Goal: Task Accomplishment & Management: Use online tool/utility

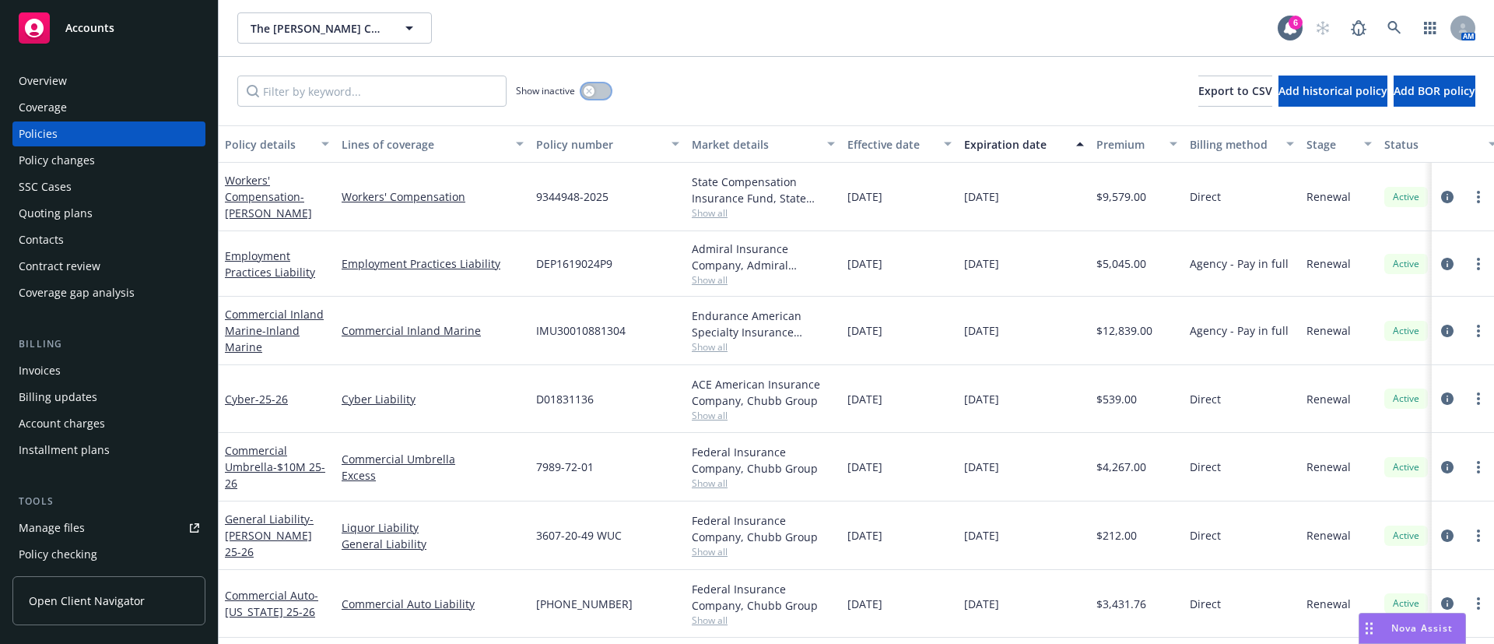
click at [599, 92] on button "button" at bounding box center [596, 91] width 30 height 16
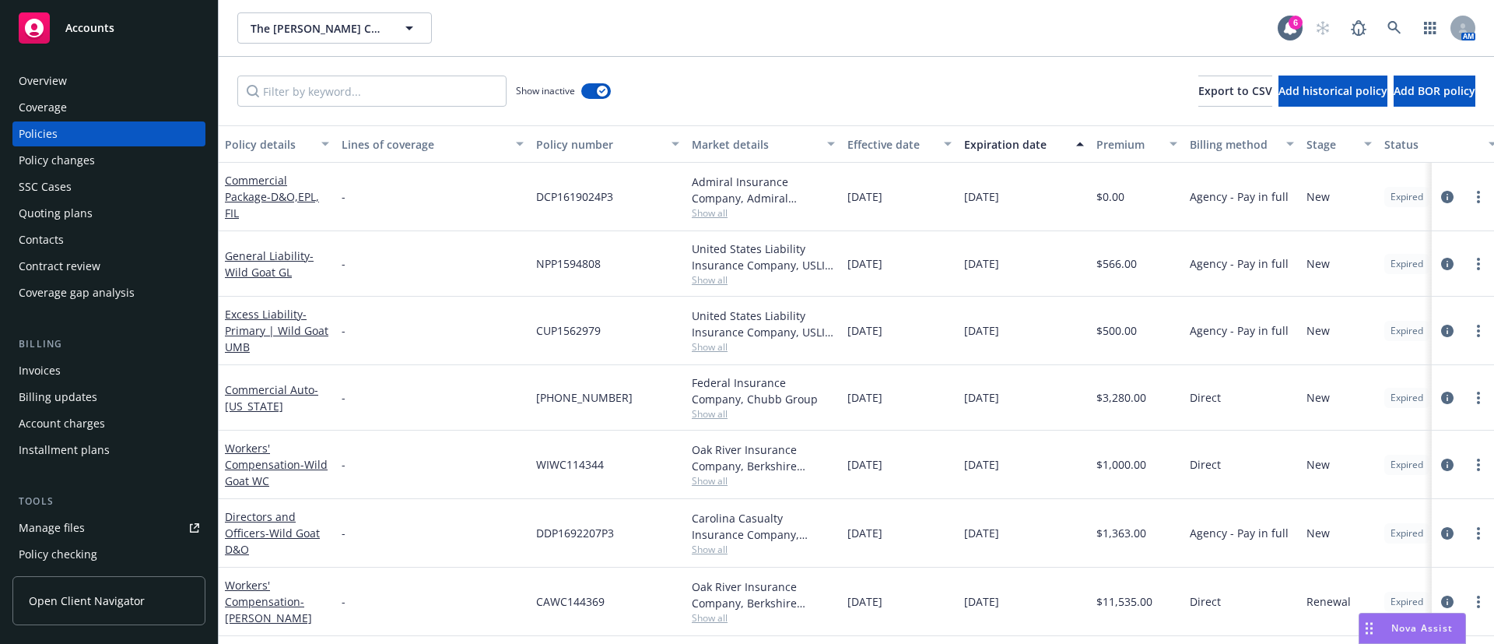
click at [1012, 149] on div "Expiration date" at bounding box center [1015, 144] width 103 height 16
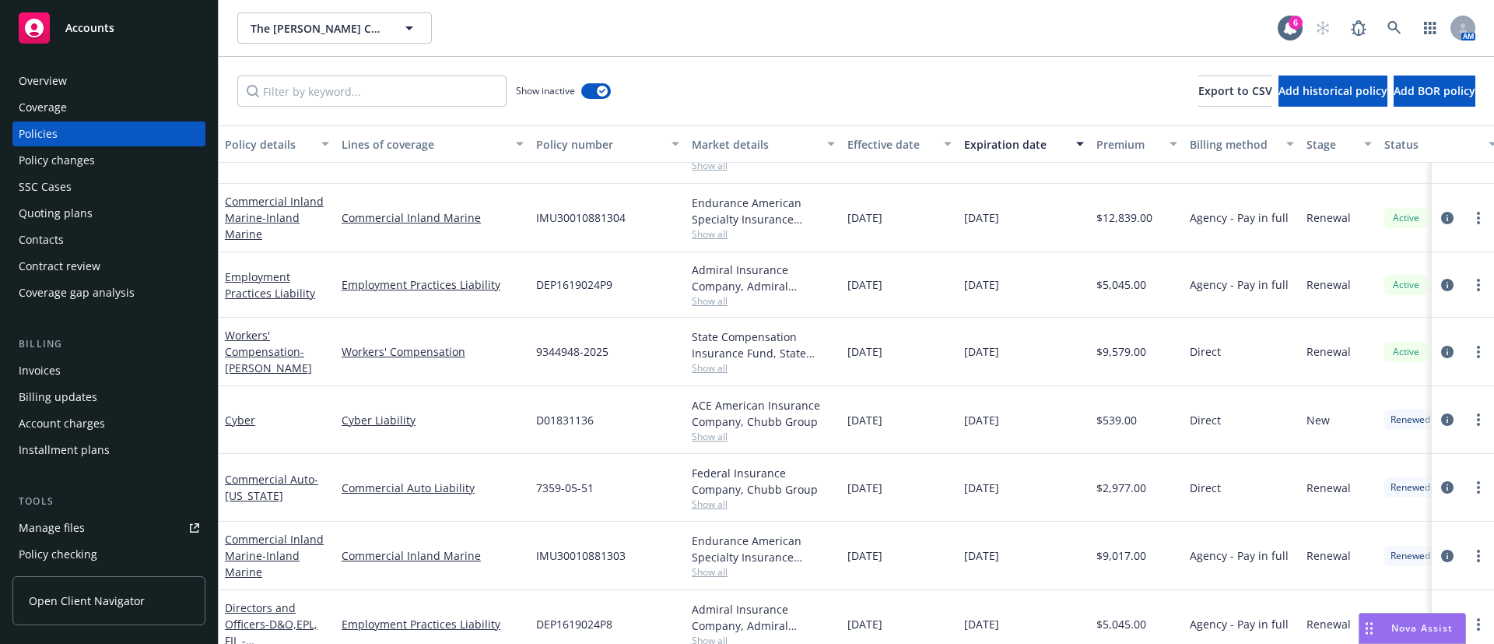
scroll to position [467, 0]
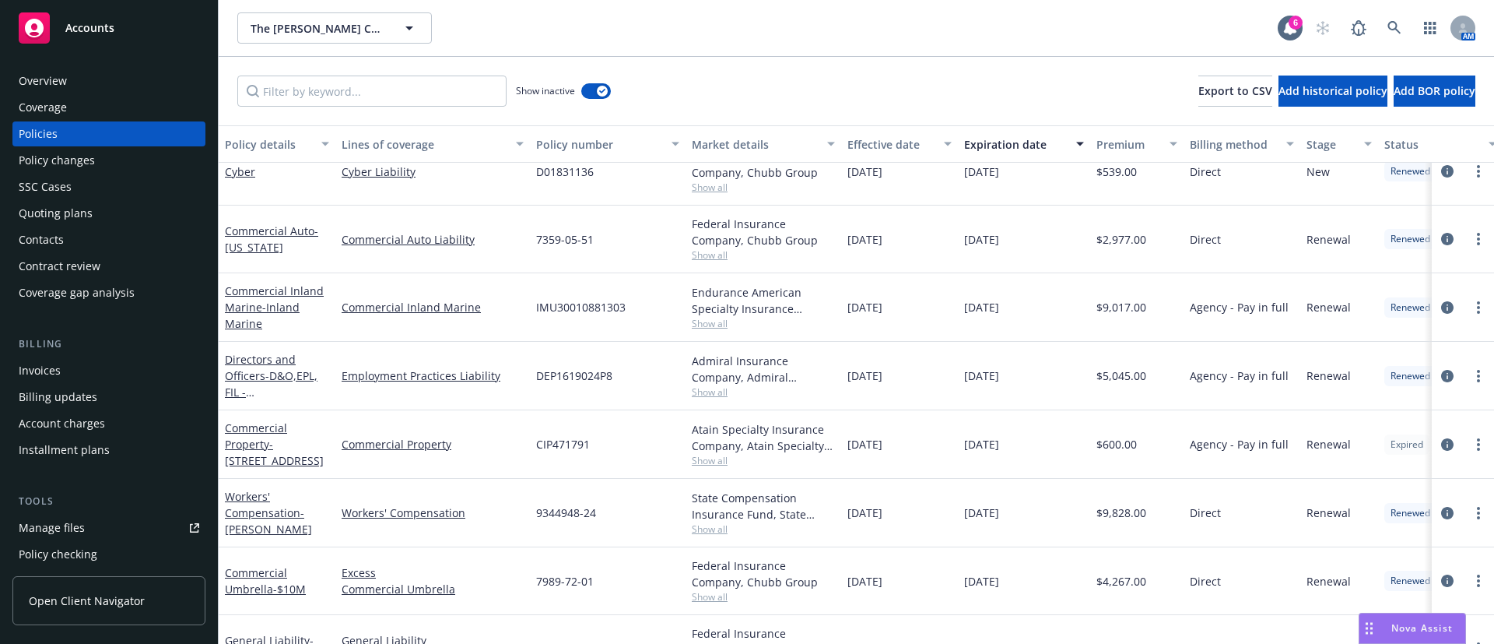
click at [701, 463] on span "Show all" at bounding box center [763, 460] width 143 height 13
click at [1042, 431] on div "[DATE]" at bounding box center [1024, 444] width 132 height 68
click at [1441, 442] on icon "circleInformation" at bounding box center [1447, 444] width 12 height 12
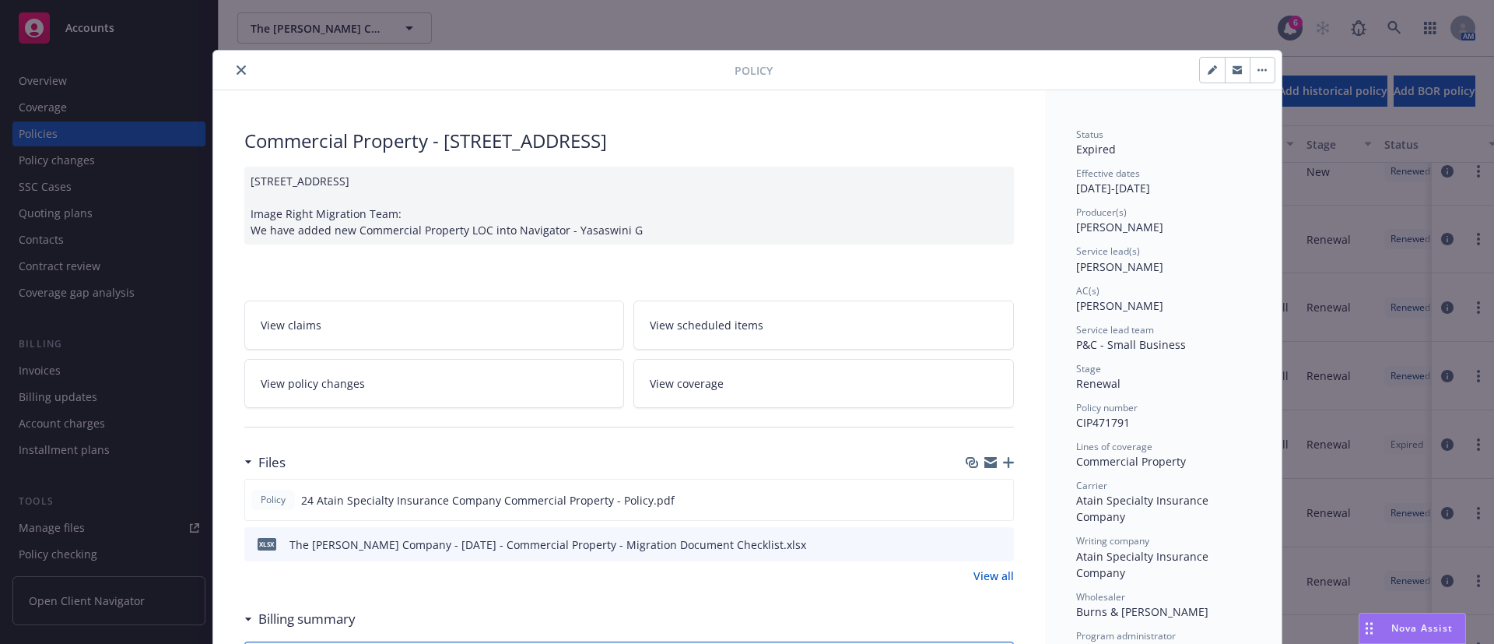
click at [237, 65] on button "close" at bounding box center [241, 70] width 19 height 19
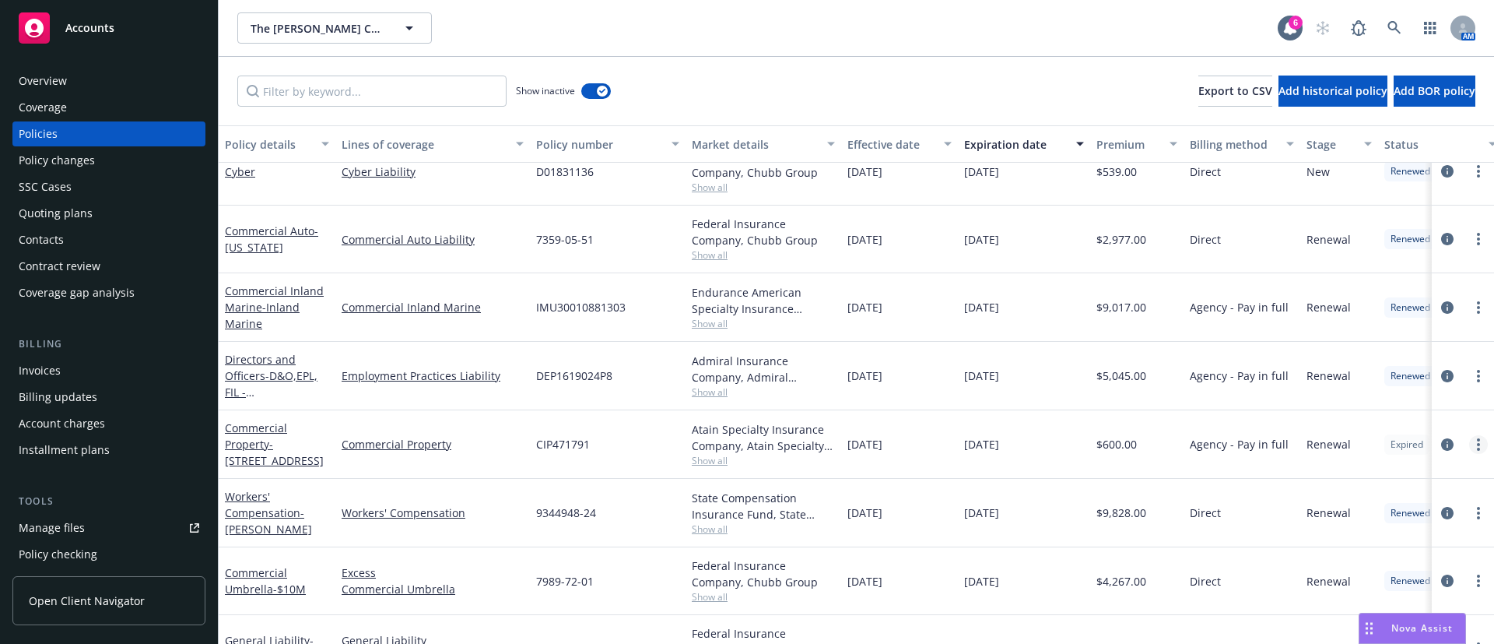
click at [1469, 447] on link "more" at bounding box center [1478, 444] width 19 height 19
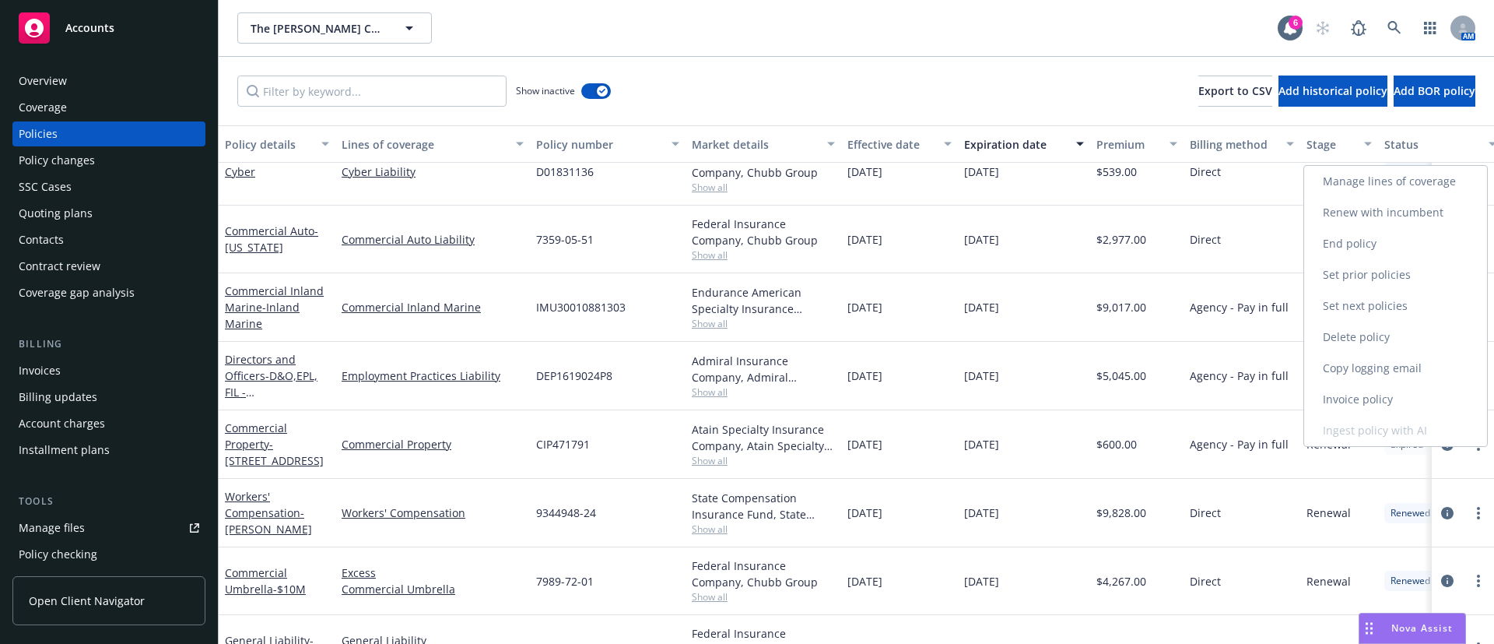
drag, startPoint x: 1392, startPoint y: 218, endPoint x: 1277, endPoint y: 218, distance: 115.2
click at [1392, 218] on link "Renew with incumbent" at bounding box center [1395, 212] width 183 height 31
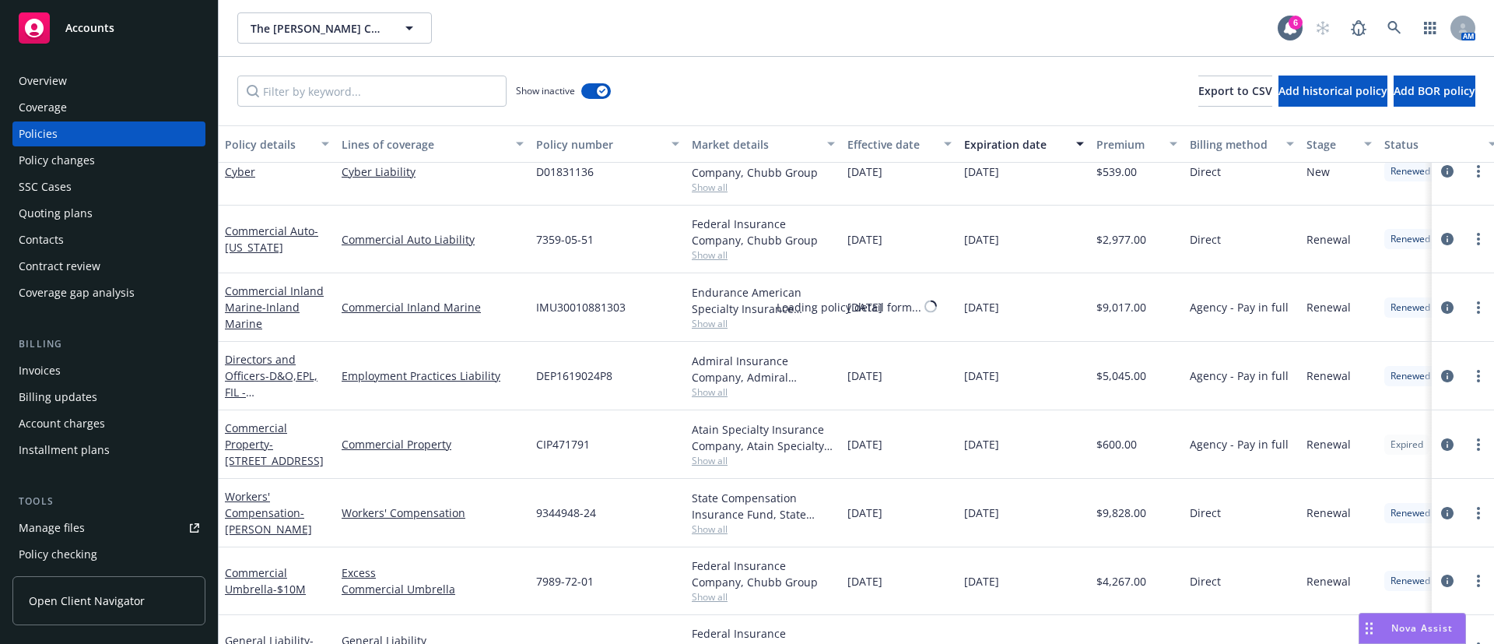
select select "12"
select select "CA"
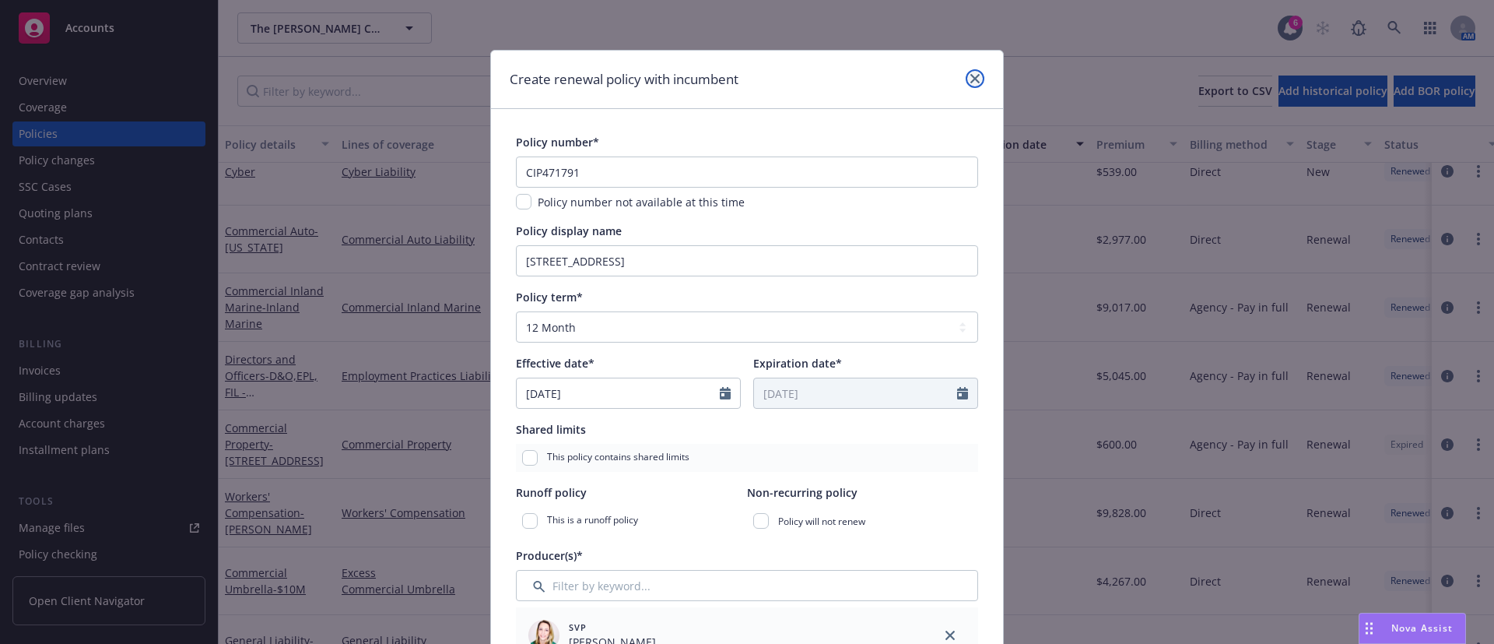
click at [971, 74] on icon "close" at bounding box center [975, 78] width 9 height 9
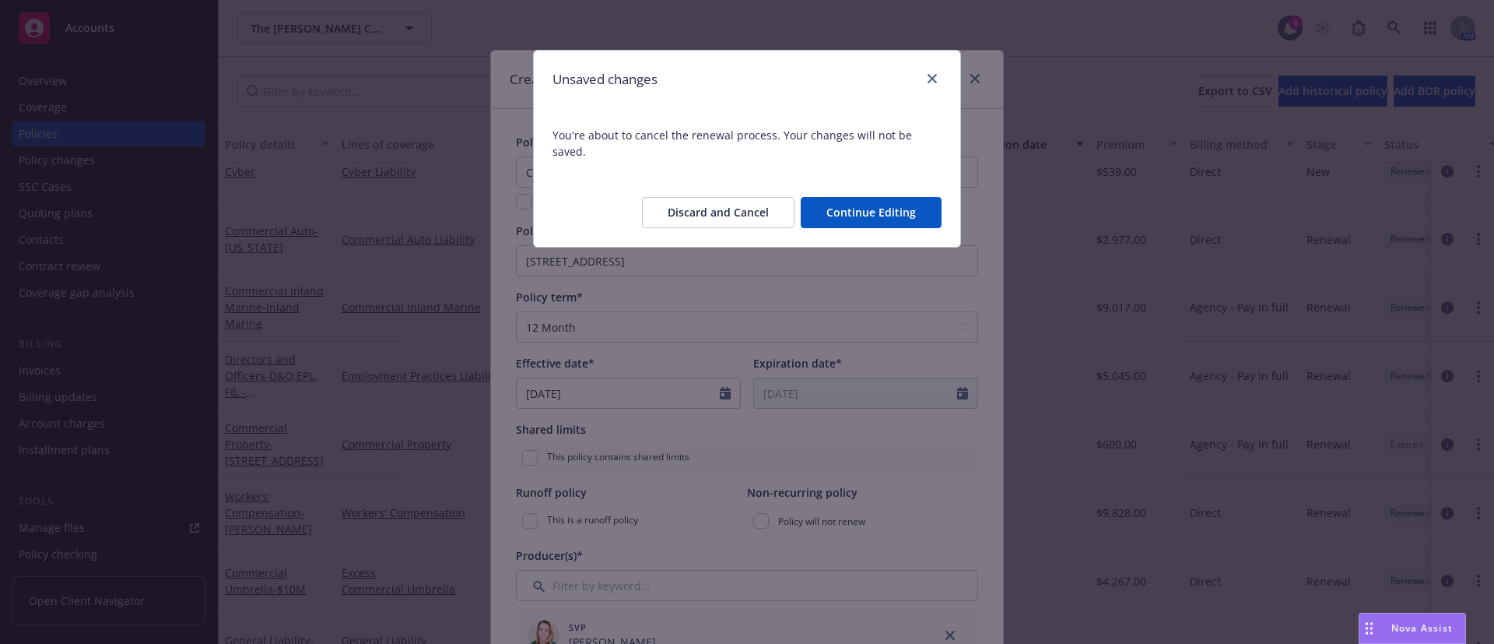
click at [750, 202] on button "Discard and Cancel" at bounding box center [718, 212] width 153 height 31
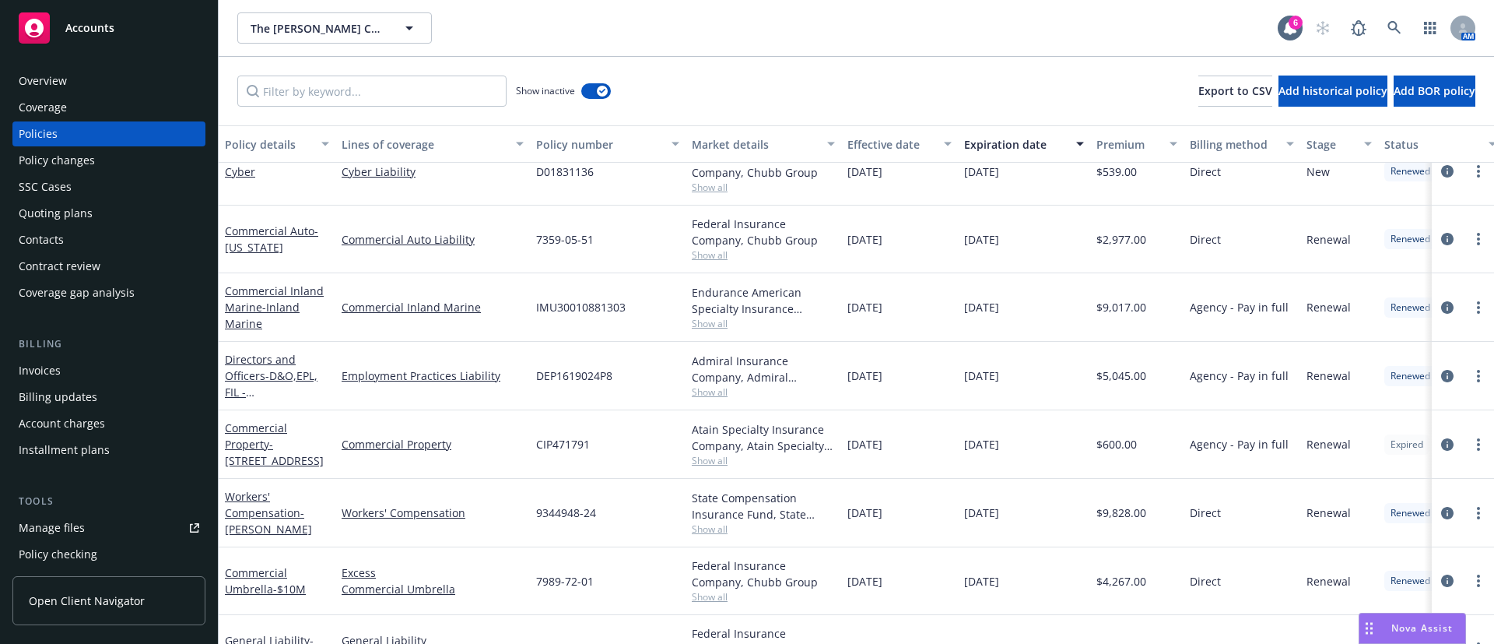
click at [714, 458] on span "Show all" at bounding box center [763, 460] width 143 height 13
click at [469, 477] on div "Commercial Property" at bounding box center [432, 444] width 195 height 68
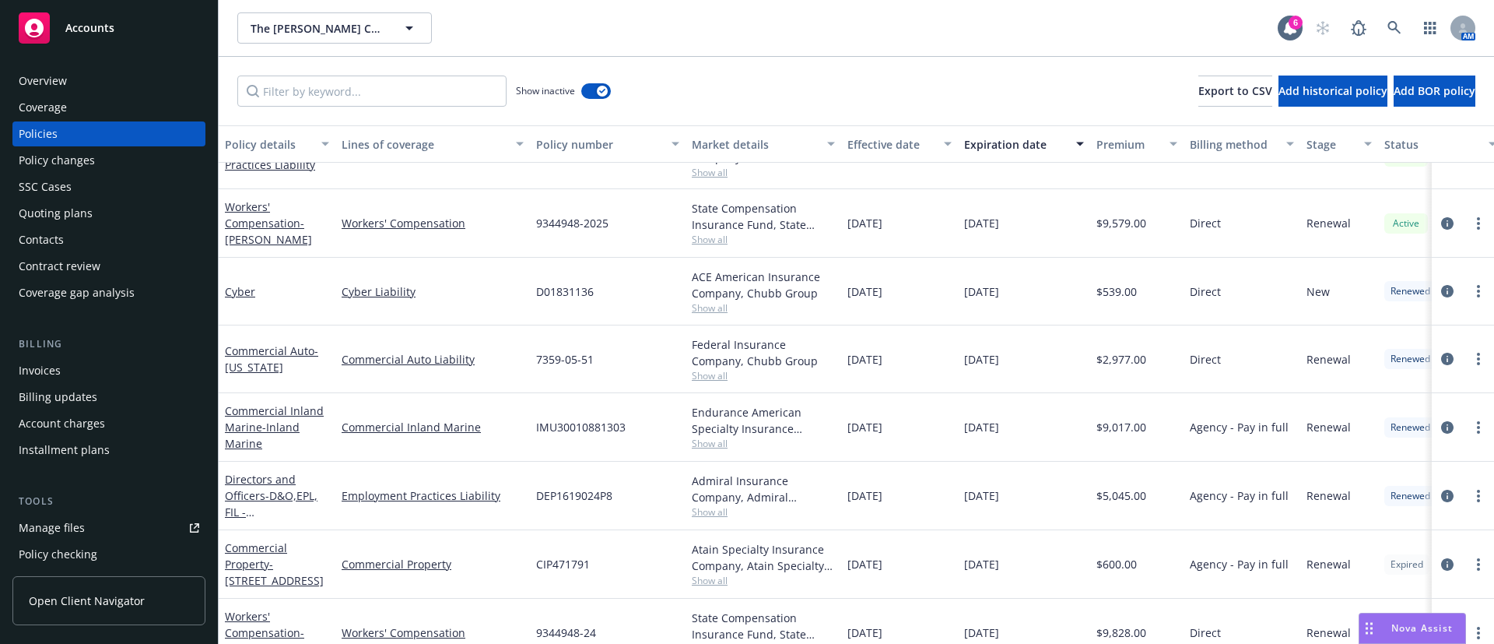
scroll to position [467, 0]
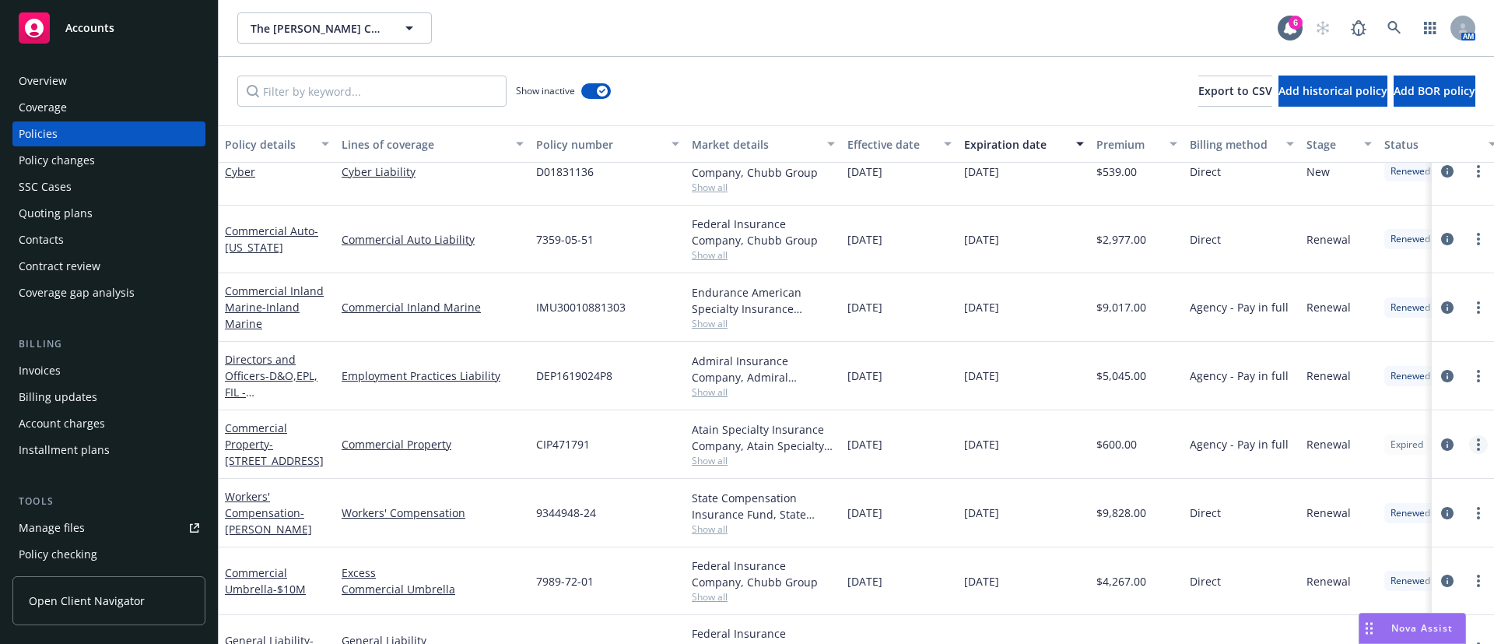
click at [1469, 437] on link "more" at bounding box center [1478, 444] width 19 height 19
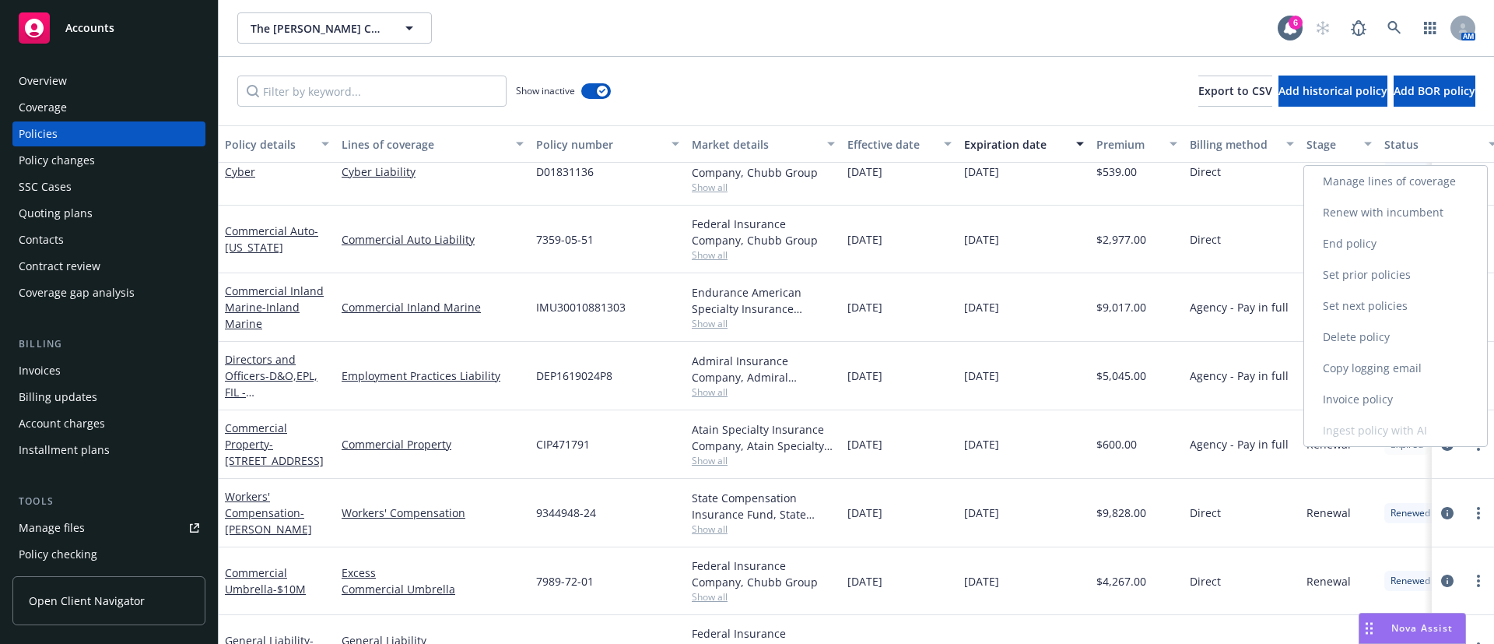
click at [1403, 211] on link "Renew with incumbent" at bounding box center [1395, 212] width 183 height 31
select select "12"
select select "CA"
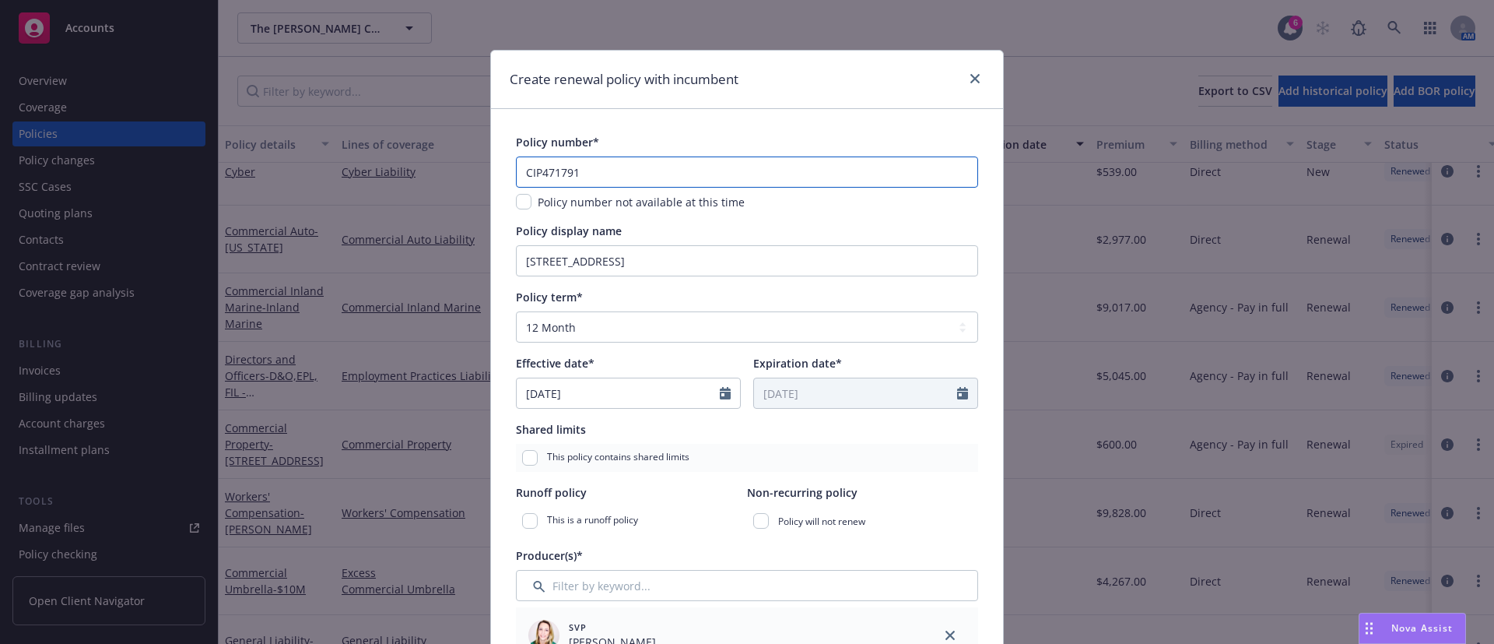
drag, startPoint x: 553, startPoint y: 176, endPoint x: 391, endPoint y: 148, distance: 165.1
click at [437, 178] on div "Create renewal policy with incumbent Policy number* CIP471791 Policy number not…" at bounding box center [747, 322] width 1494 height 644
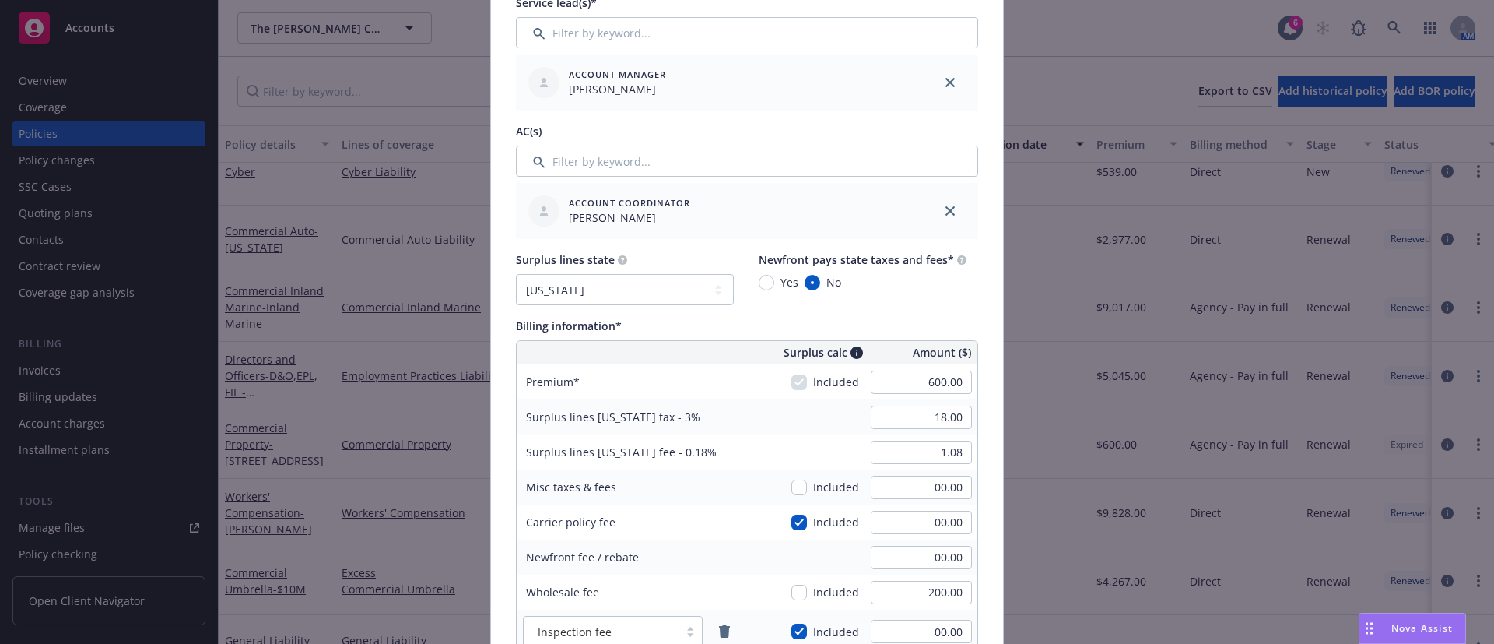
scroll to position [700, 0]
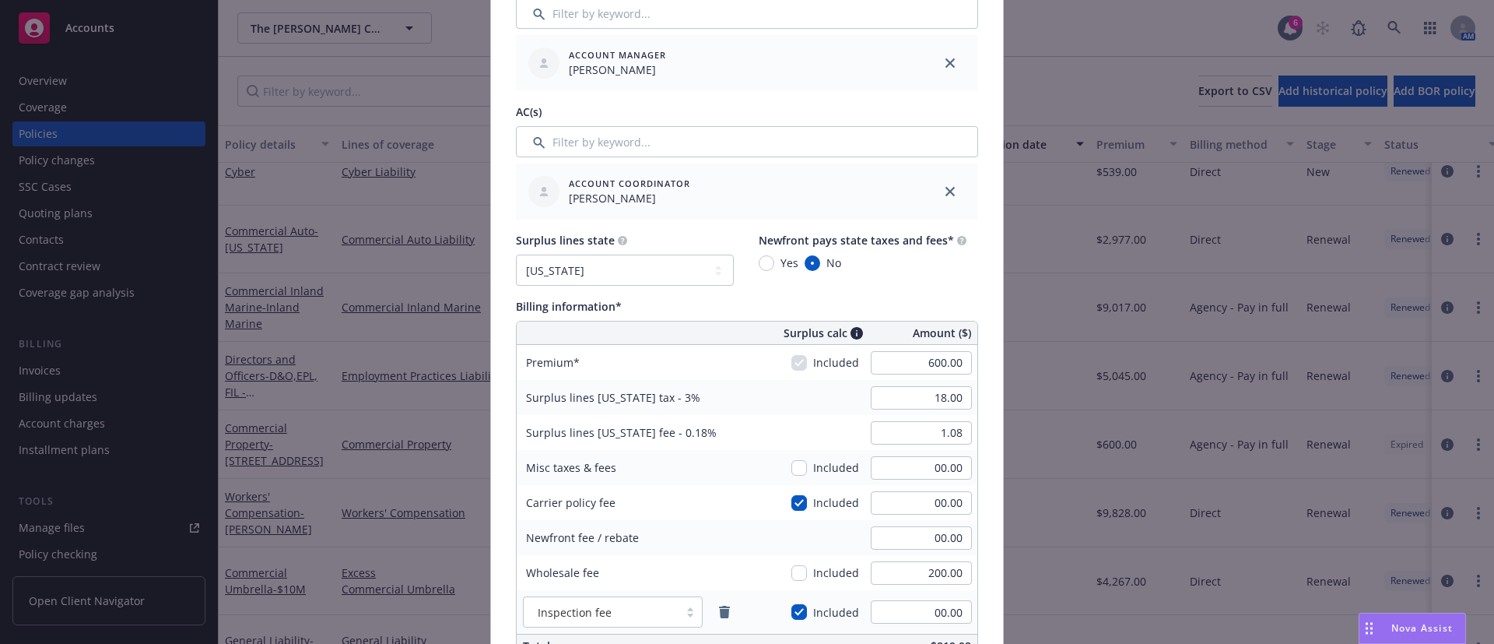
type input "LBW710198"
click at [911, 365] on input "600.00" at bounding box center [921, 362] width 101 height 23
type input "269.50"
type input "8.09"
type input "0.49"
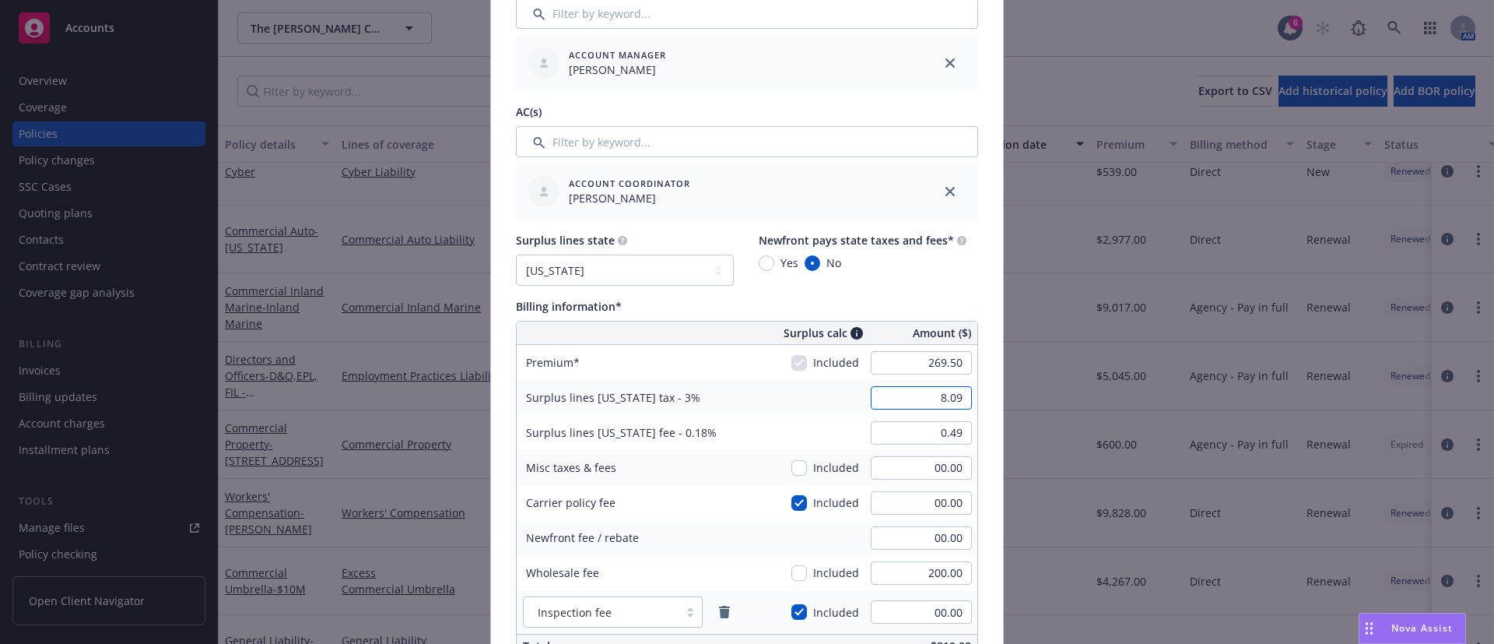
click at [911, 399] on input "8.09" at bounding box center [921, 397] width 101 height 23
click at [683, 273] on select "No surplus lines state Alaska Alabama Arkansas Arizona California Colorado Conn…" at bounding box center [625, 270] width 218 height 31
select select "NONE"
click at [516, 255] on select "No surplus lines state Alaska Alabama Arkansas Arizona California Colorado Conn…" at bounding box center [625, 270] width 218 height 31
type input "00.00"
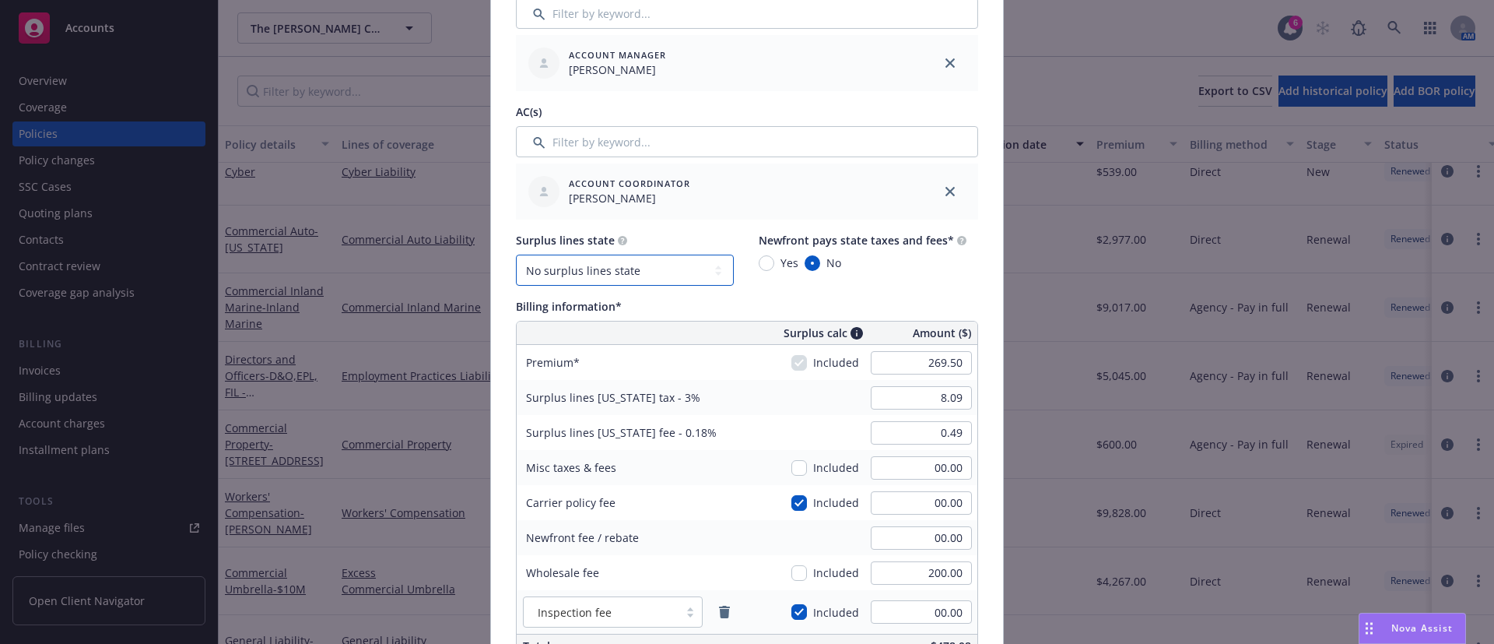
type input "00.00"
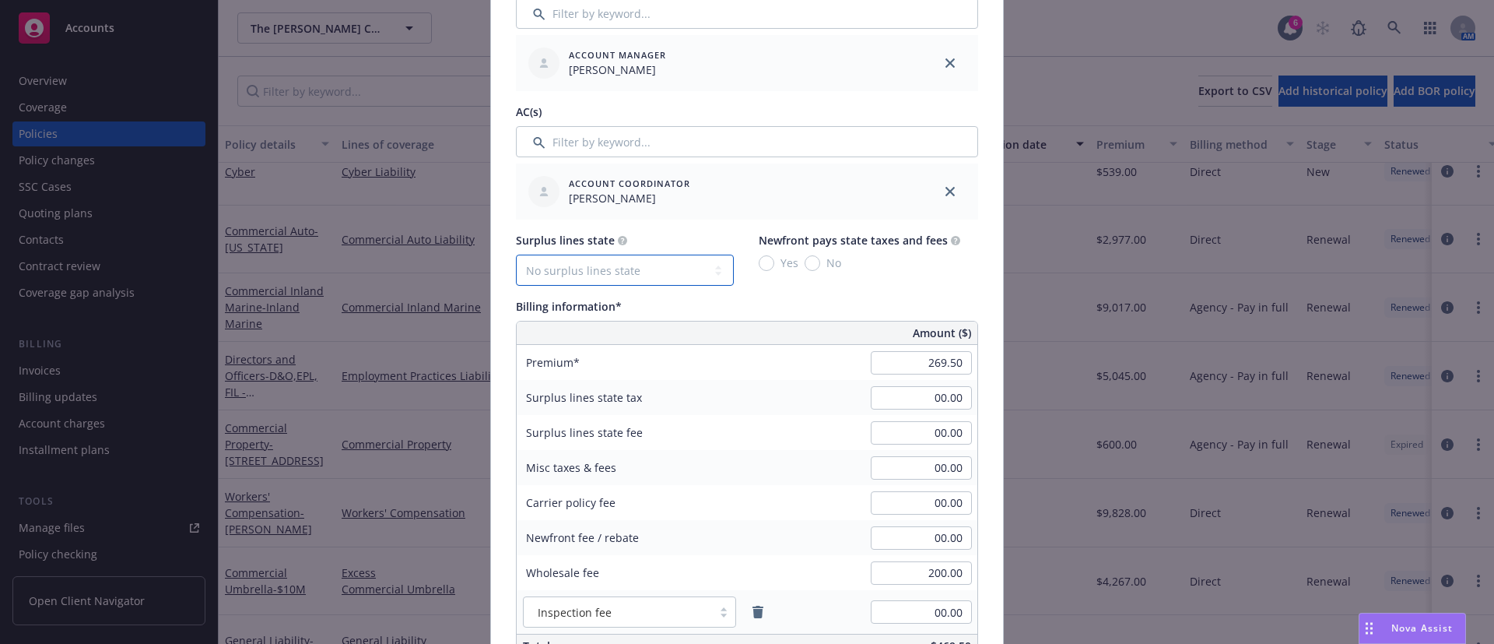
click at [658, 275] on select "No surplus lines state Alaska Alabama Arkansas Arizona California Colorado Conn…" at bounding box center [625, 270] width 218 height 31
select select "CA"
click at [516, 255] on select "No surplus lines state Alaska Alabama Arkansas Arizona California Colorado Conn…" at bounding box center [625, 270] width 218 height 31
type input "8.09"
type input "0.49"
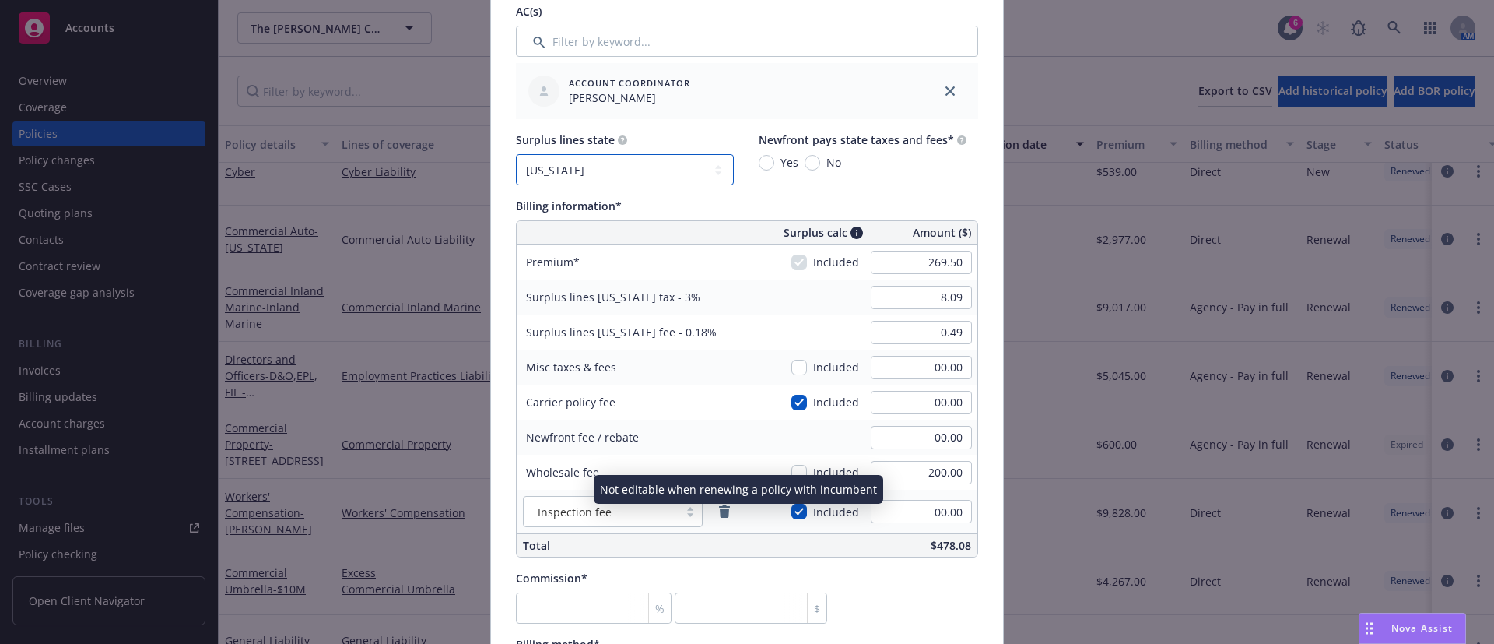
scroll to position [934, 0]
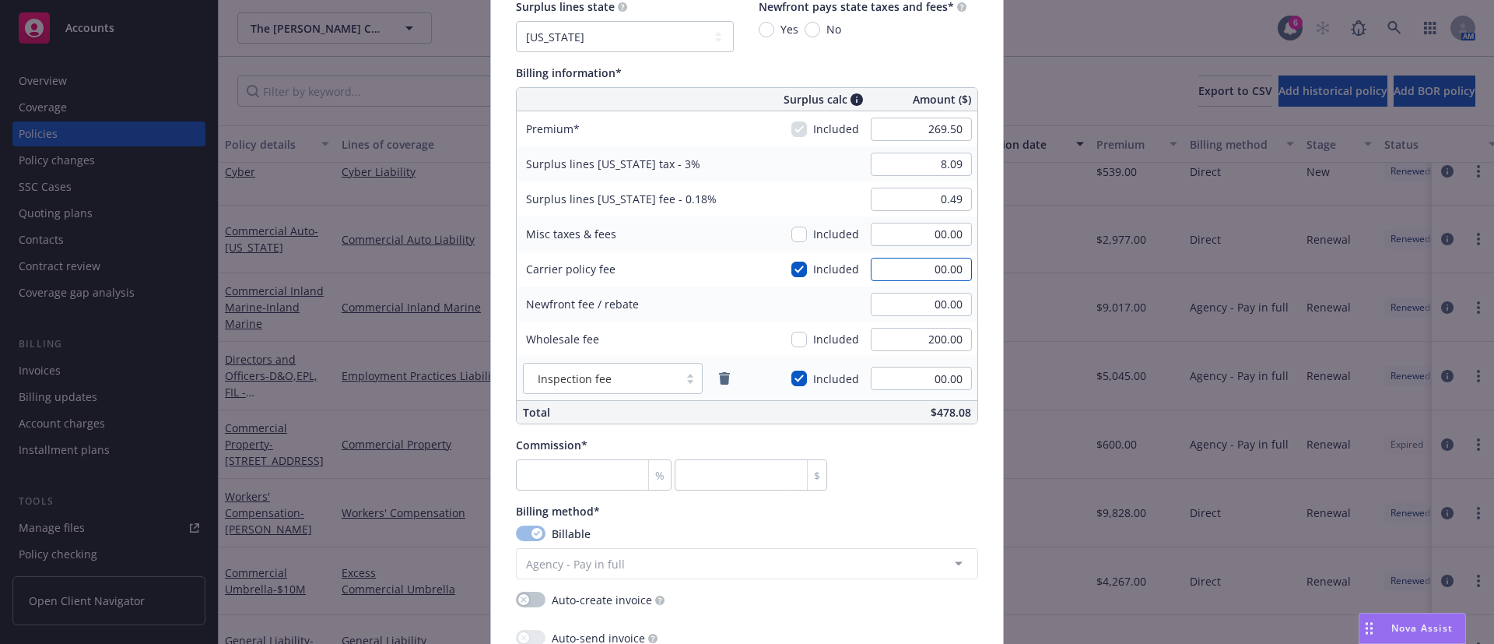
click at [901, 267] on input "00.00" at bounding box center [921, 269] width 101 height 23
type input "200"
type input "14.09"
type input "0.85"
type input "200.00"
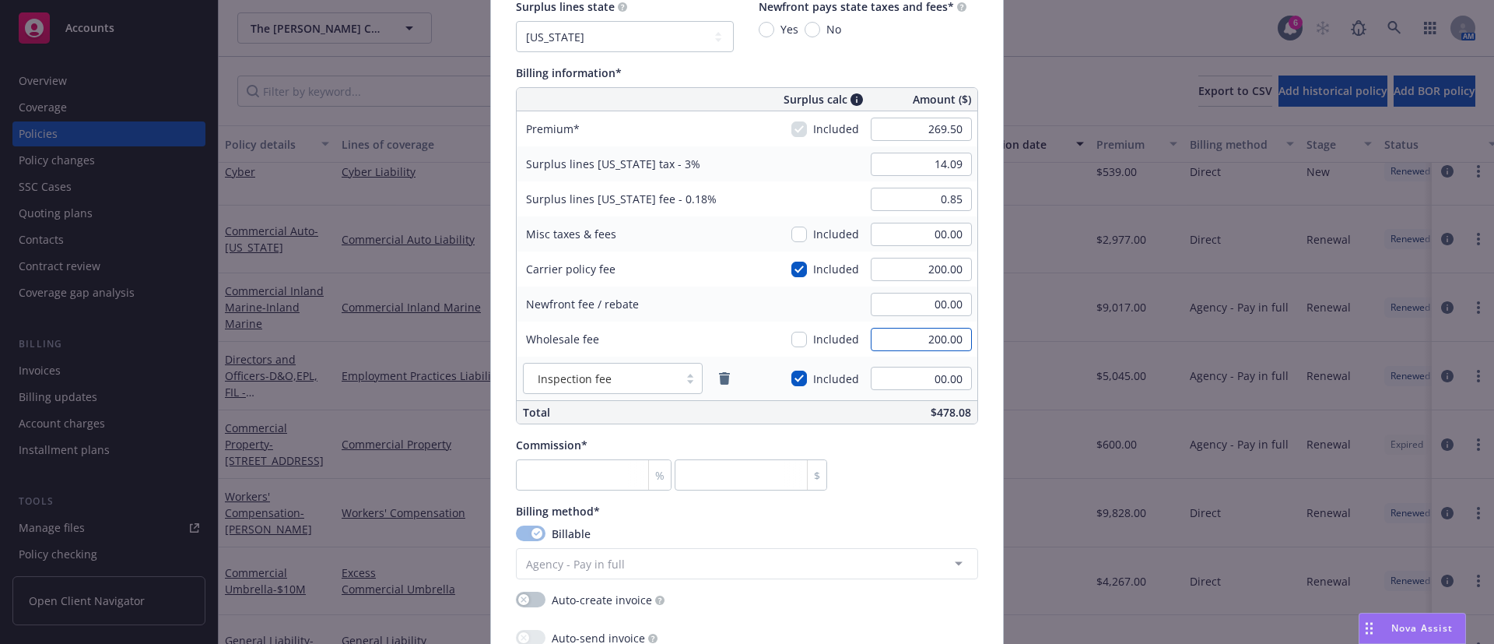
click at [930, 336] on input "200.00" at bounding box center [921, 339] width 101 height 23
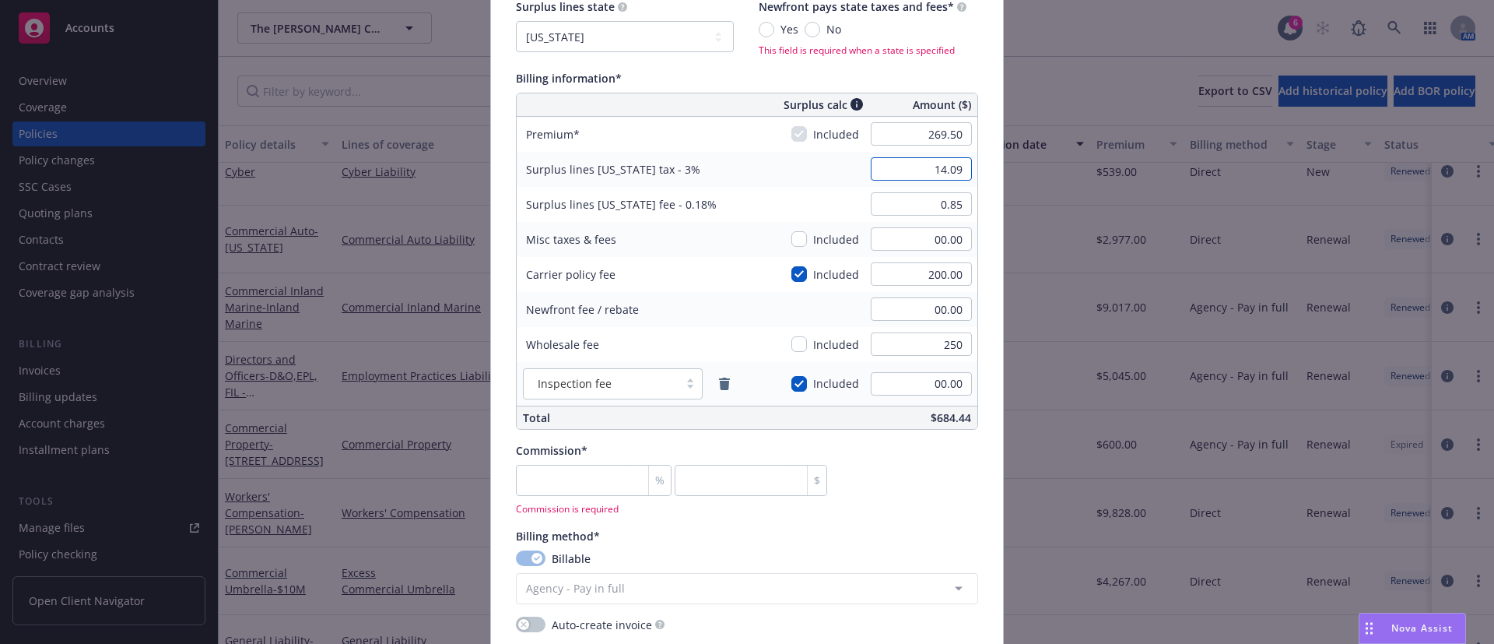
type input "250.00"
click at [911, 176] on input "14.09" at bounding box center [921, 168] width 101 height 23
type input "16.74"
click at [932, 206] on input "0.85" at bounding box center [921, 203] width 101 height 23
type input "1.00"
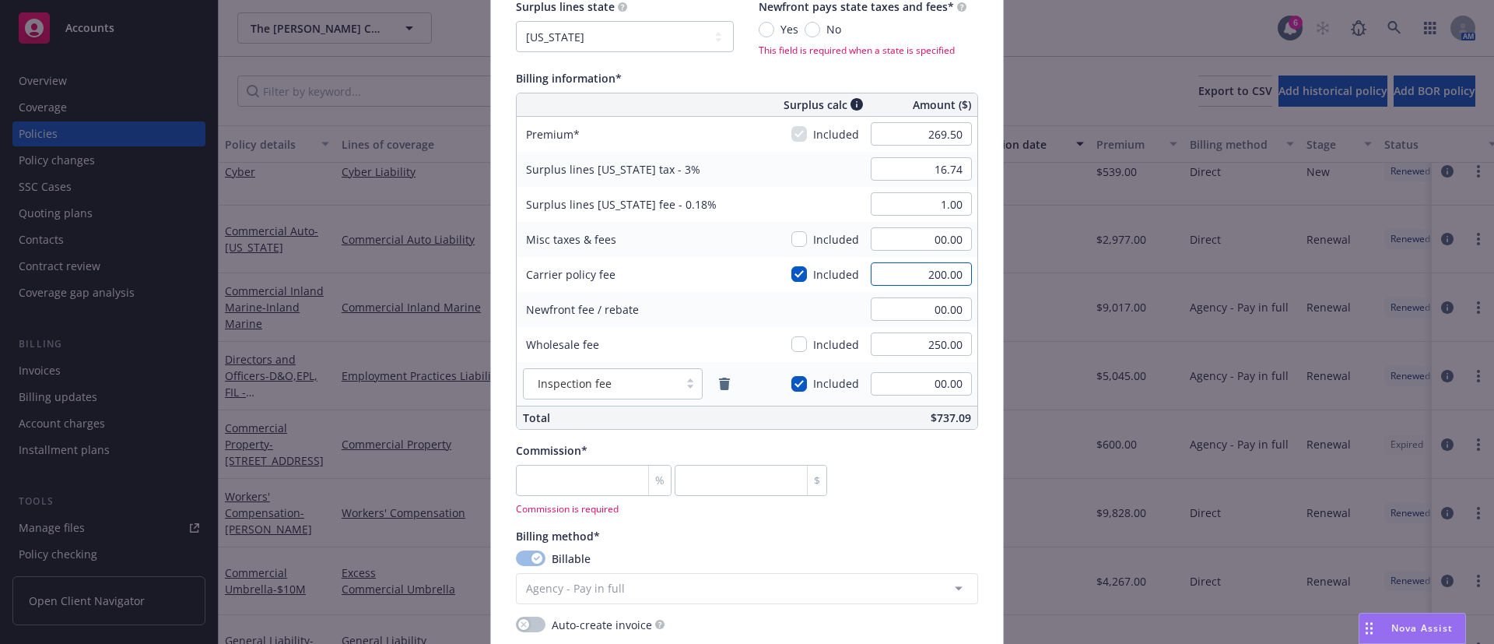
click at [942, 285] on input "200.00" at bounding box center [921, 273] width 101 height 23
click at [928, 384] on input "00.00" at bounding box center [921, 383] width 101 height 23
type input "14.09"
type input "0.85"
click at [915, 133] on input "269.50" at bounding box center [921, 133] width 101 height 23
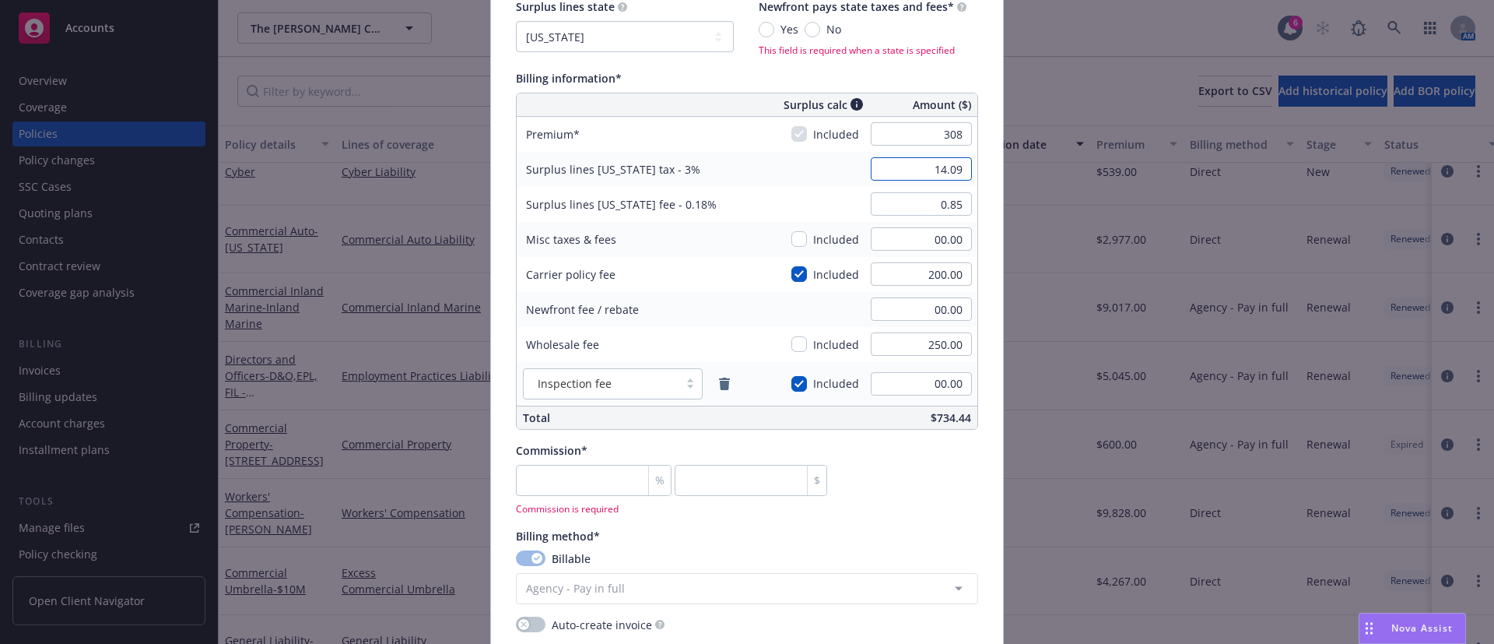
type input "308.00"
type input "15.24"
type input "0.91"
click at [913, 171] on input "15.24" at bounding box center [921, 168] width 101 height 23
type input "16.74"
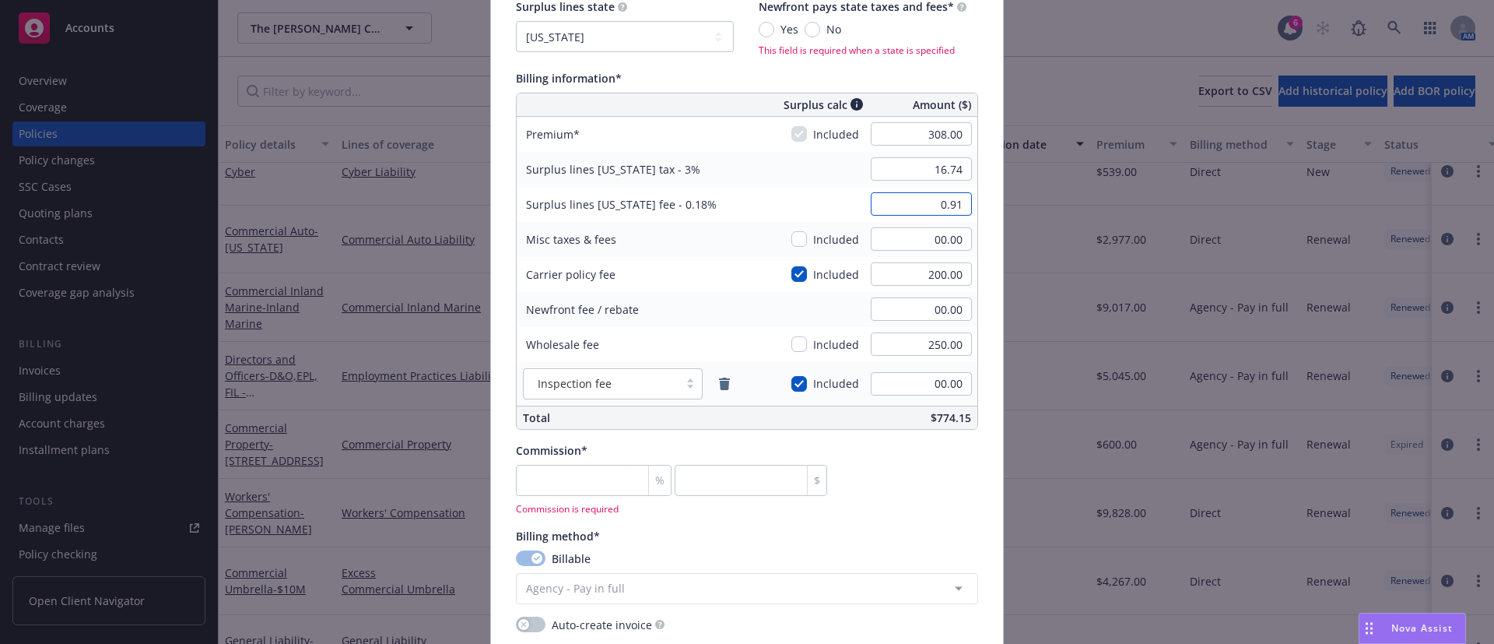
click at [915, 203] on input "0.91" at bounding box center [921, 203] width 101 height 23
type input "1.00"
click at [934, 233] on input "00.00" at bounding box center [921, 238] width 101 height 23
click at [602, 486] on input "number" at bounding box center [594, 480] width 156 height 31
type input "1"
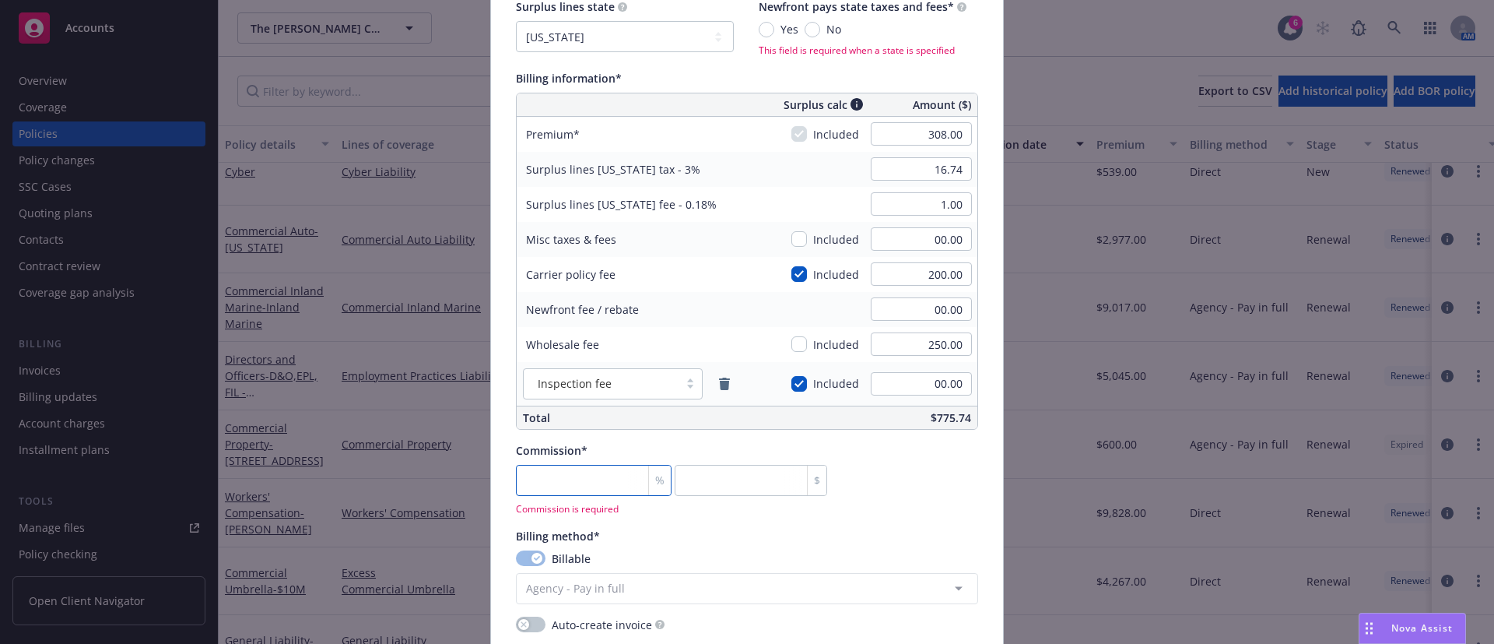
type input "3.08"
type input "12"
type input "36.96"
type input "12.5"
type input "38.5"
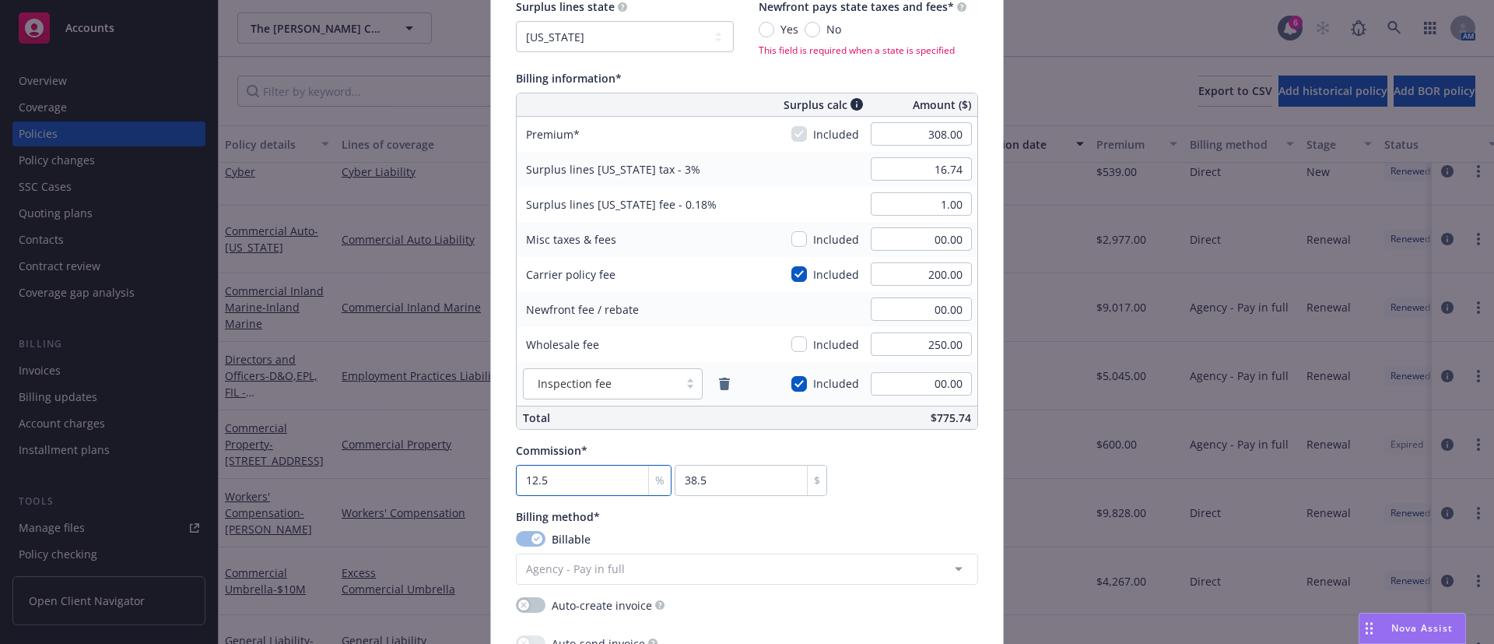
type input "12.5"
click at [931, 507] on div "Policy number* LBW710198 Policy number not available at this time Policy displa…" at bounding box center [747, 241] width 462 height 2083
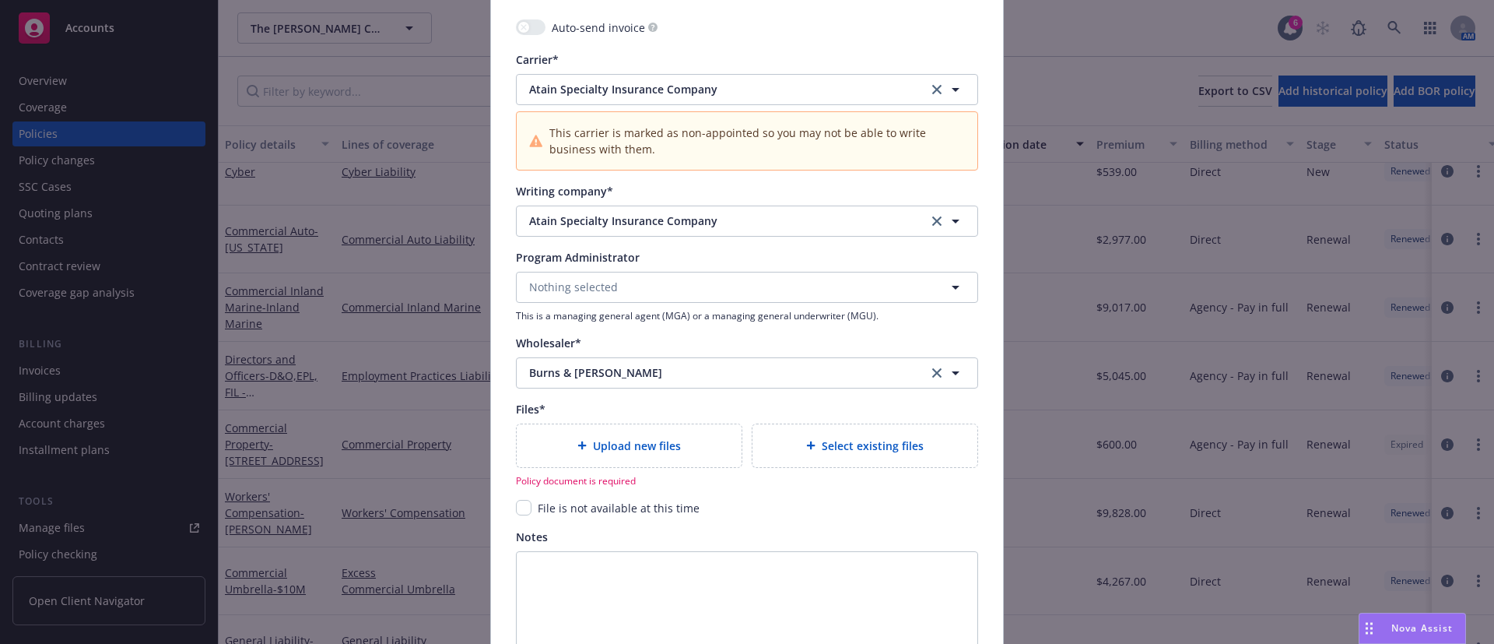
scroll to position [1719, 0]
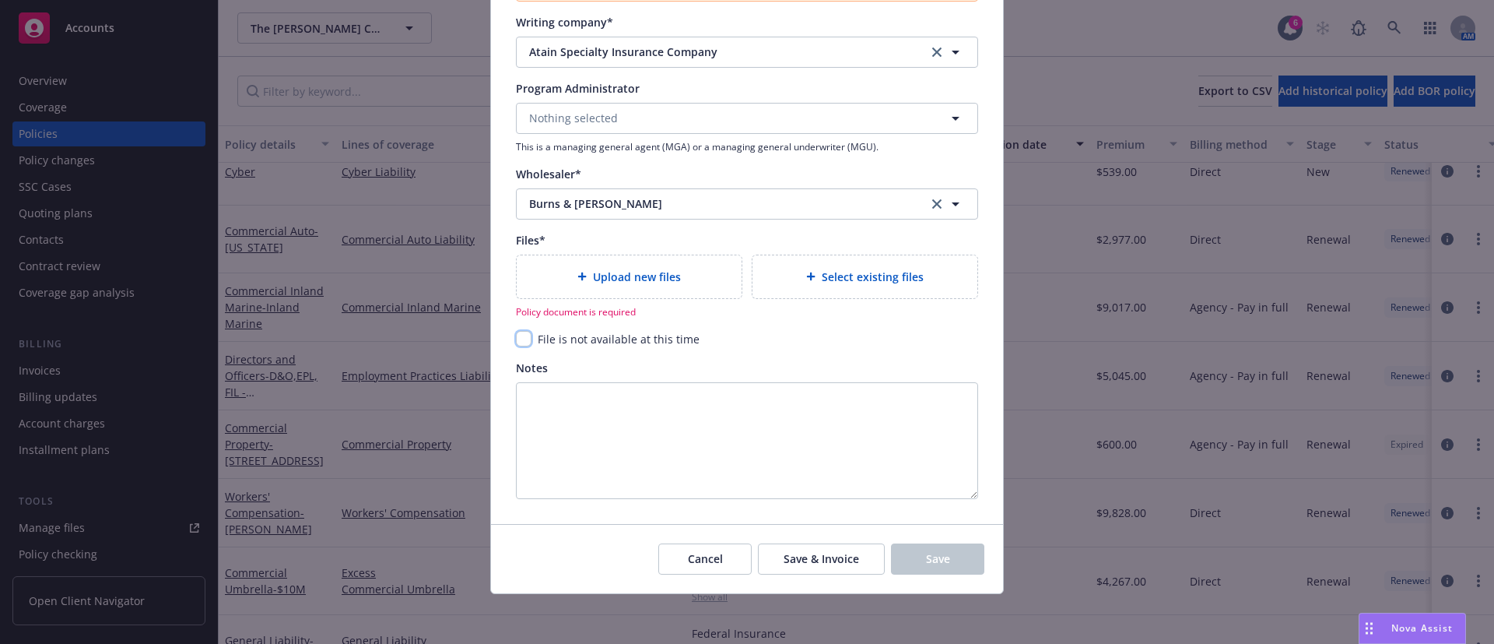
click at [516, 338] on input "checkbox" at bounding box center [524, 339] width 16 height 16
checkbox input "true"
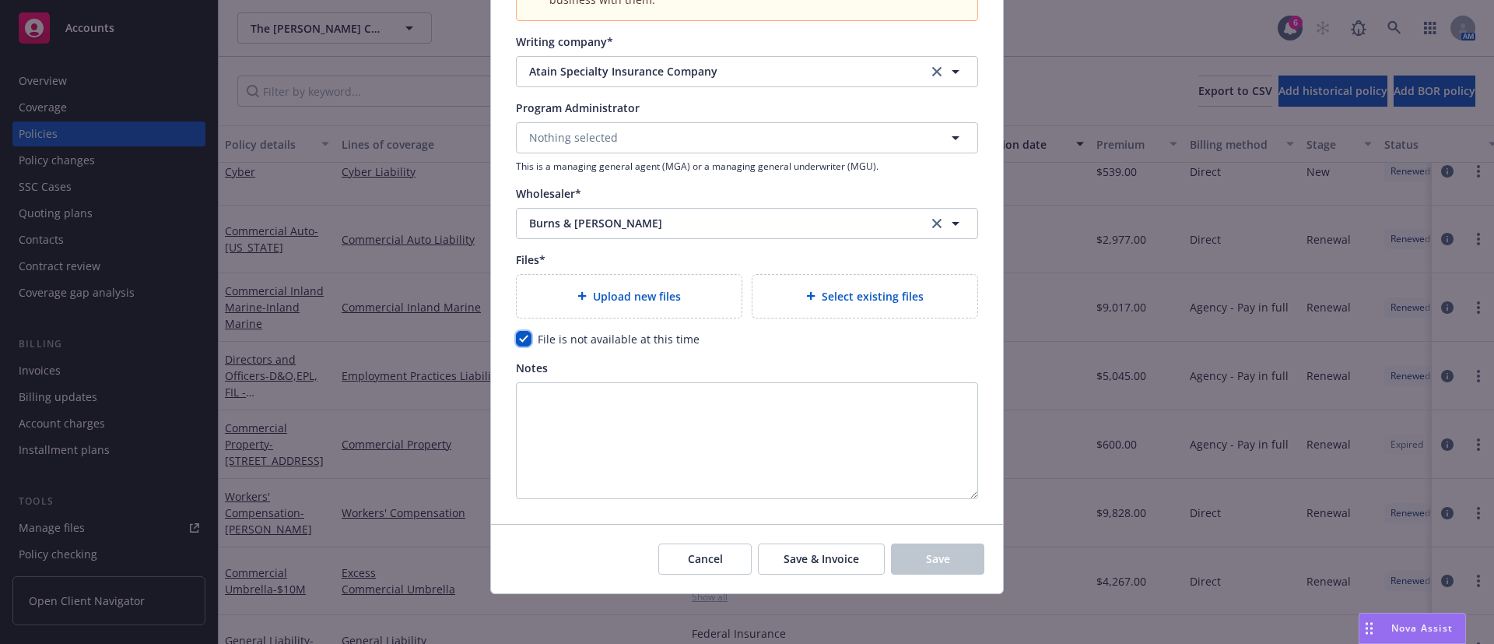
scroll to position [1699, 0]
click at [602, 298] on span "Upload new files" at bounding box center [637, 296] width 88 height 16
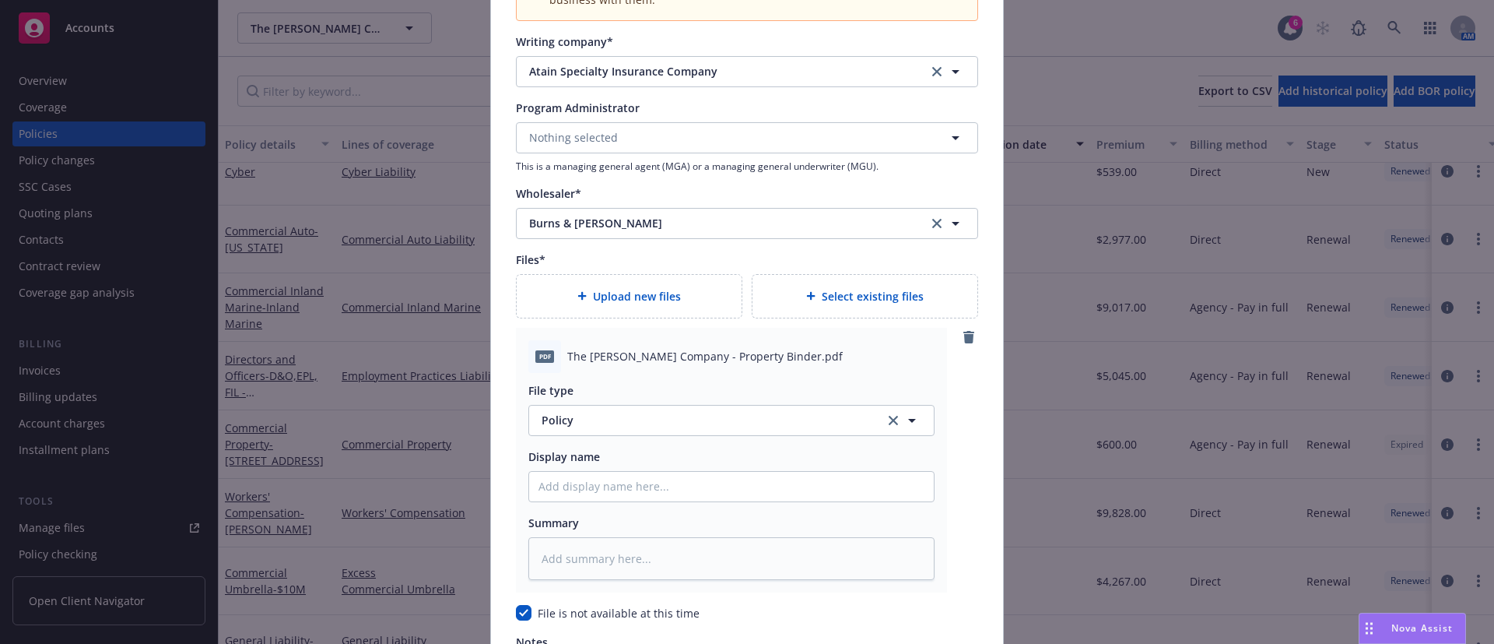
click at [551, 374] on div "File type Policy Policy Display name Summary" at bounding box center [731, 476] width 406 height 207
click at [571, 415] on span "Policy" at bounding box center [704, 420] width 325 height 16
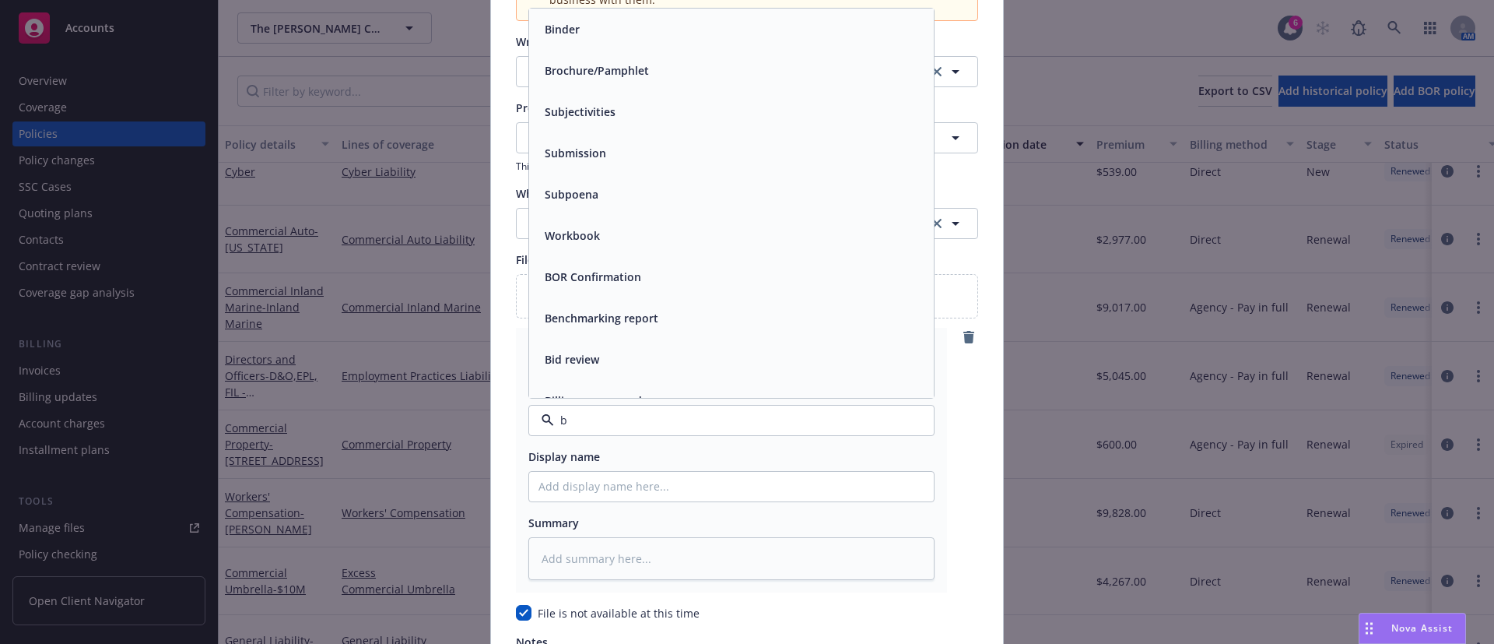
type input "bi"
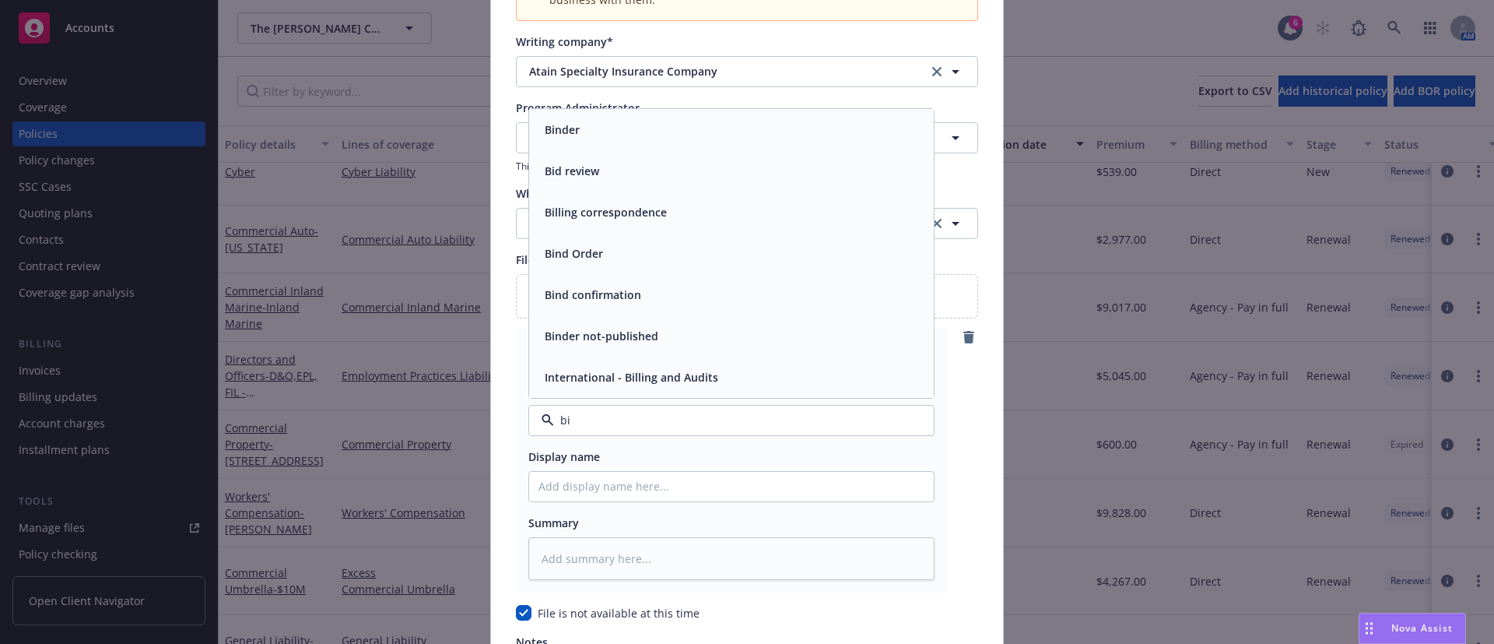
click at [650, 138] on div "Binder" at bounding box center [732, 129] width 386 height 23
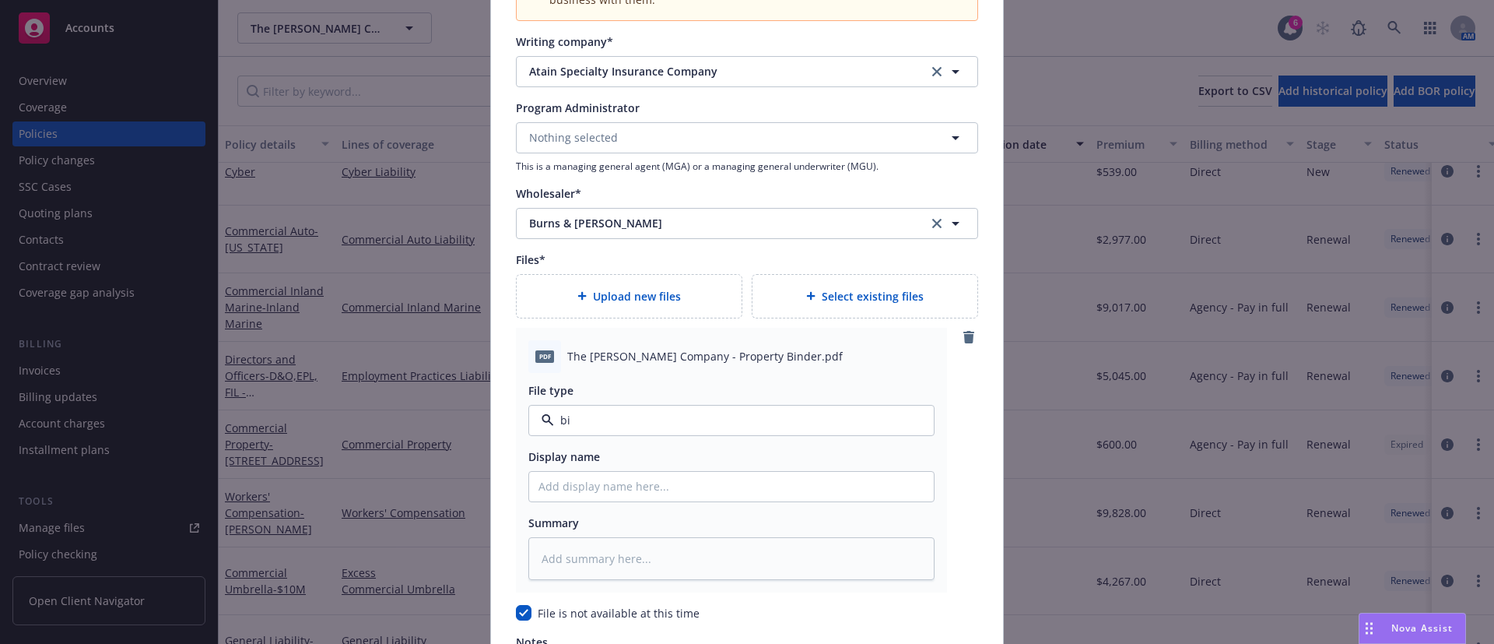
type textarea "x"
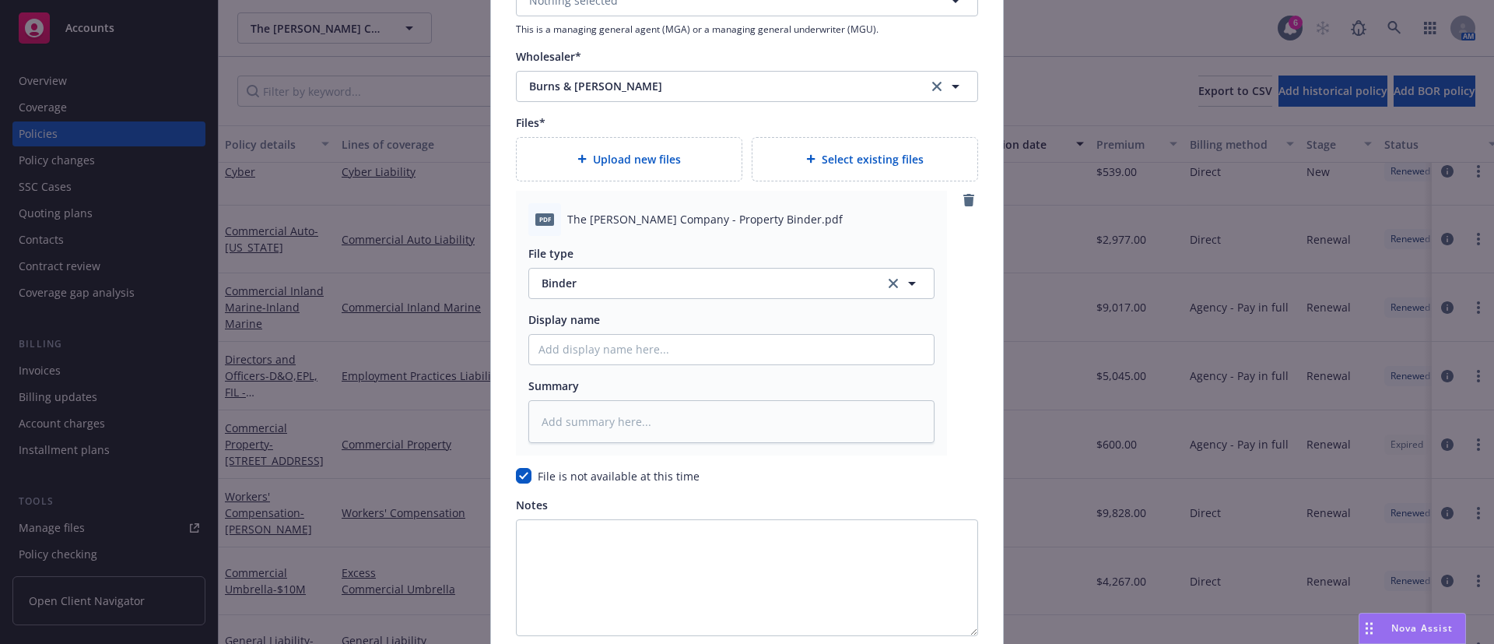
scroll to position [1973, 0]
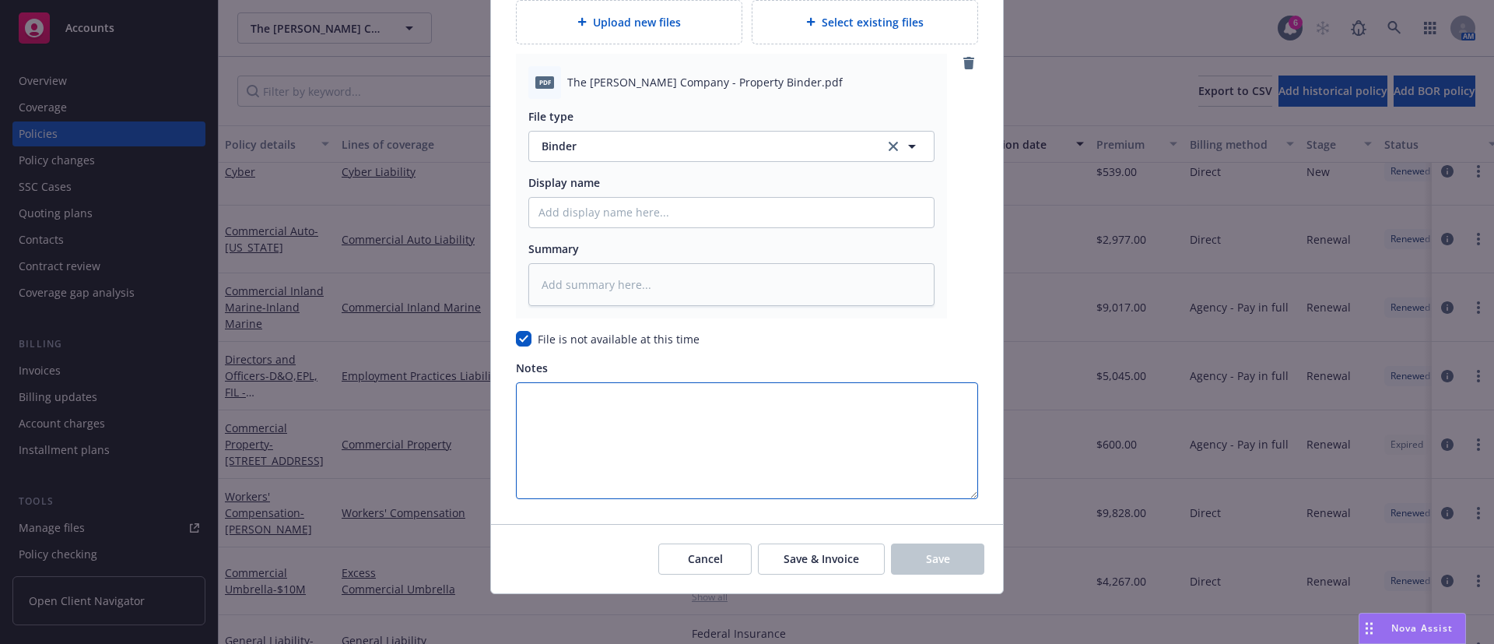
click at [607, 416] on textarea "Notes" at bounding box center [747, 440] width 462 height 117
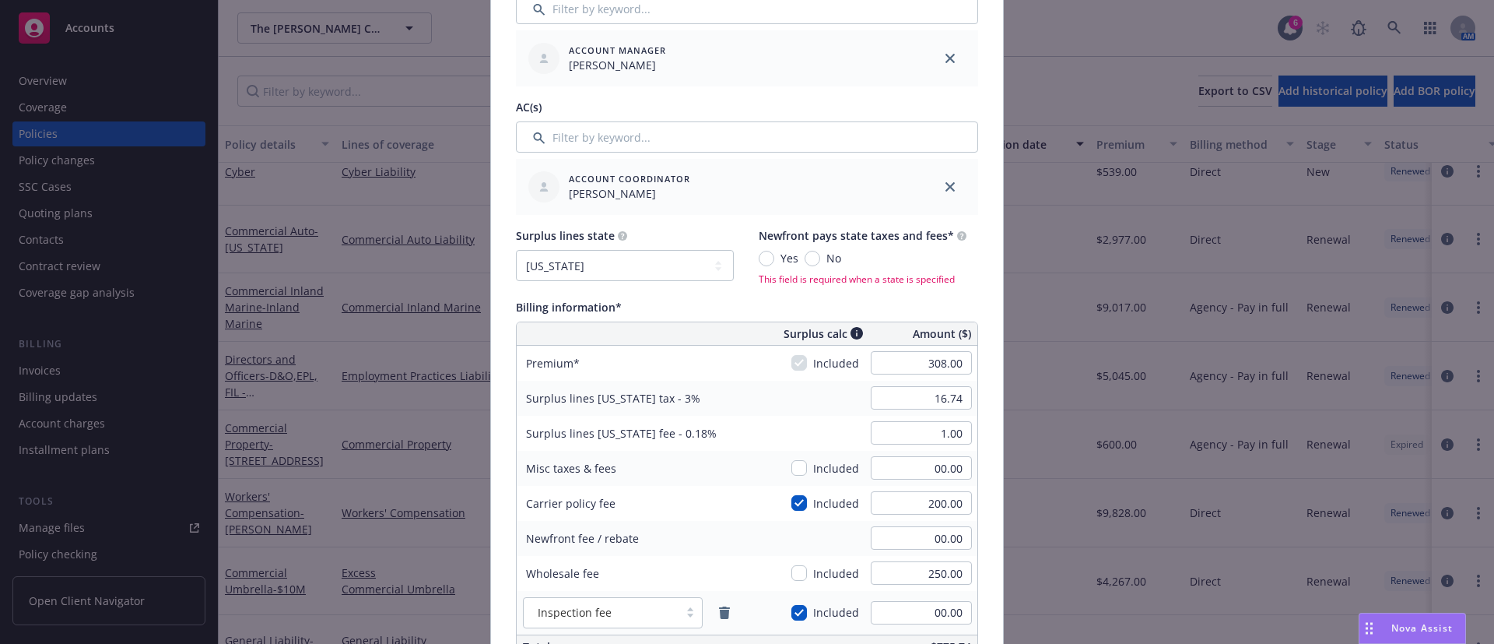
scroll to position [689, 0]
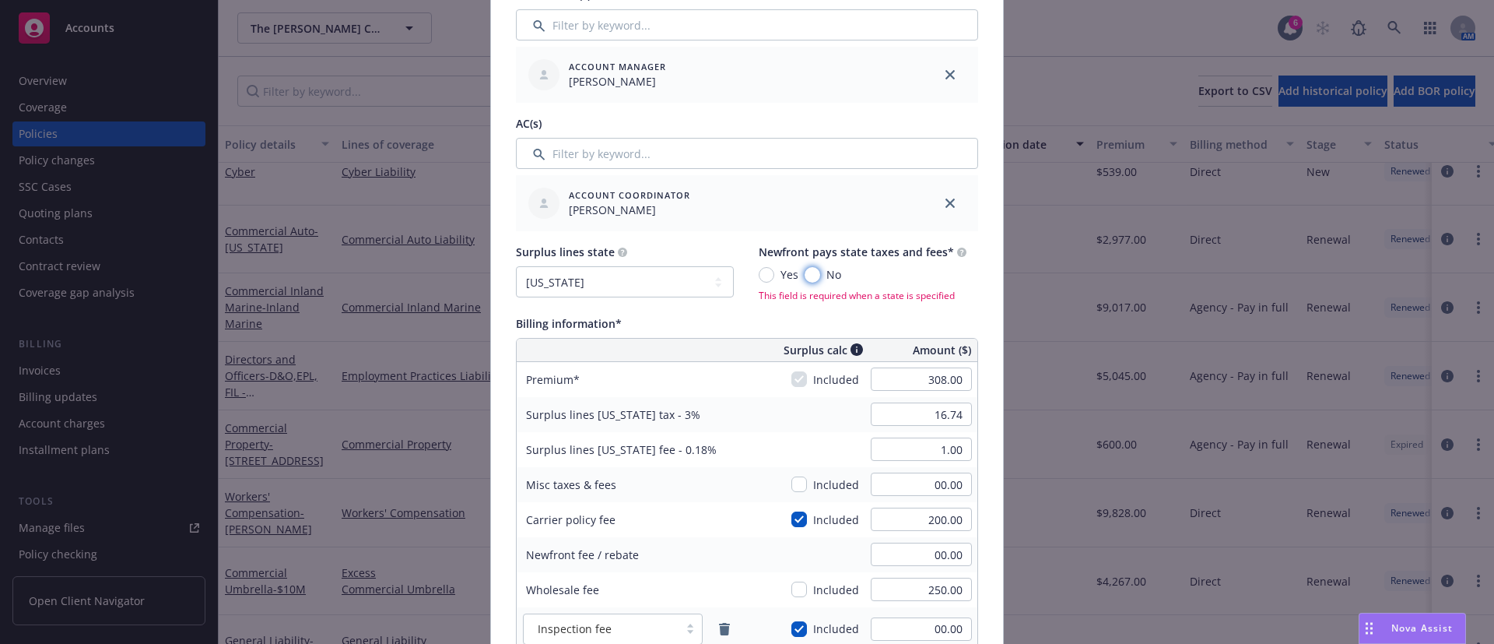
click at [805, 271] on input "No" at bounding box center [813, 275] width 16 height 16
radio input "true"
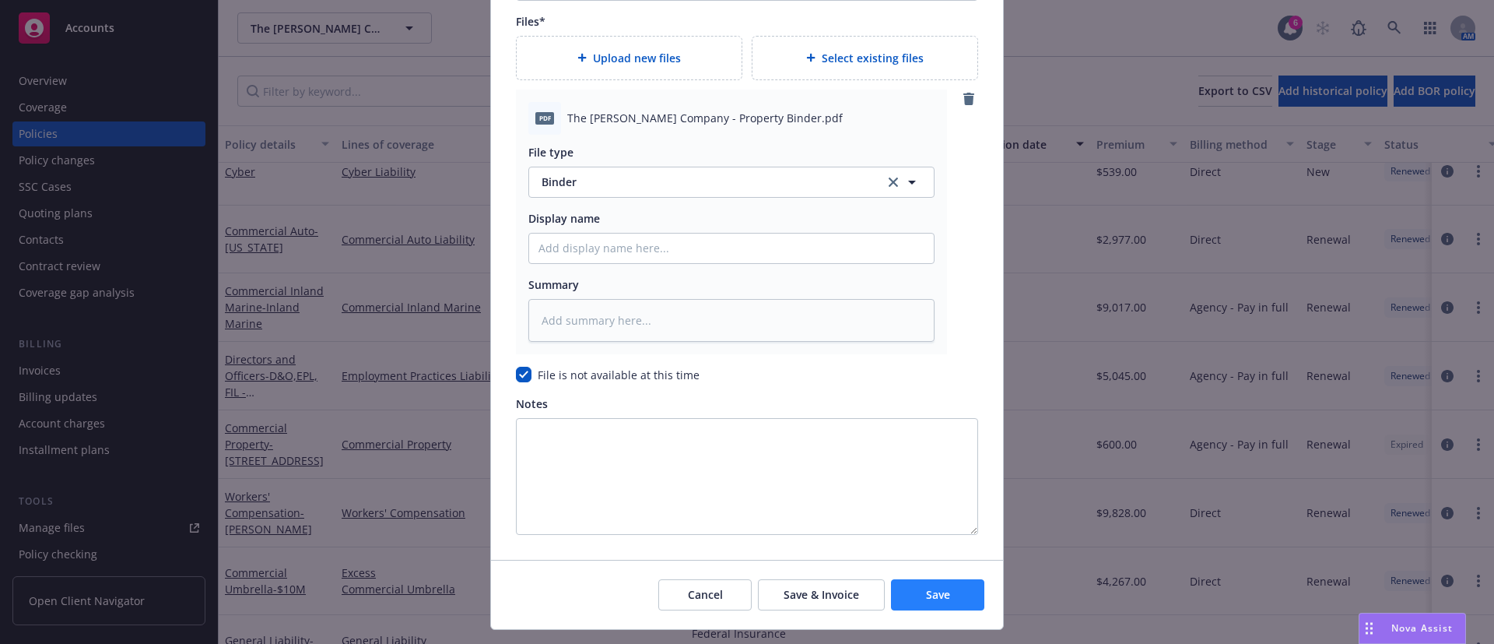
scroll to position [1968, 0]
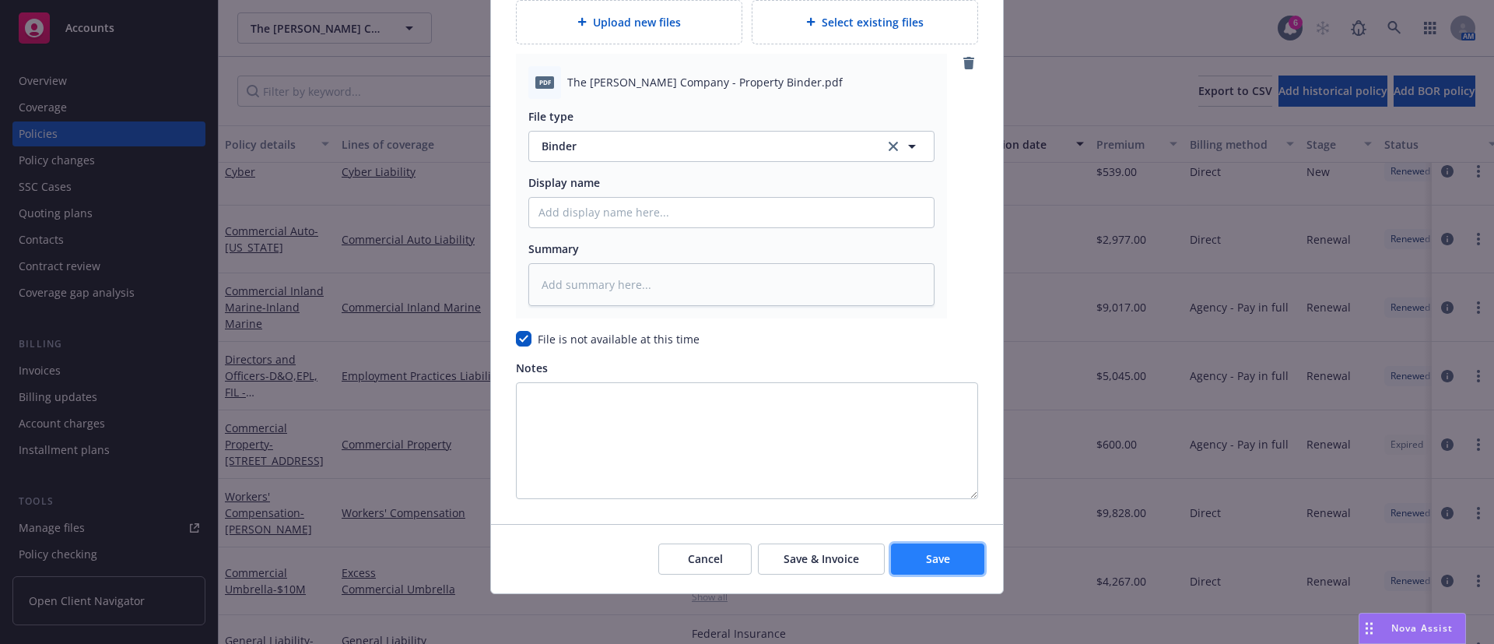
click at [941, 553] on span "Save" at bounding box center [938, 558] width 24 height 15
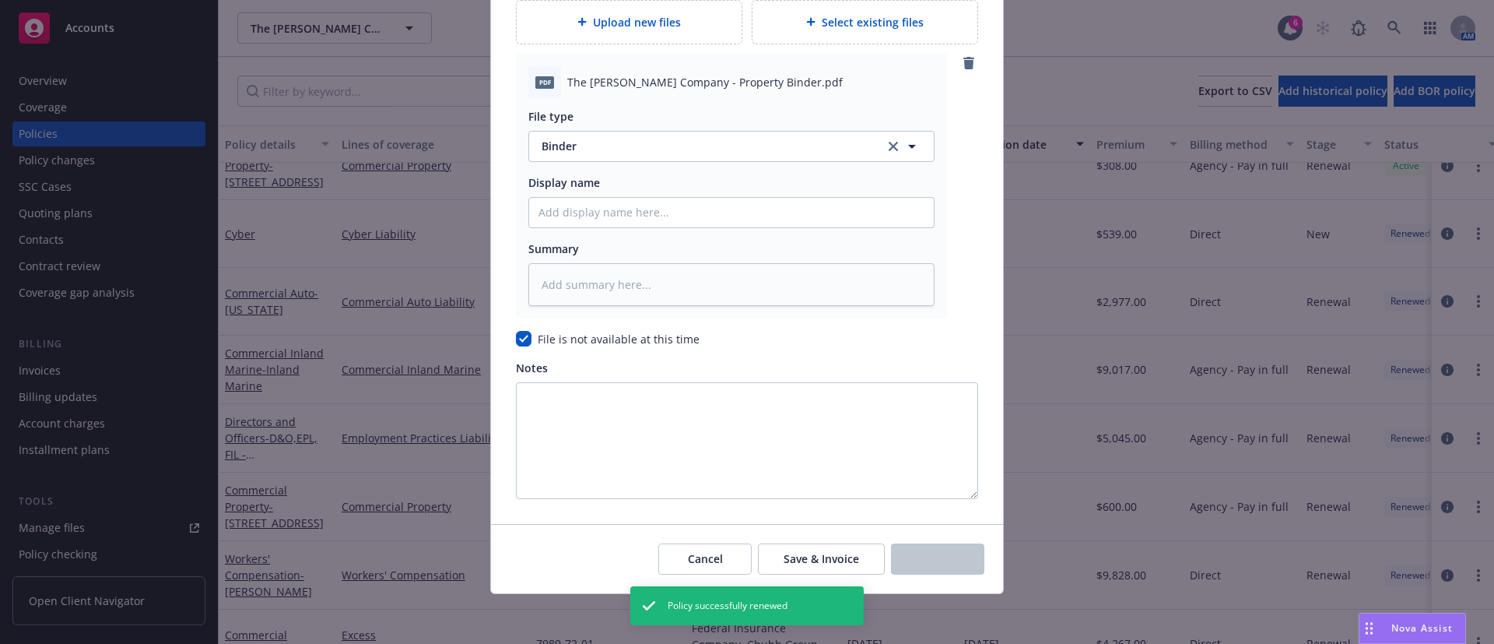
scroll to position [535, 0]
type textarea "x"
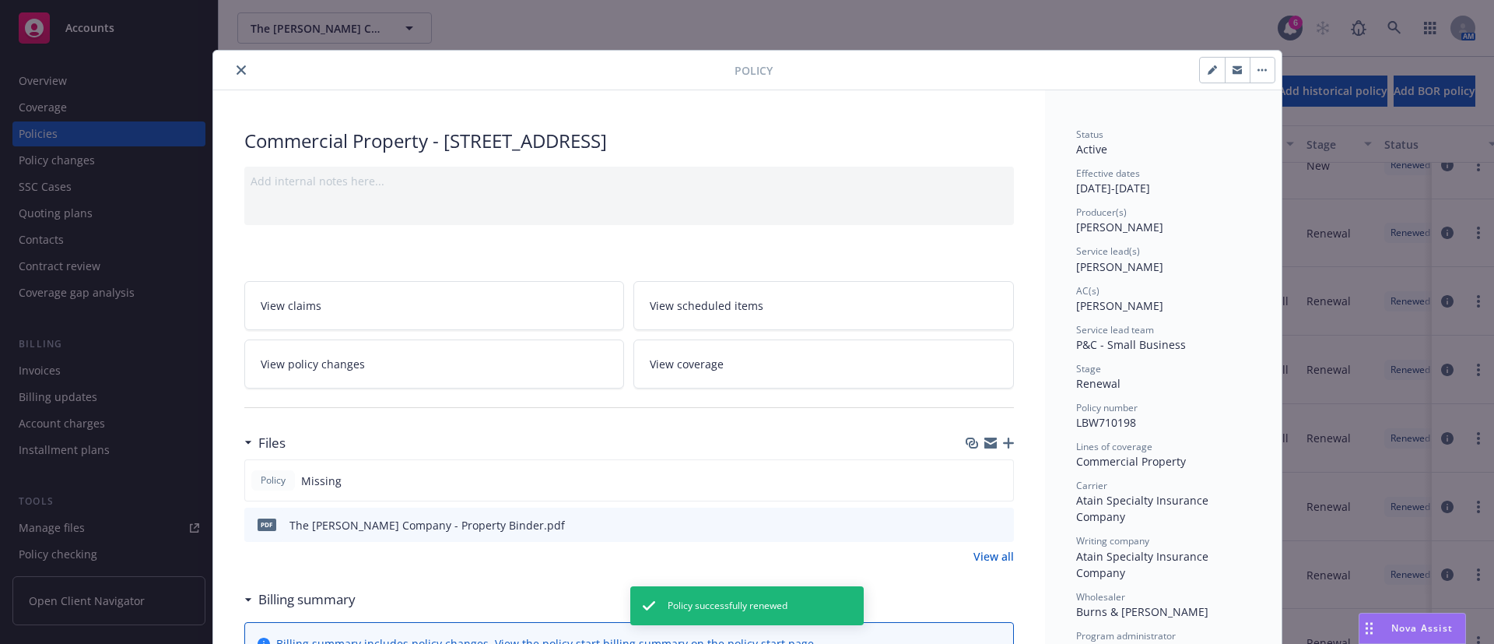
click at [234, 64] on button "close" at bounding box center [241, 70] width 19 height 19
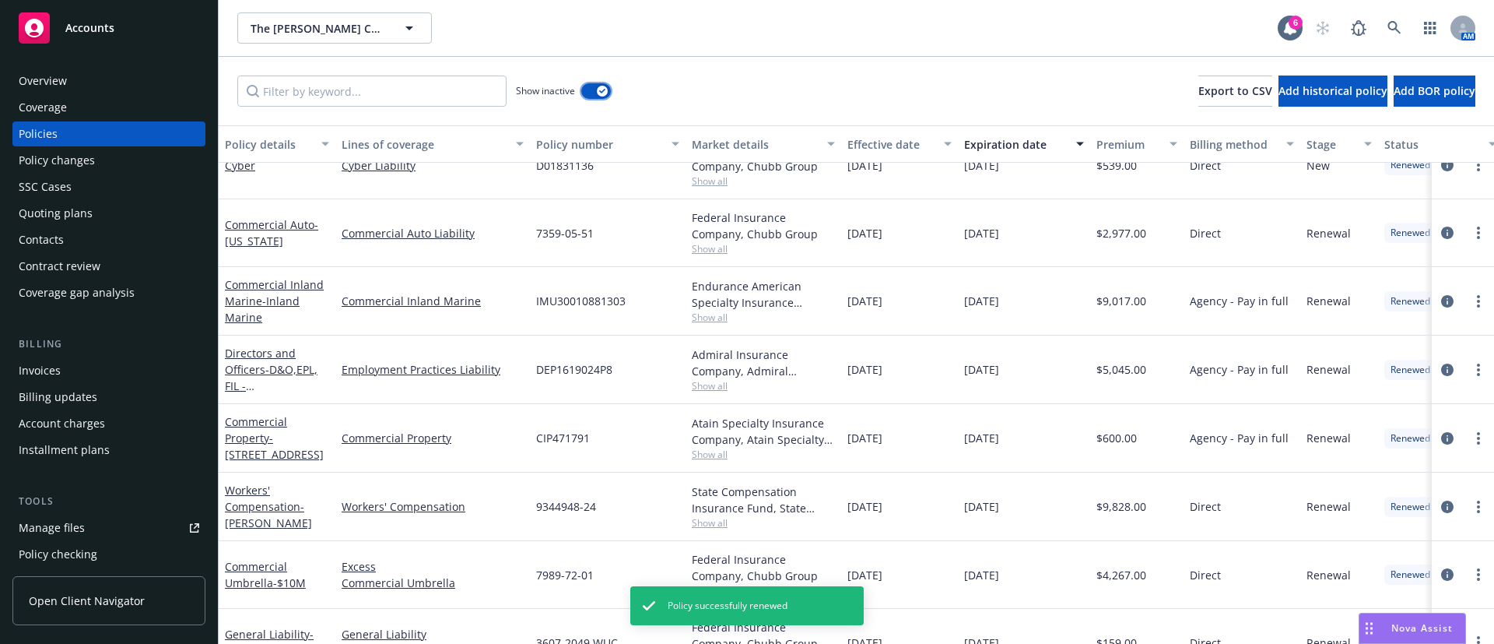
click at [594, 94] on button "button" at bounding box center [596, 91] width 30 height 16
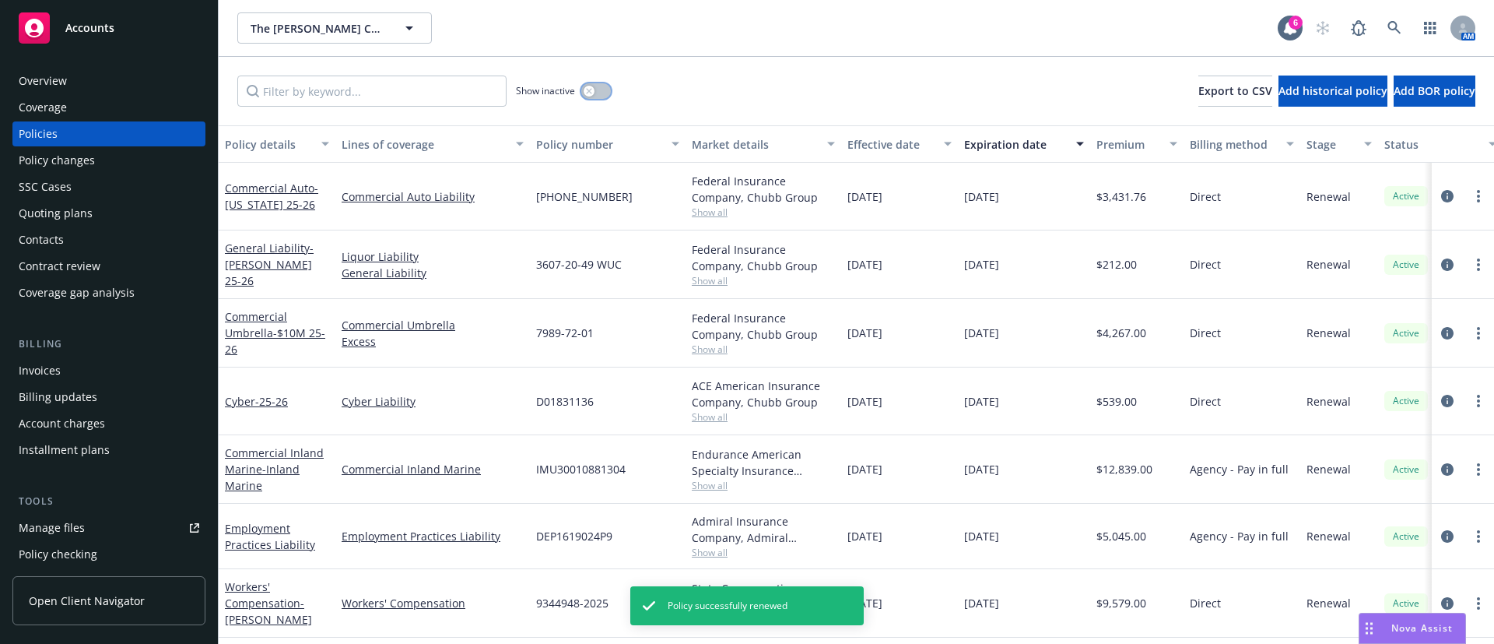
scroll to position [77, 0]
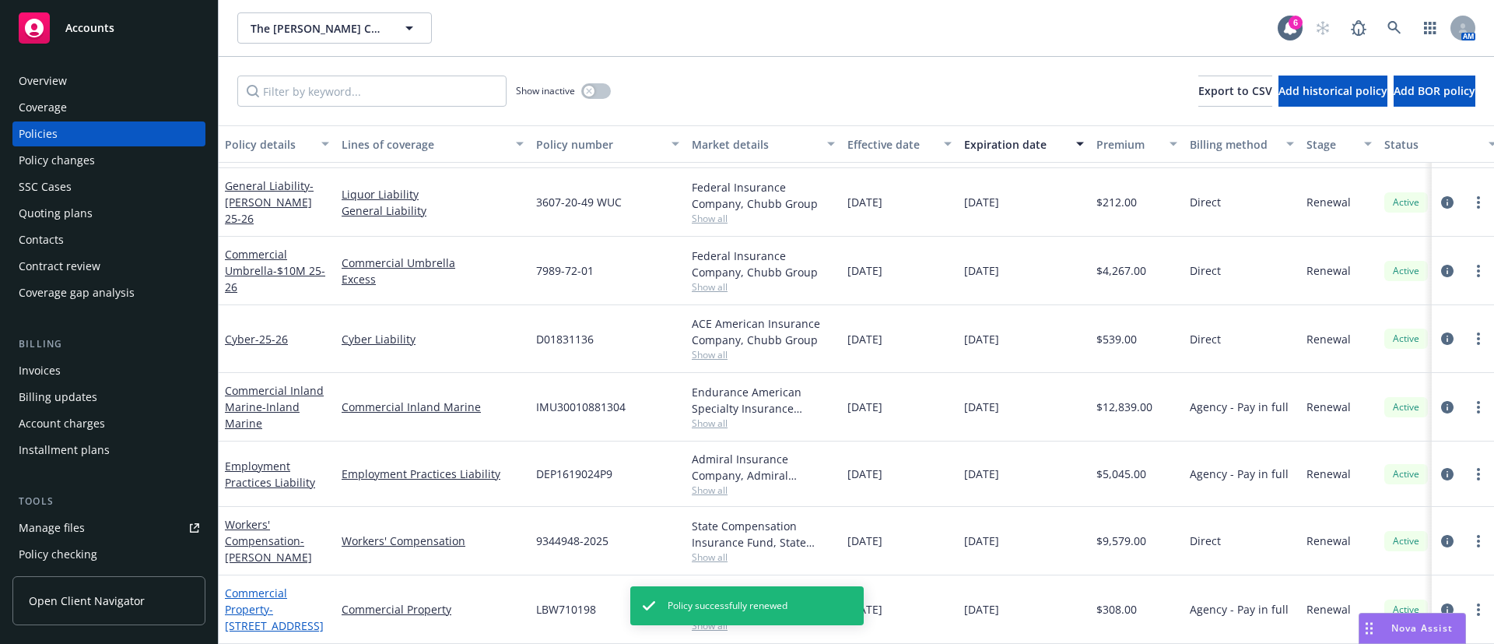
click at [248, 585] on link "Commercial Property - 416 Aviation Blvd" at bounding box center [274, 608] width 99 height 47
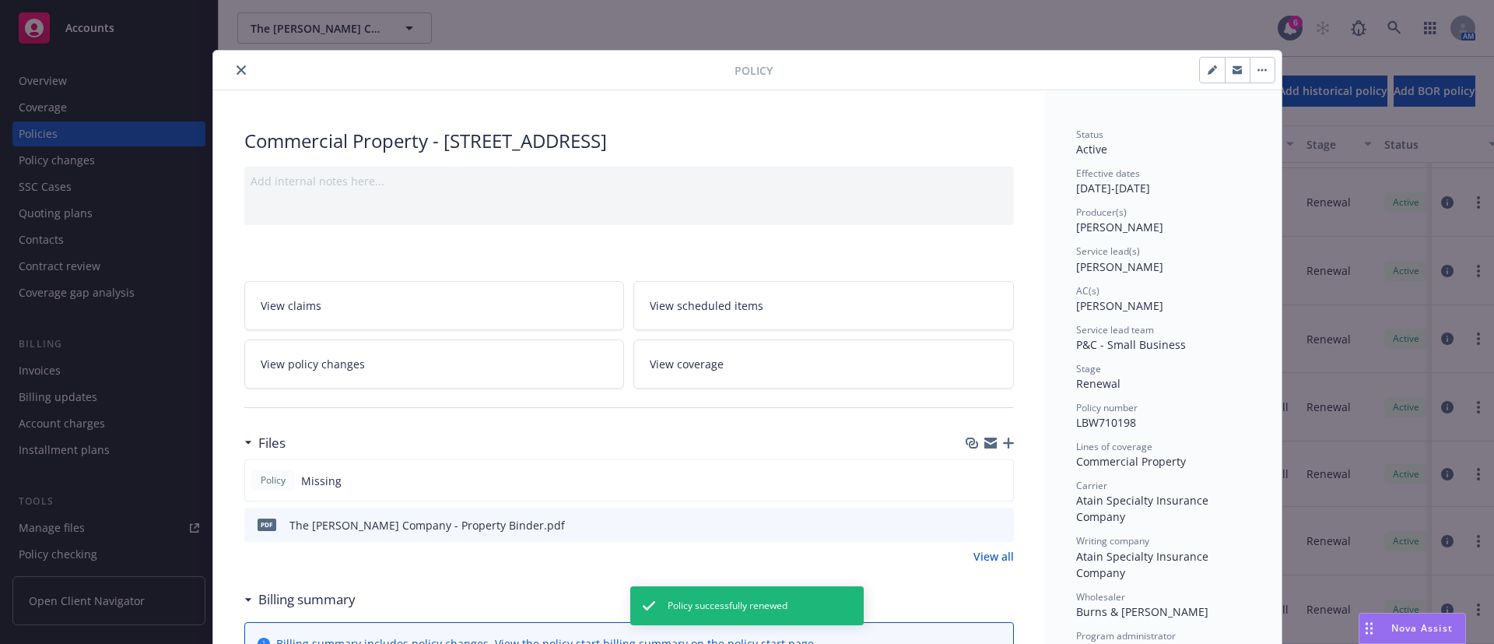
scroll to position [47, 0]
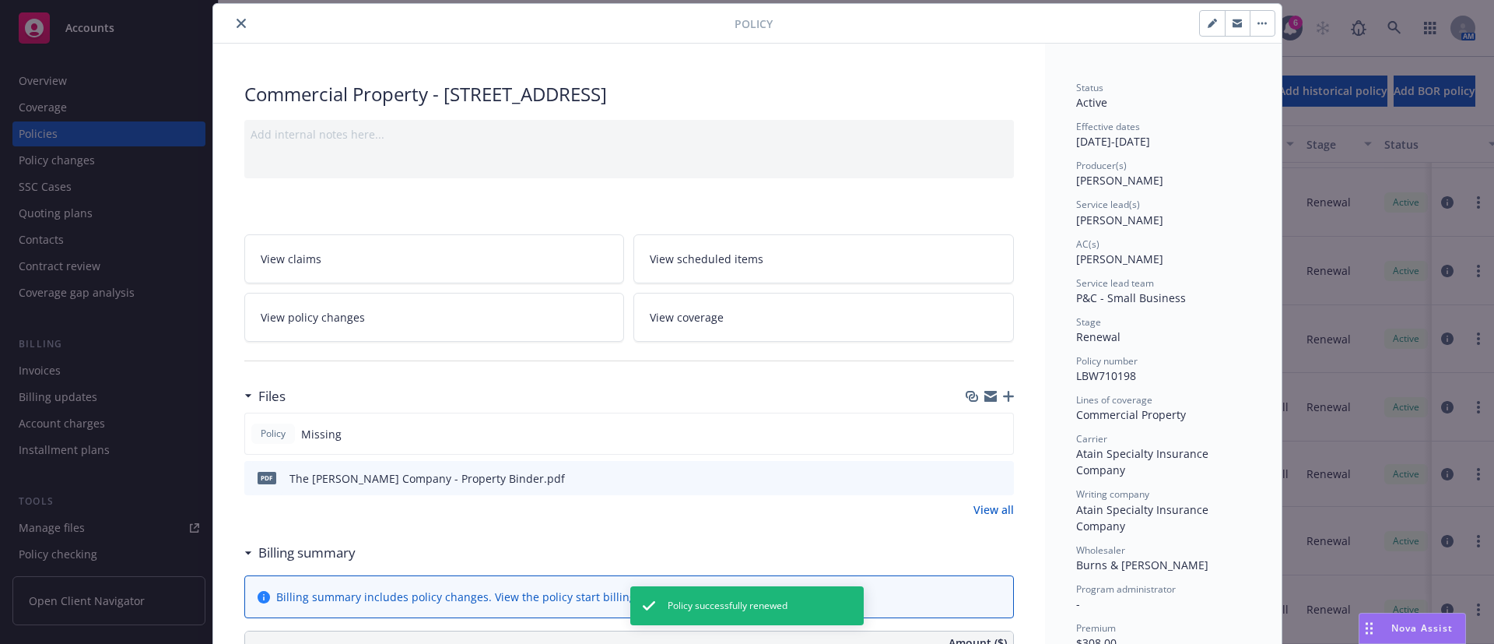
click at [1208, 22] on icon "button" at bounding box center [1212, 23] width 9 height 9
select select "RENEWAL"
select select "12"
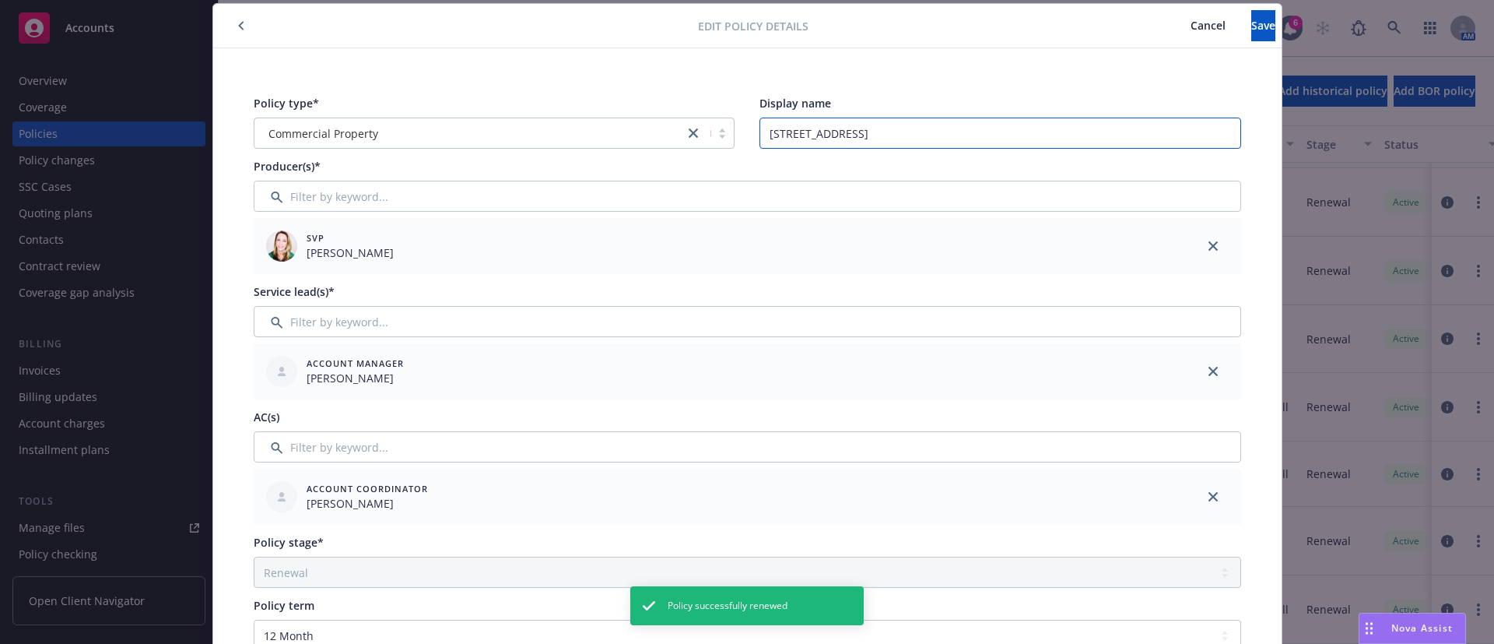
click at [791, 122] on input "416 Aviation Blvd" at bounding box center [1001, 133] width 482 height 31
click at [792, 122] on input "416 Aviation Blvd" at bounding box center [1001, 133] width 482 height 31
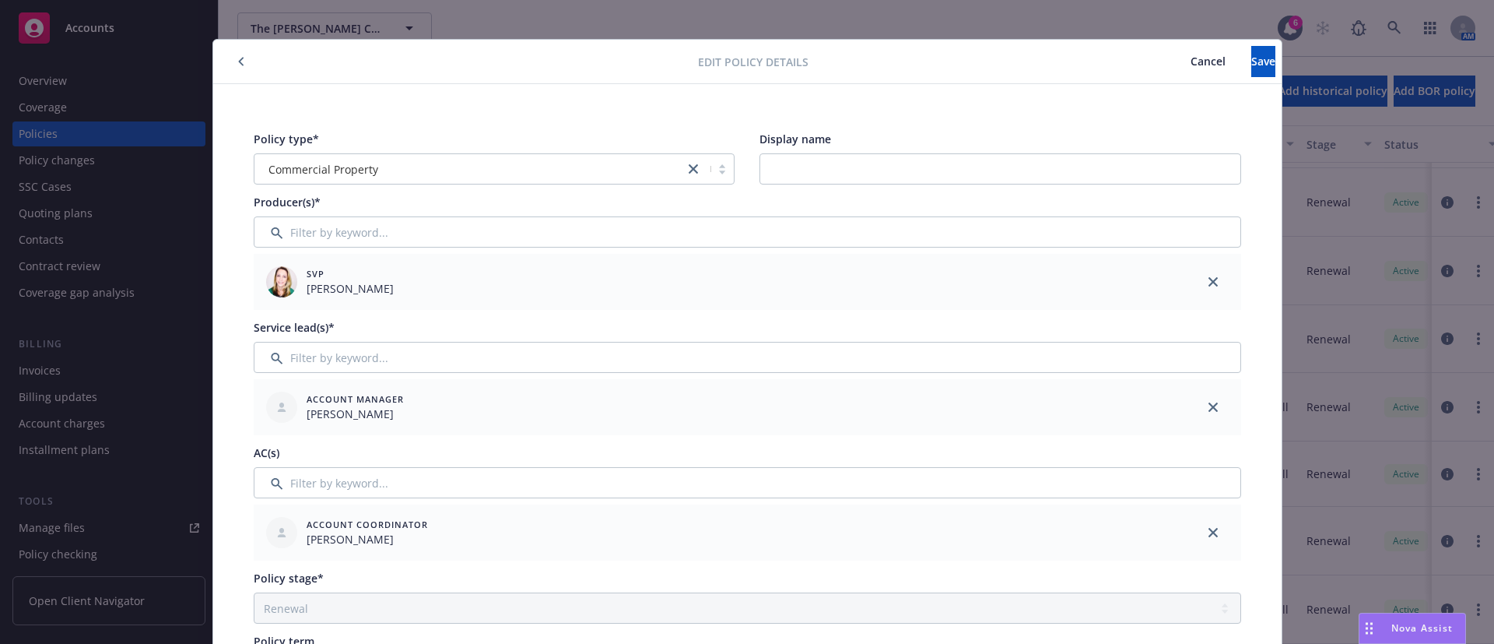
scroll to position [0, 0]
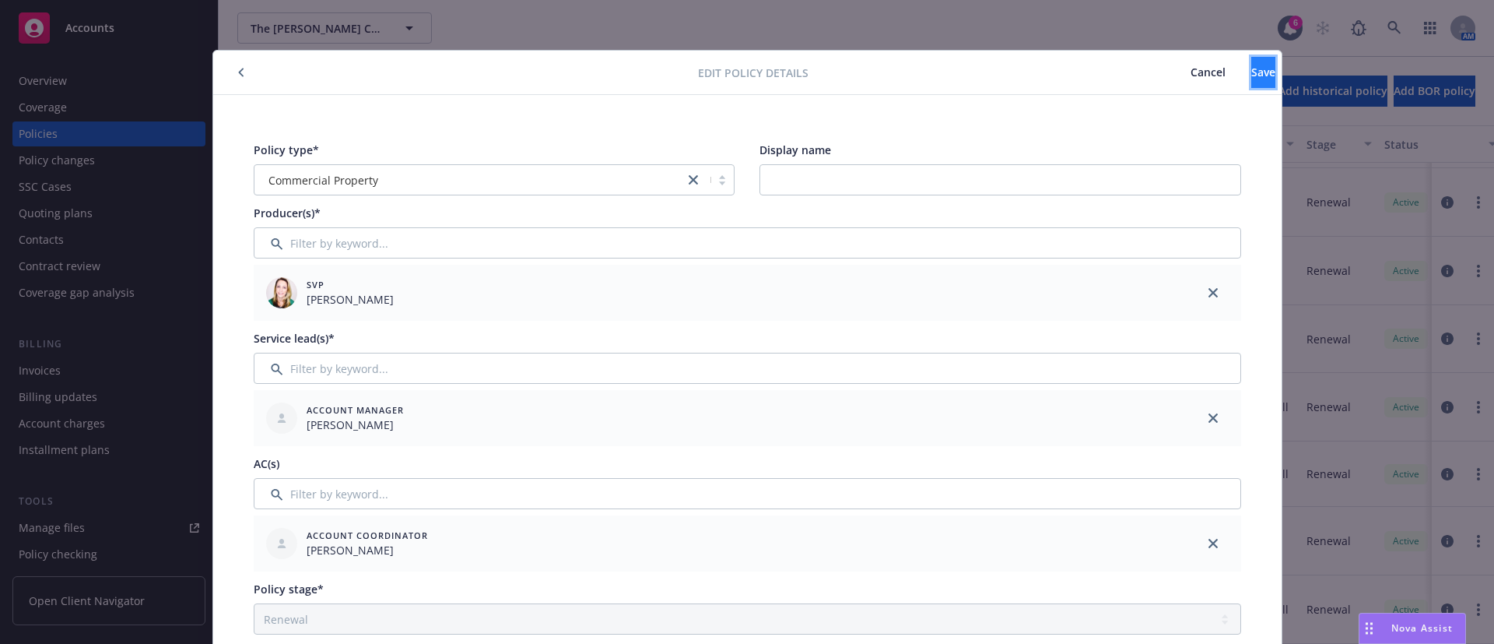
click at [1252, 79] on button "Save" at bounding box center [1264, 72] width 24 height 31
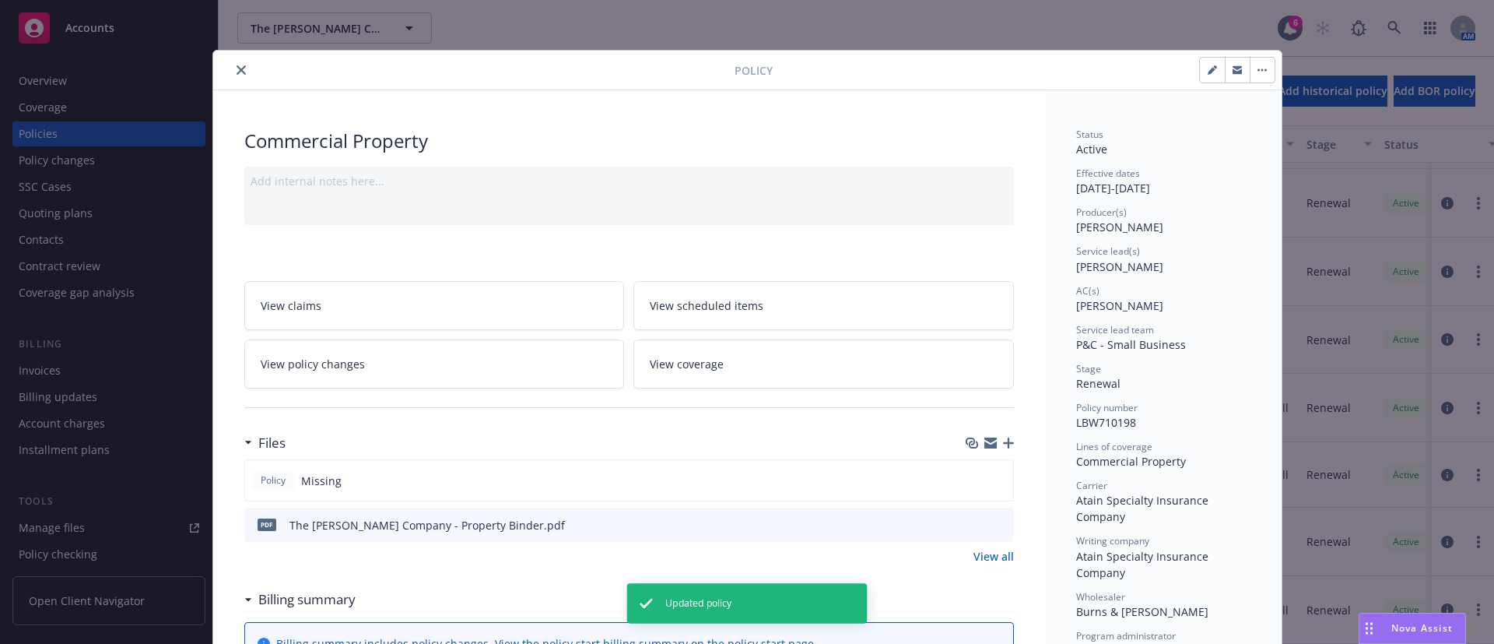
scroll to position [76, 0]
drag, startPoint x: 227, startPoint y: 68, endPoint x: 227, endPoint y: 77, distance: 9.3
click at [237, 68] on icon "close" at bounding box center [241, 69] width 9 height 9
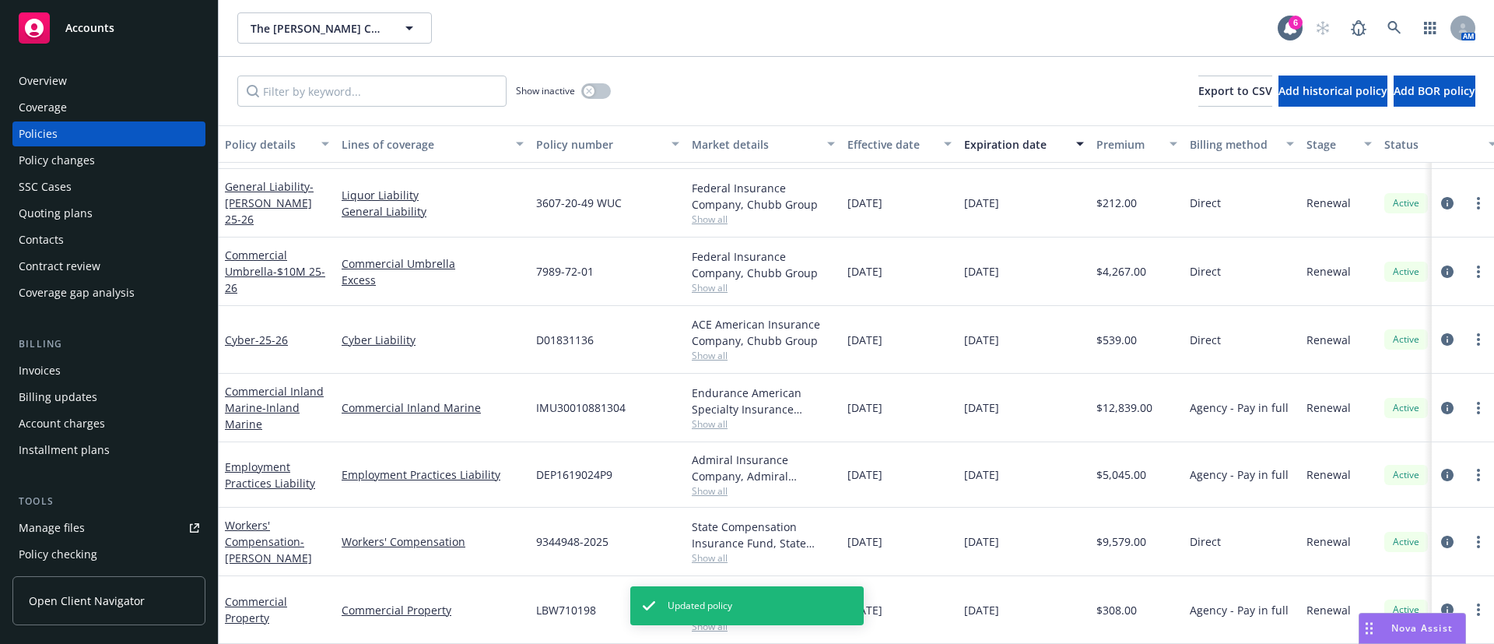
click at [70, 355] on div "Billing Invoices Billing updates Account charges Installment plans" at bounding box center [108, 399] width 193 height 126
click at [69, 370] on div "Invoices" at bounding box center [109, 370] width 181 height 25
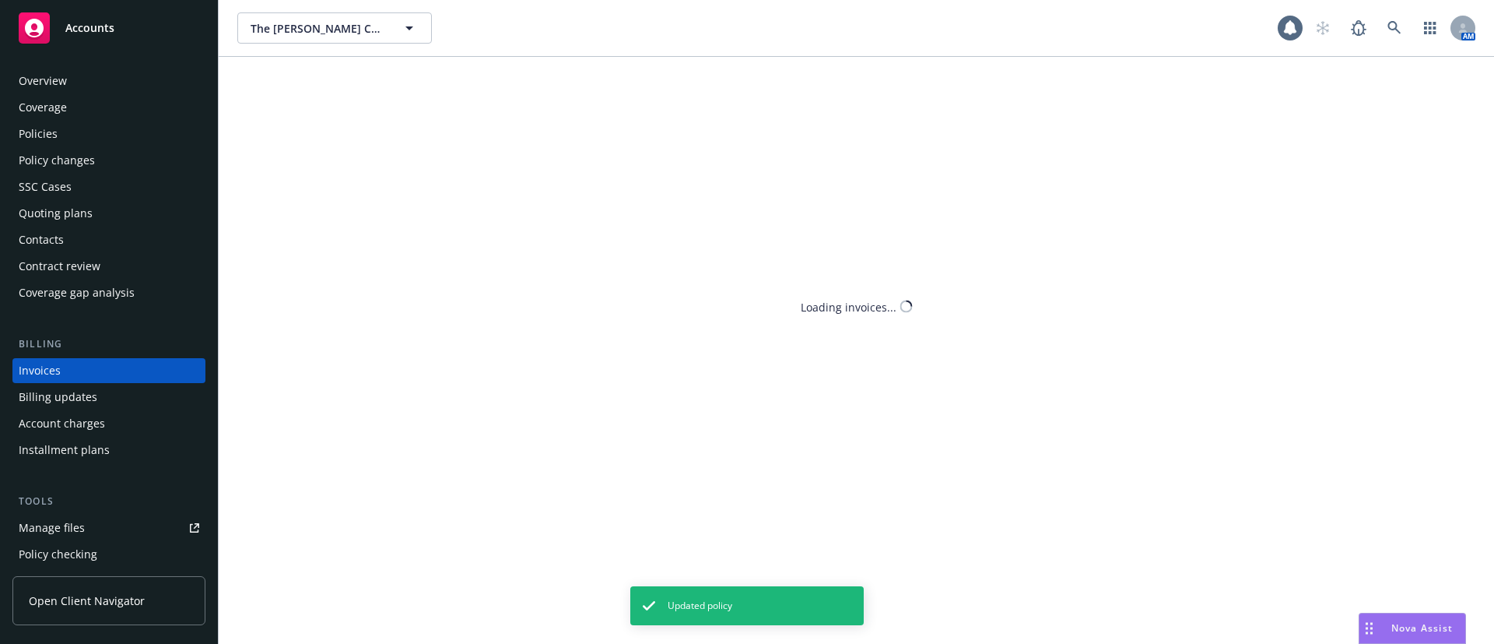
scroll to position [24, 0]
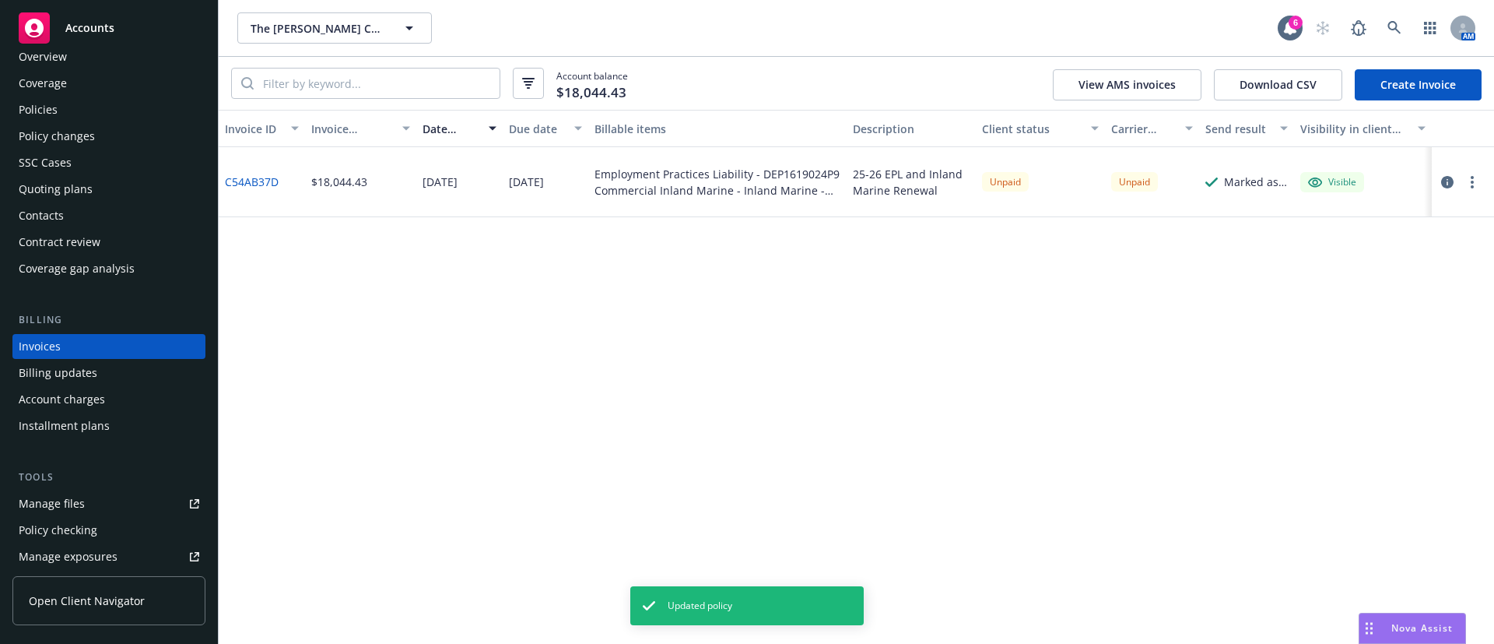
click at [1384, 77] on link "Create Invoice" at bounding box center [1418, 84] width 127 height 31
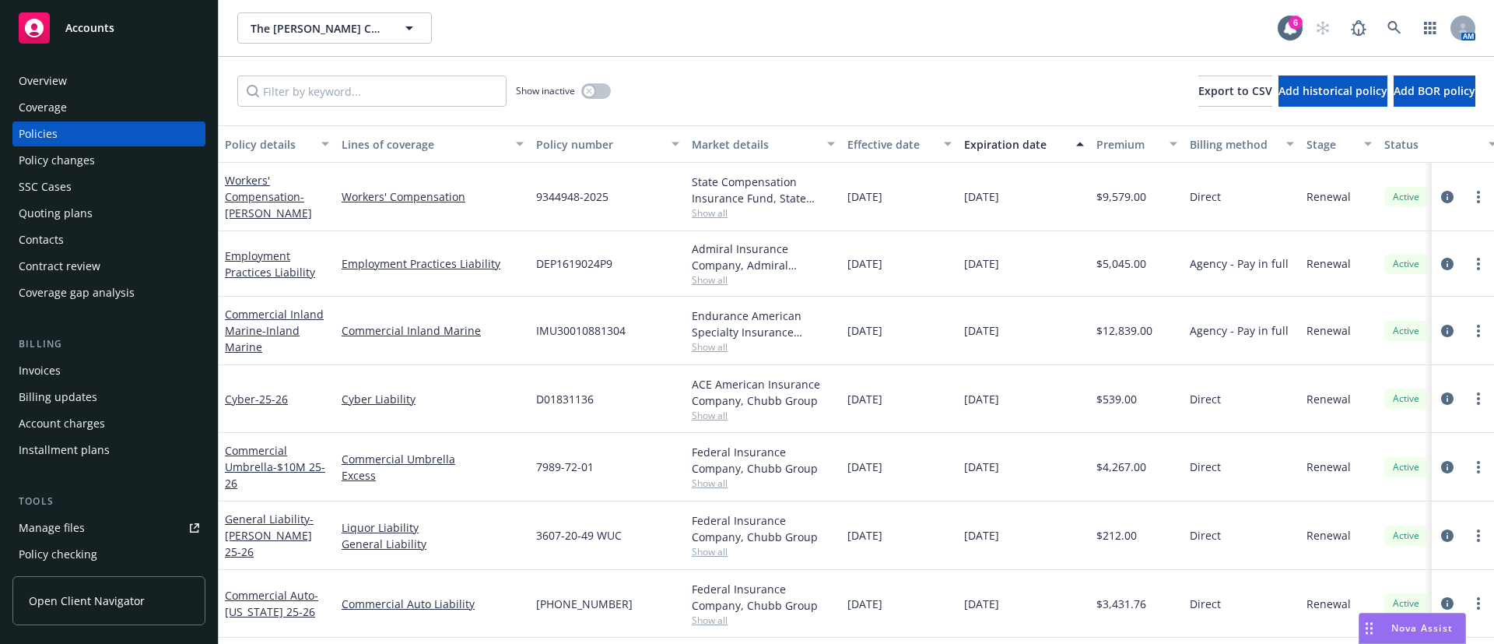
scroll to position [9, 0]
click at [597, 83] on button "button" at bounding box center [596, 91] width 30 height 16
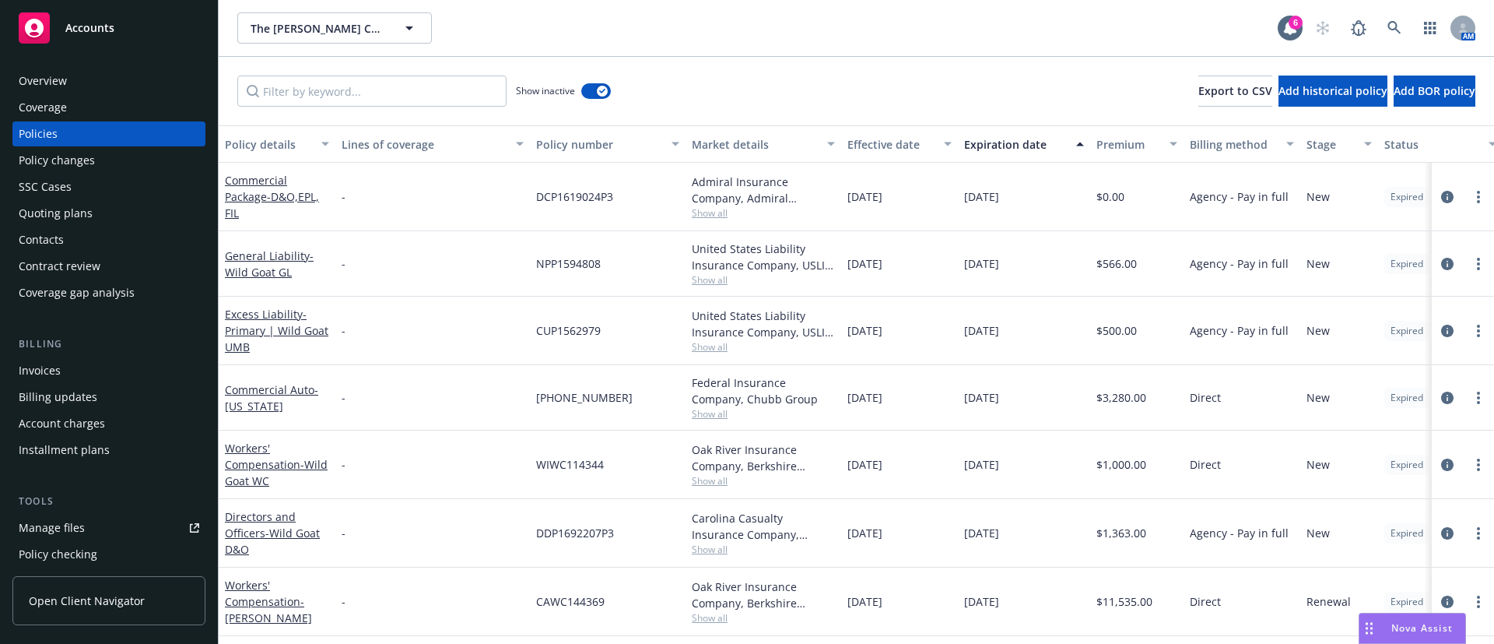
click at [1010, 146] on div "Expiration date" at bounding box center [1015, 144] width 103 height 16
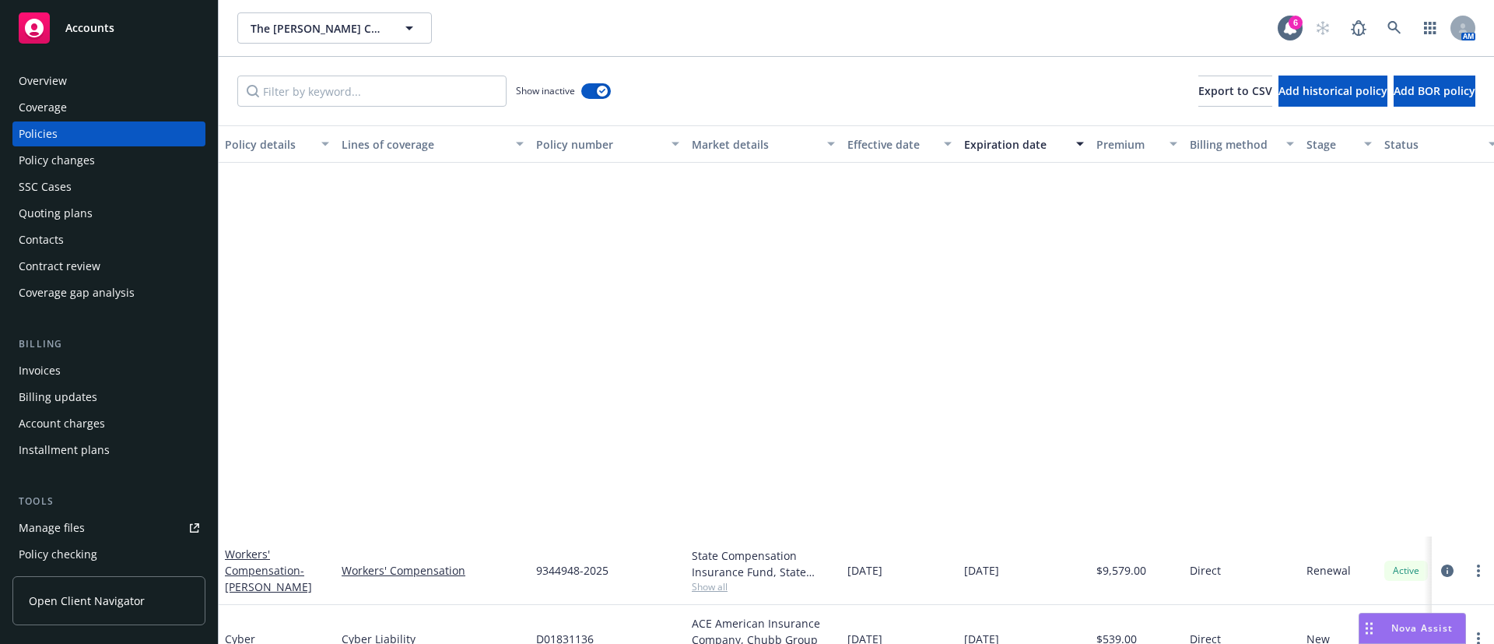
scroll to position [467, 0]
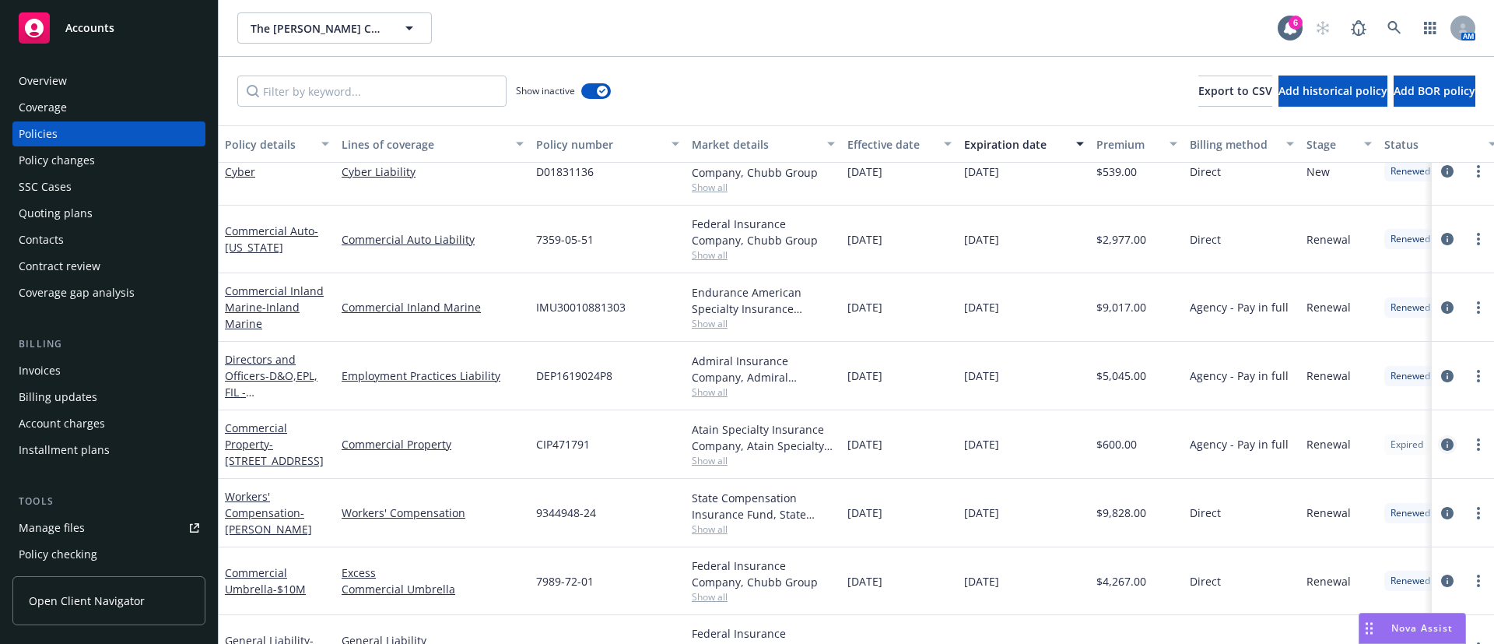
click at [1441, 441] on icon "circleInformation" at bounding box center [1447, 444] width 12 height 12
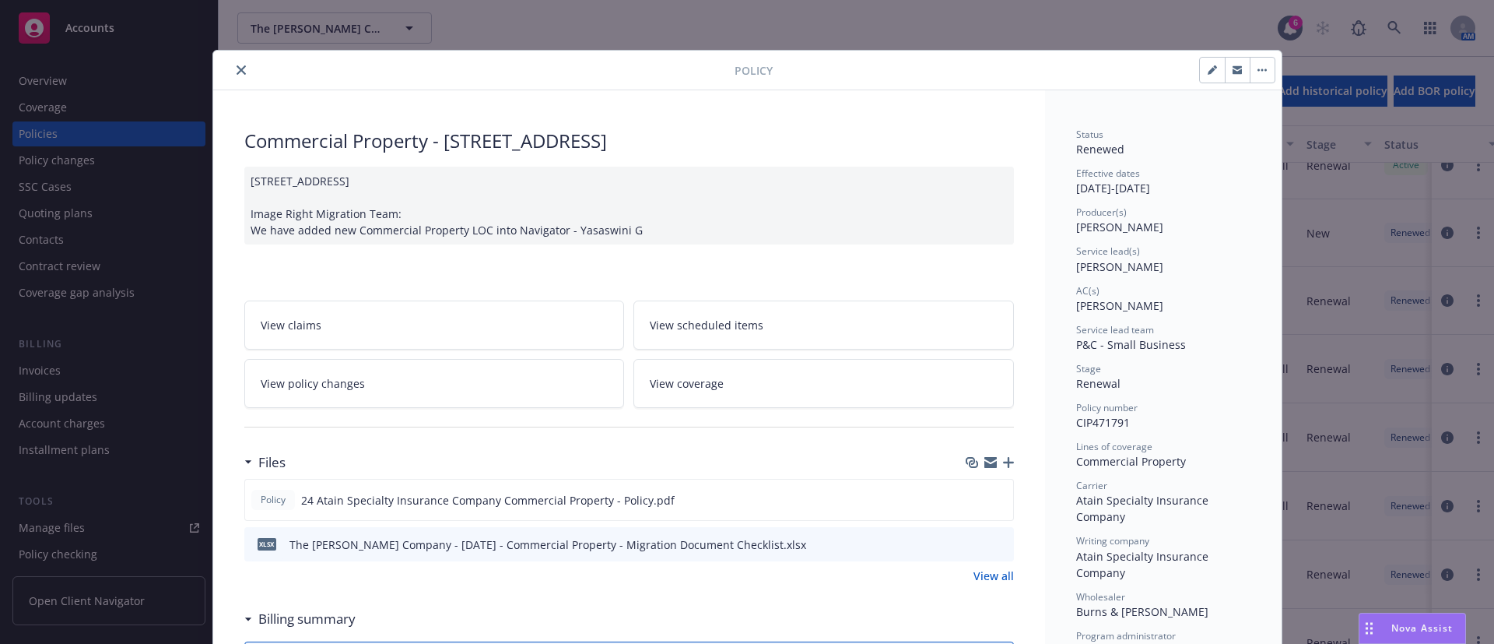
scroll to position [535, 0]
drag, startPoint x: 237, startPoint y: 142, endPoint x: 423, endPoint y: 142, distance: 185.2
click at [423, 142] on div "Commercial Property - 416 Aviation Blvd" at bounding box center [629, 141] width 770 height 26
copy div "Commercial Property"
drag, startPoint x: 226, startPoint y: 60, endPoint x: 226, endPoint y: 72, distance: 11.7
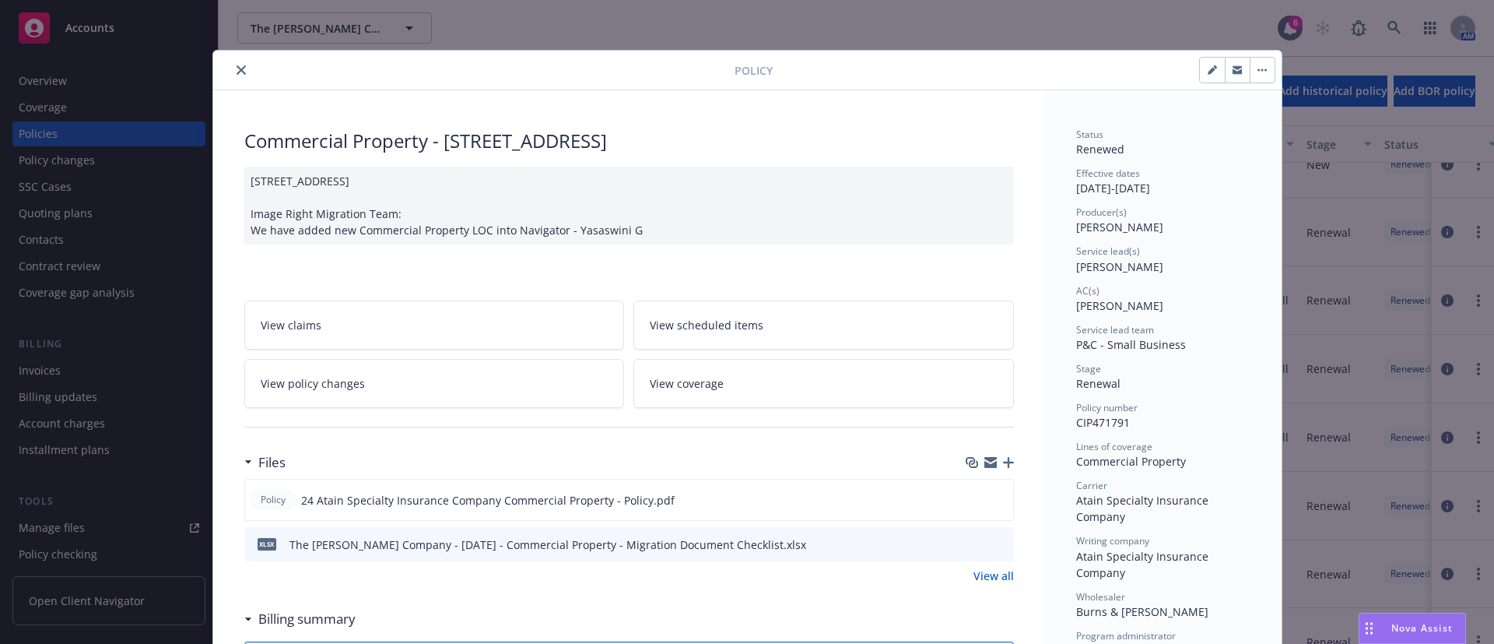
click at [226, 61] on div at bounding box center [476, 70] width 515 height 19
click at [237, 65] on icon "close" at bounding box center [241, 69] width 9 height 9
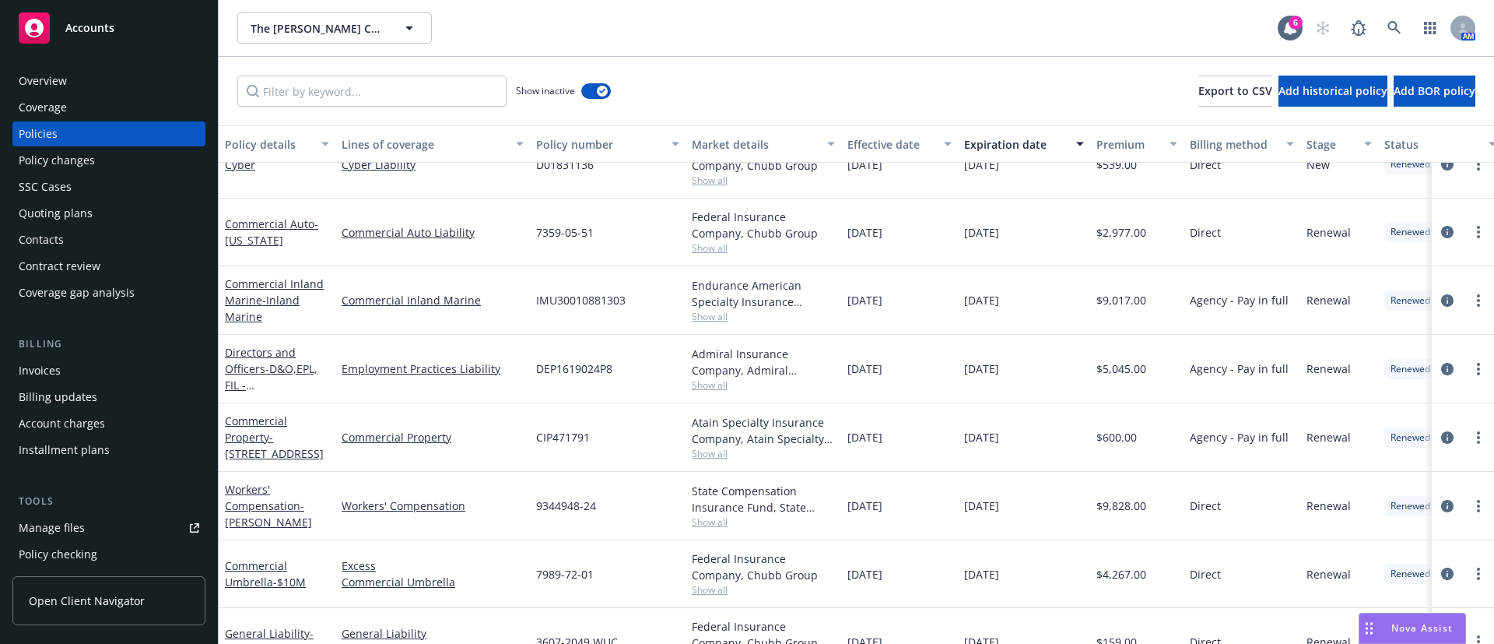
click at [107, 239] on div "Contacts" at bounding box center [109, 239] width 181 height 25
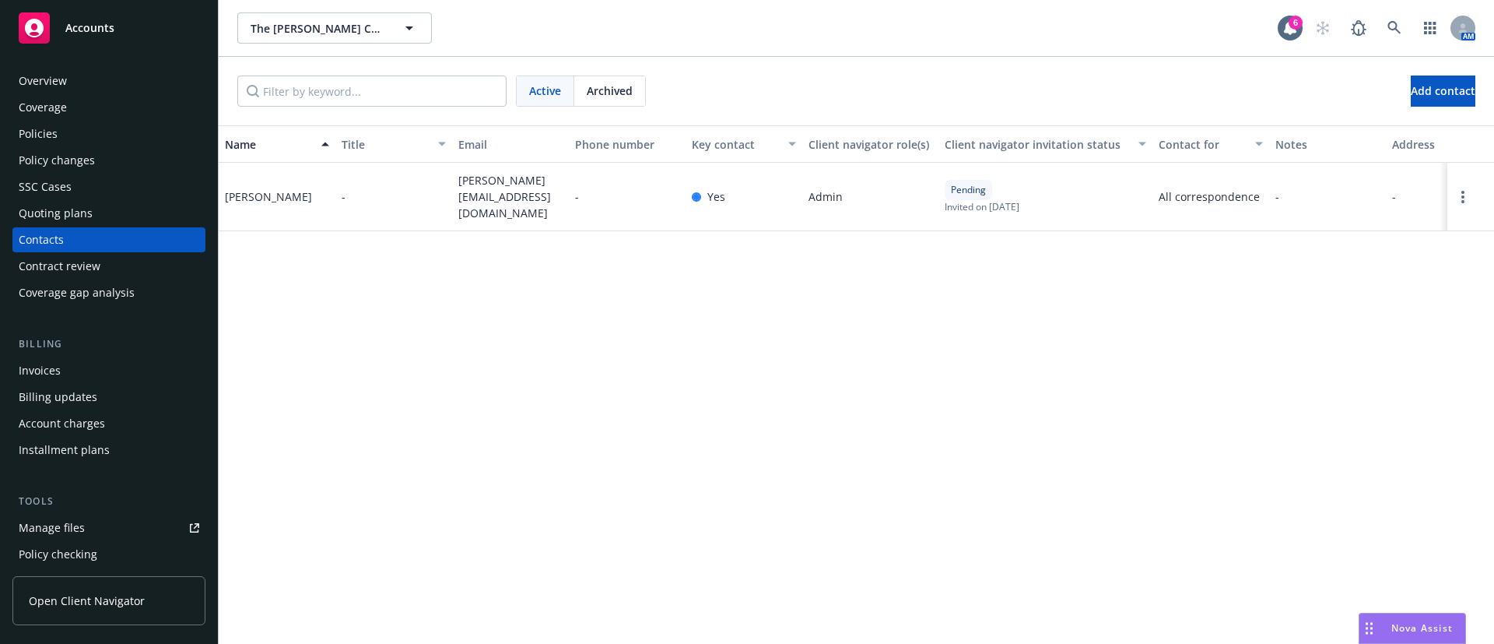
click at [502, 187] on span "sara@capravineyards.com" at bounding box center [510, 196] width 104 height 49
copy span "sara@capravineyards.com"
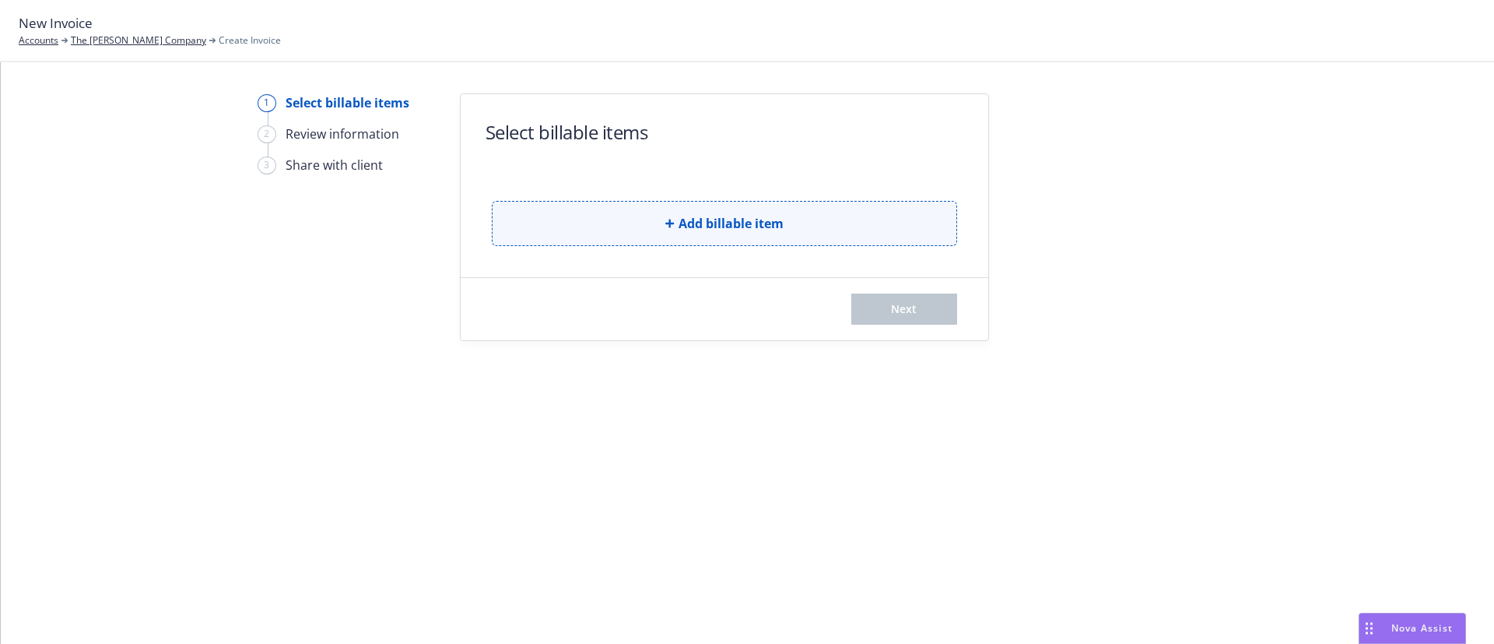
click at [592, 223] on button "Add billable item" at bounding box center [724, 223] width 465 height 45
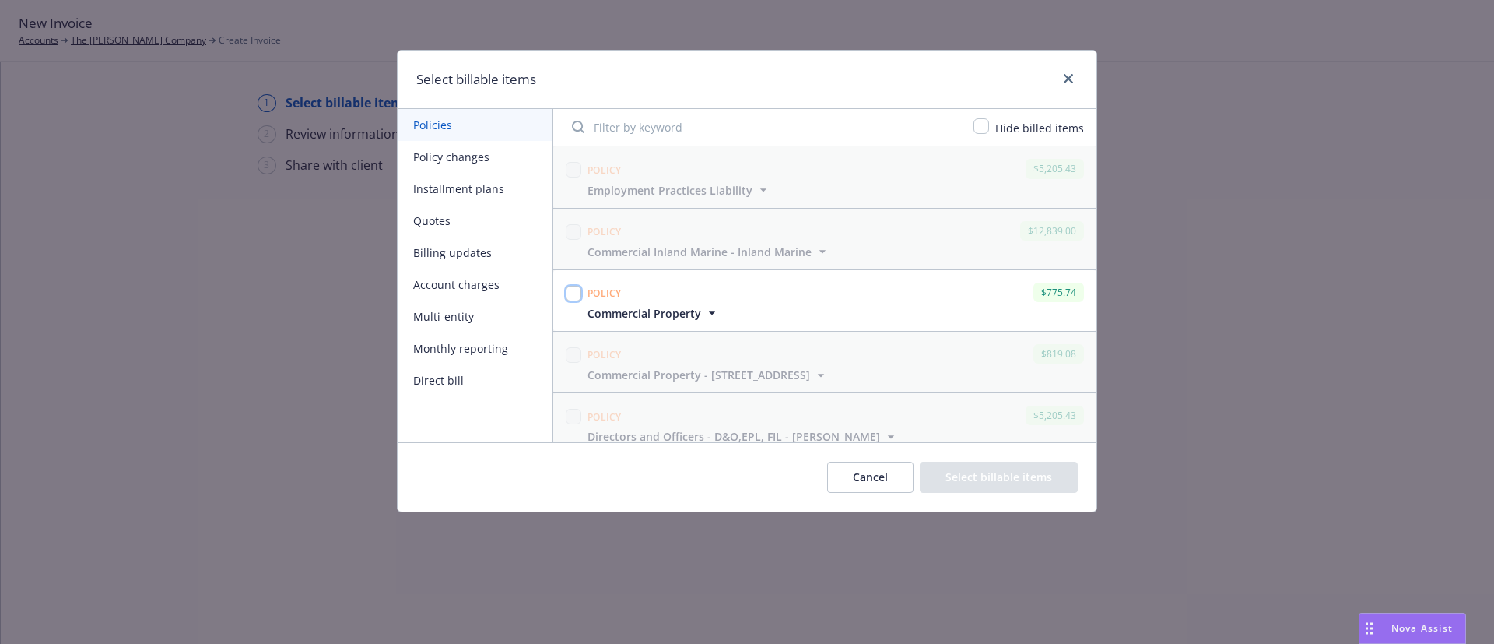
click at [578, 294] on input "checkbox" at bounding box center [574, 294] width 16 height 16
checkbox input "true"
click at [967, 472] on button "Select billable items" at bounding box center [999, 477] width 158 height 31
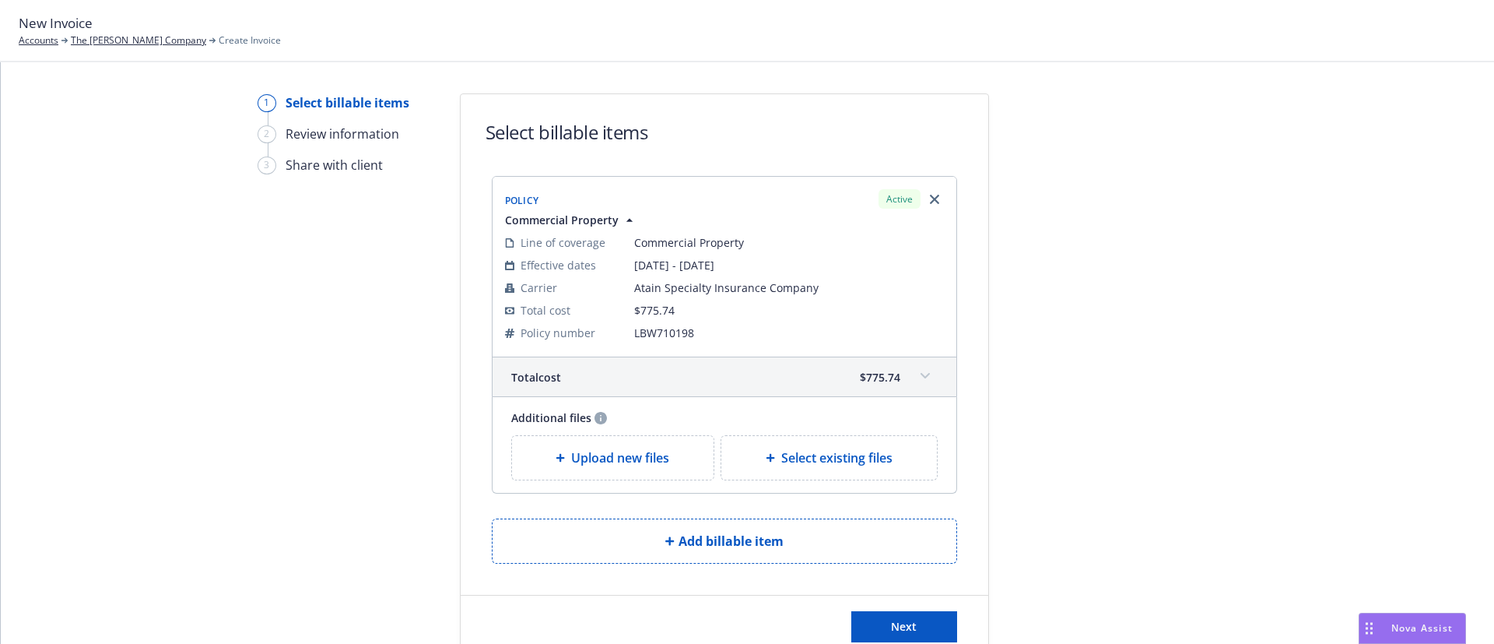
click at [604, 455] on span "Upload new files" at bounding box center [620, 457] width 98 height 19
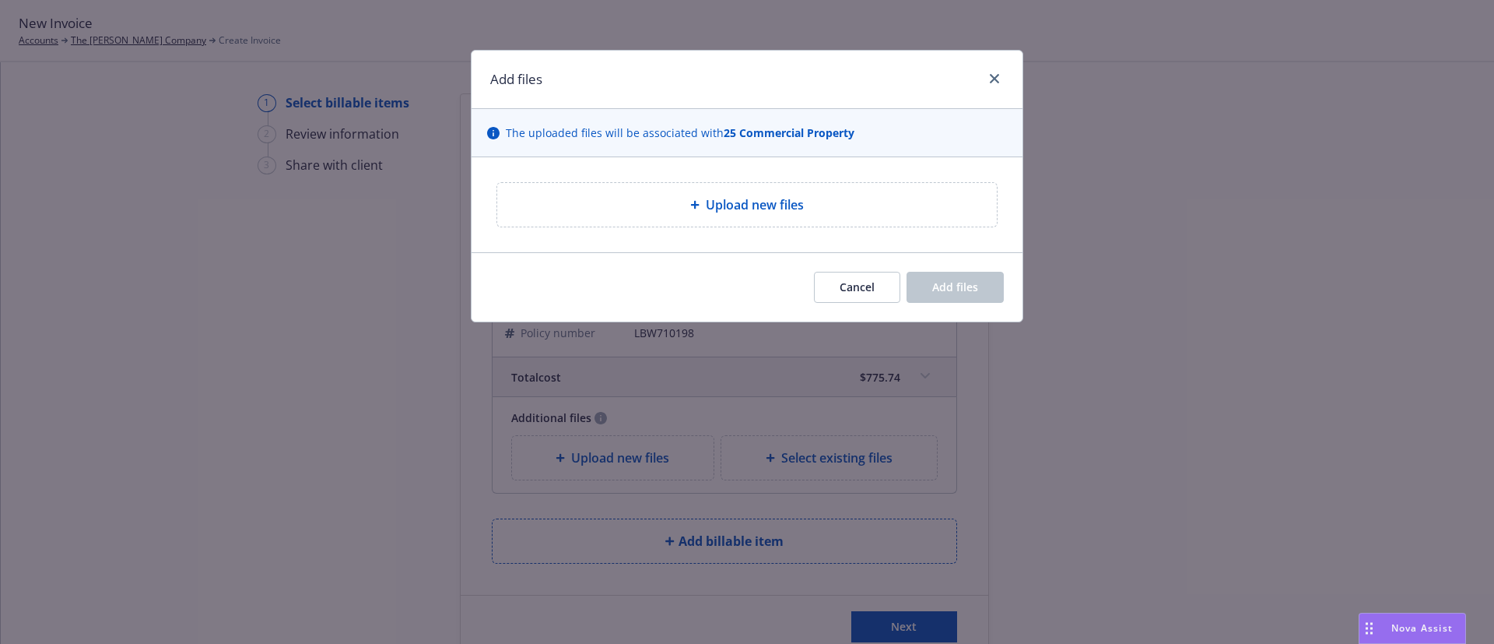
click at [725, 213] on span "Upload new files" at bounding box center [755, 204] width 98 height 19
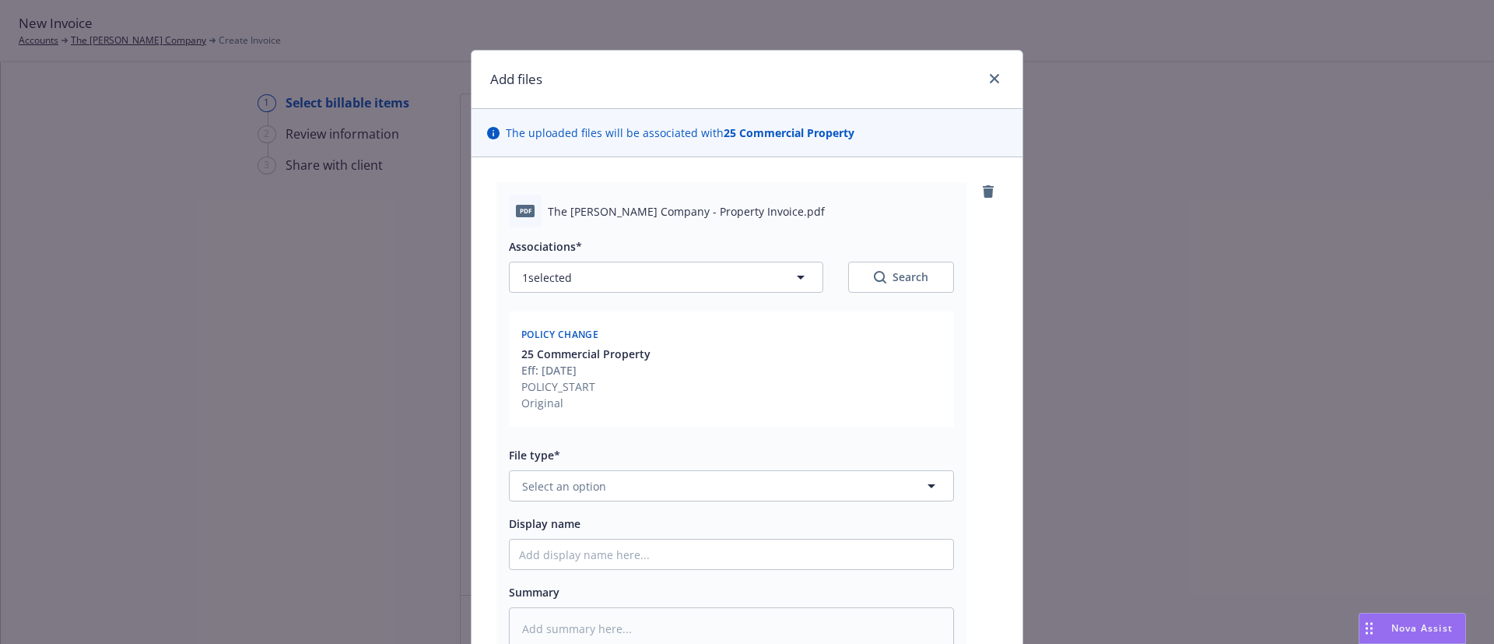
type textarea "x"
click at [560, 490] on span "Select an option" at bounding box center [564, 486] width 84 height 16
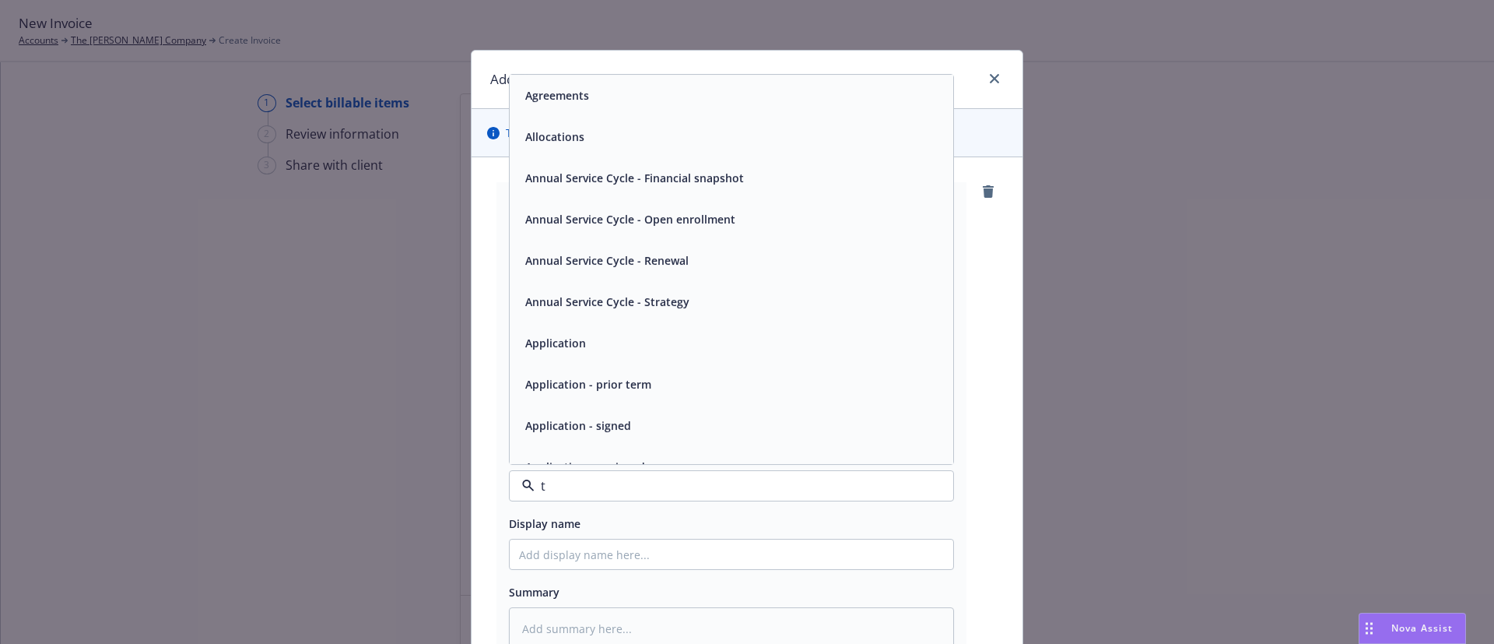
type input "th"
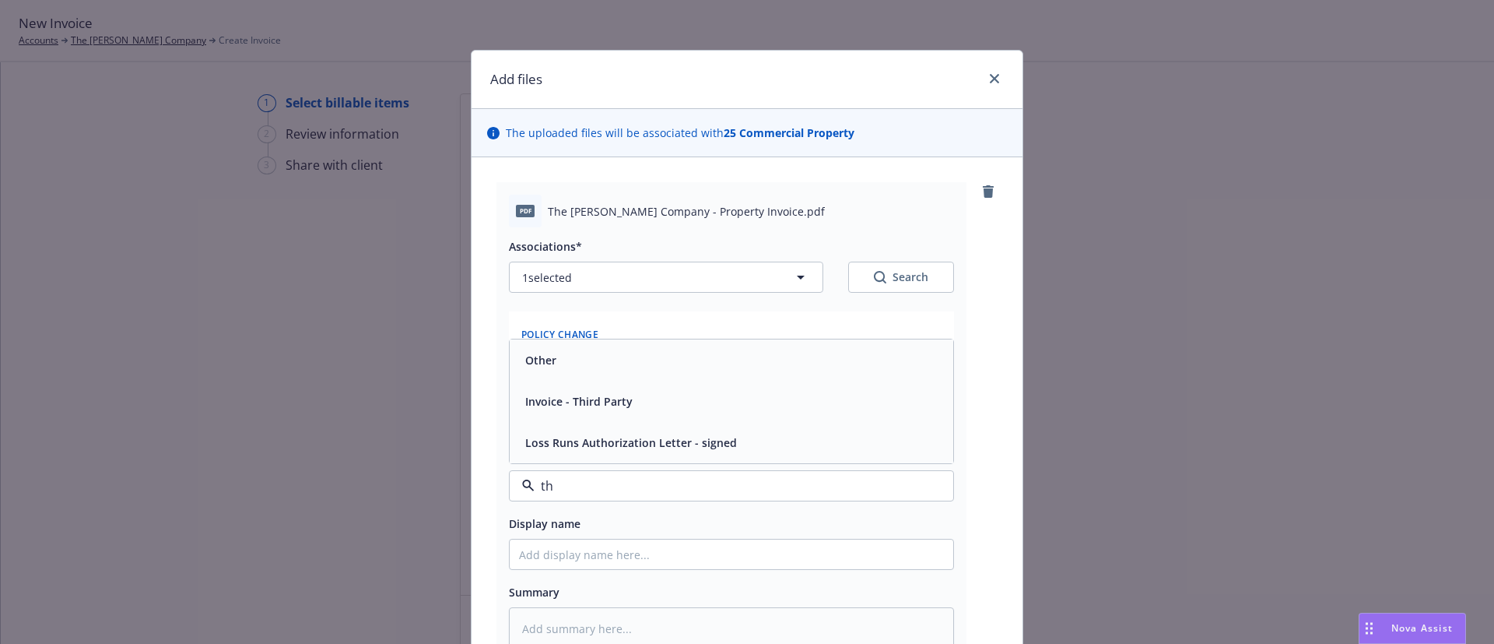
click at [599, 404] on span "Invoice - Third Party" at bounding box center [578, 401] width 107 height 16
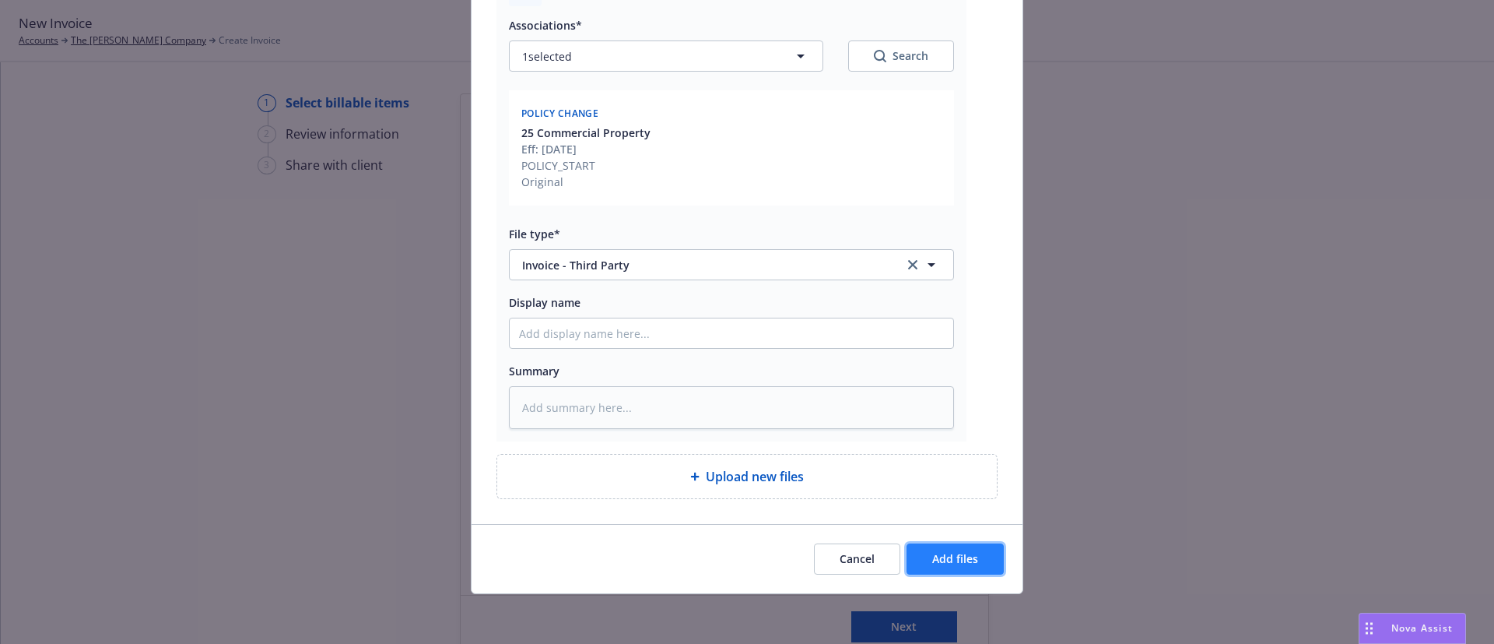
click at [950, 560] on span "Add files" at bounding box center [955, 558] width 46 height 15
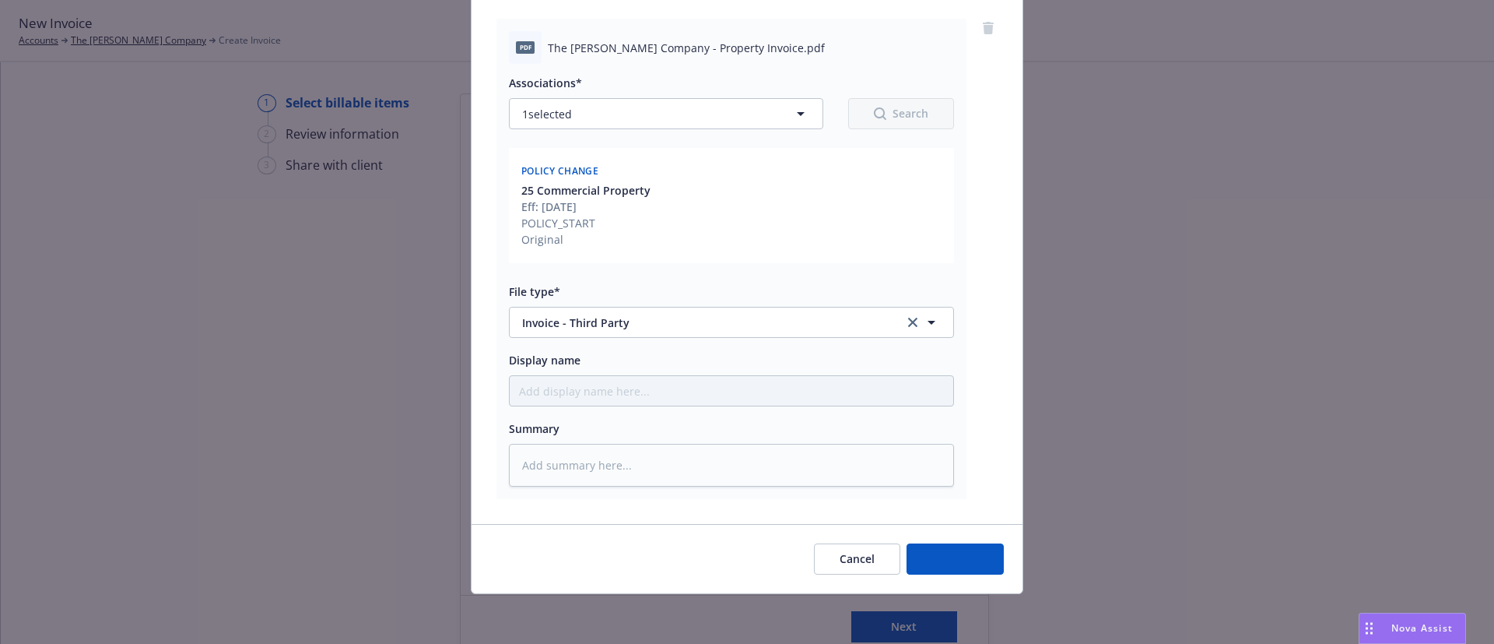
scroll to position [163, 0]
type textarea "x"
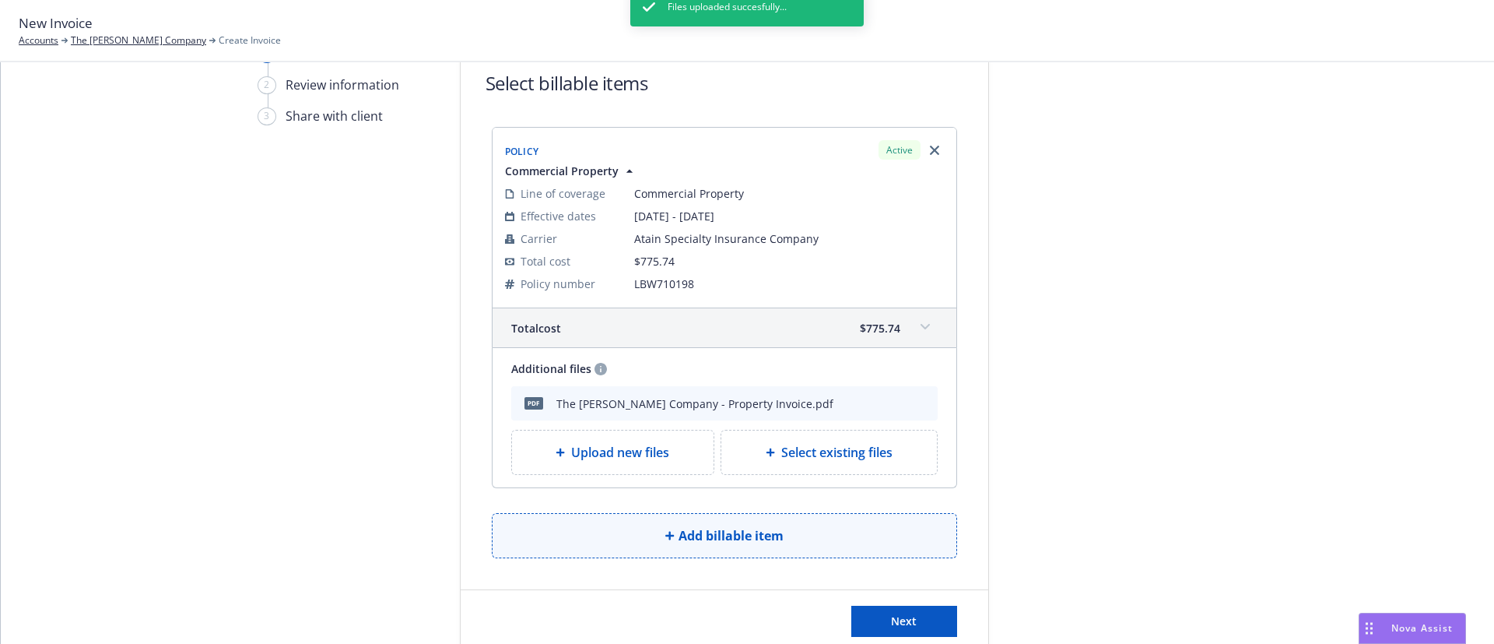
scroll to position [90, 0]
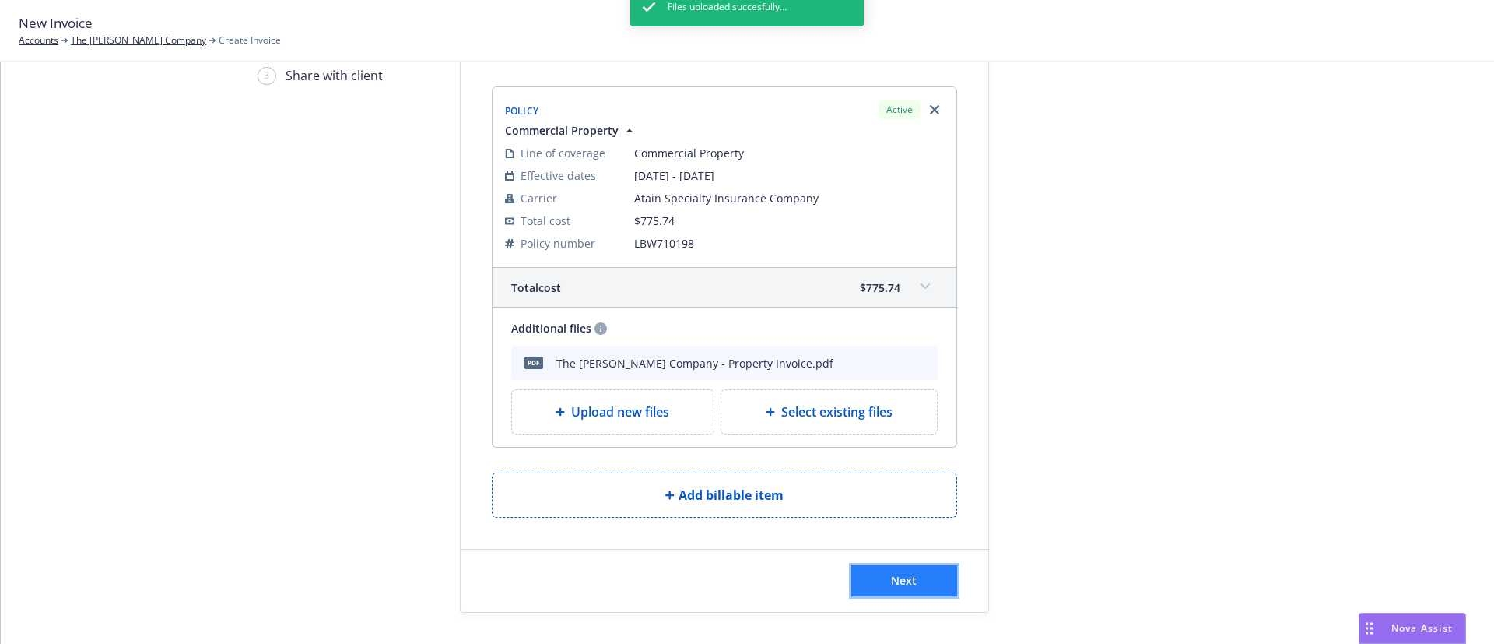
click at [895, 576] on span "Next" at bounding box center [904, 580] width 26 height 15
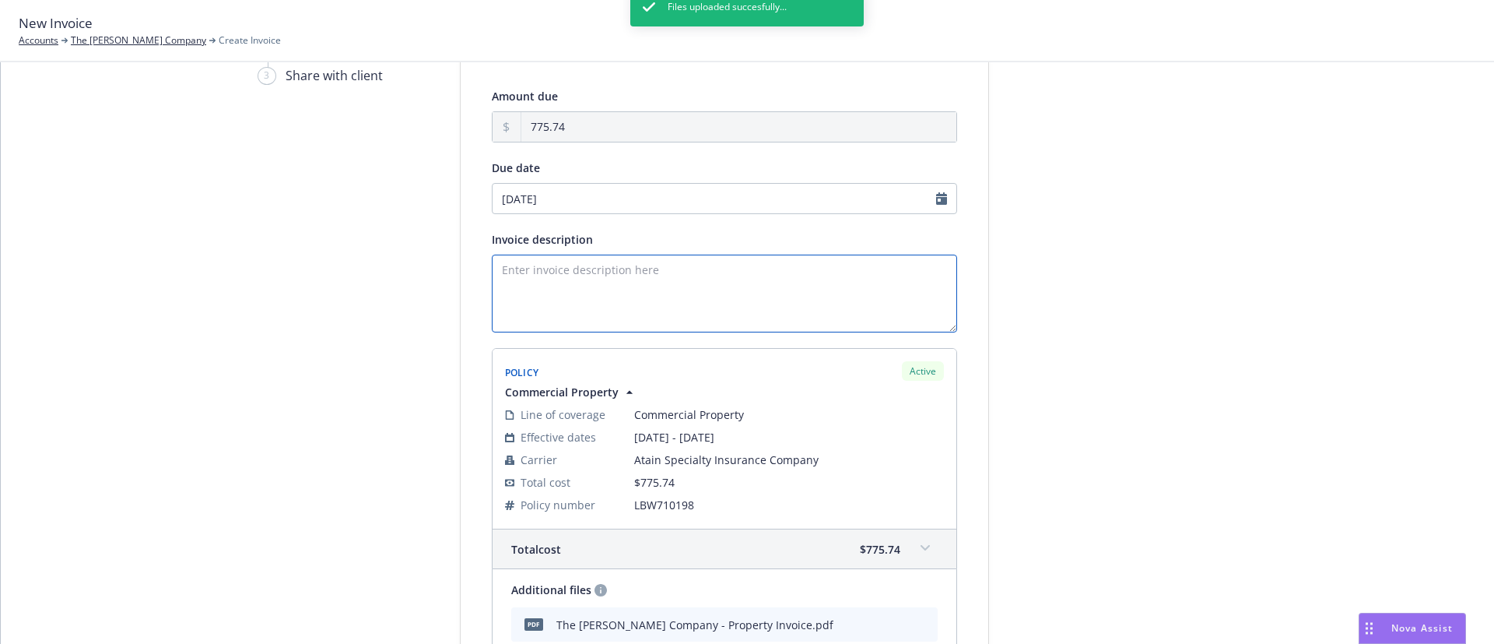
click at [551, 276] on textarea "Invoice description" at bounding box center [724, 294] width 465 height 78
paste textarea "Commercial Property"
type textarea "25-26 Commercial Property Renewal"
click at [560, 200] on input "09/25/2025" at bounding box center [724, 198] width 465 height 31
select select "September"
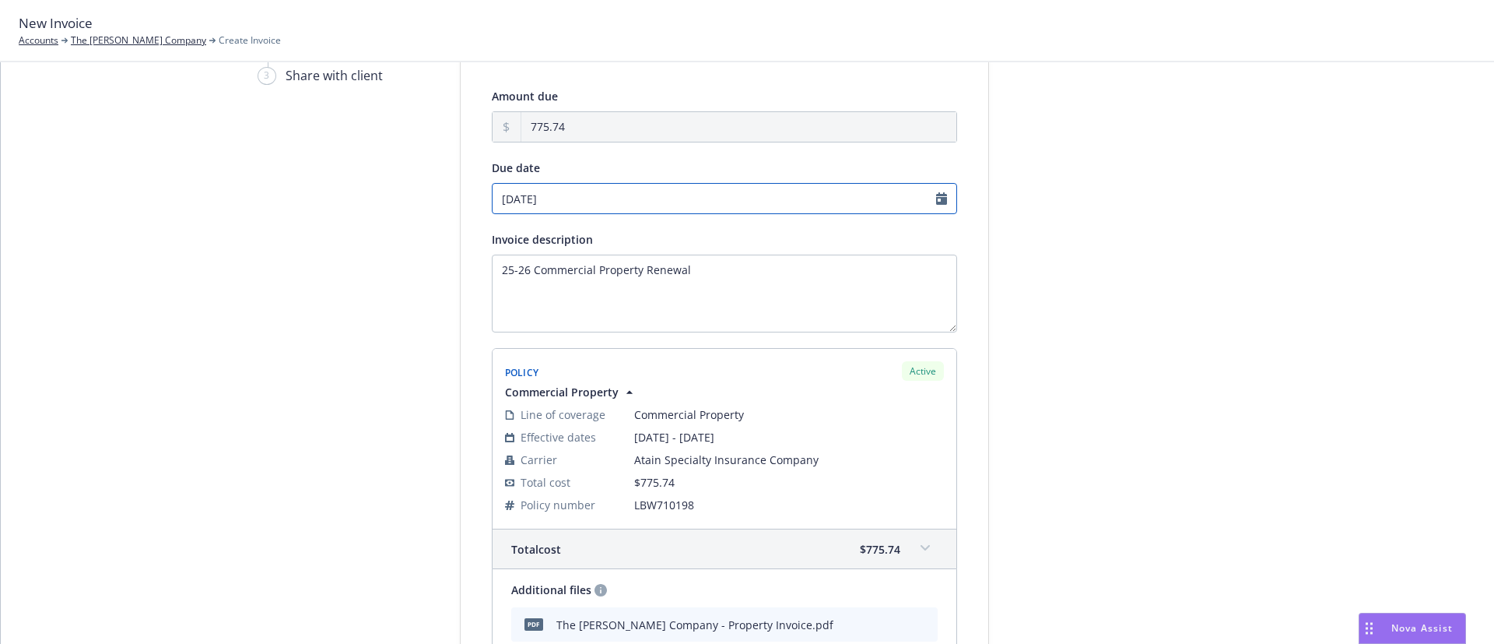
select select "2025"
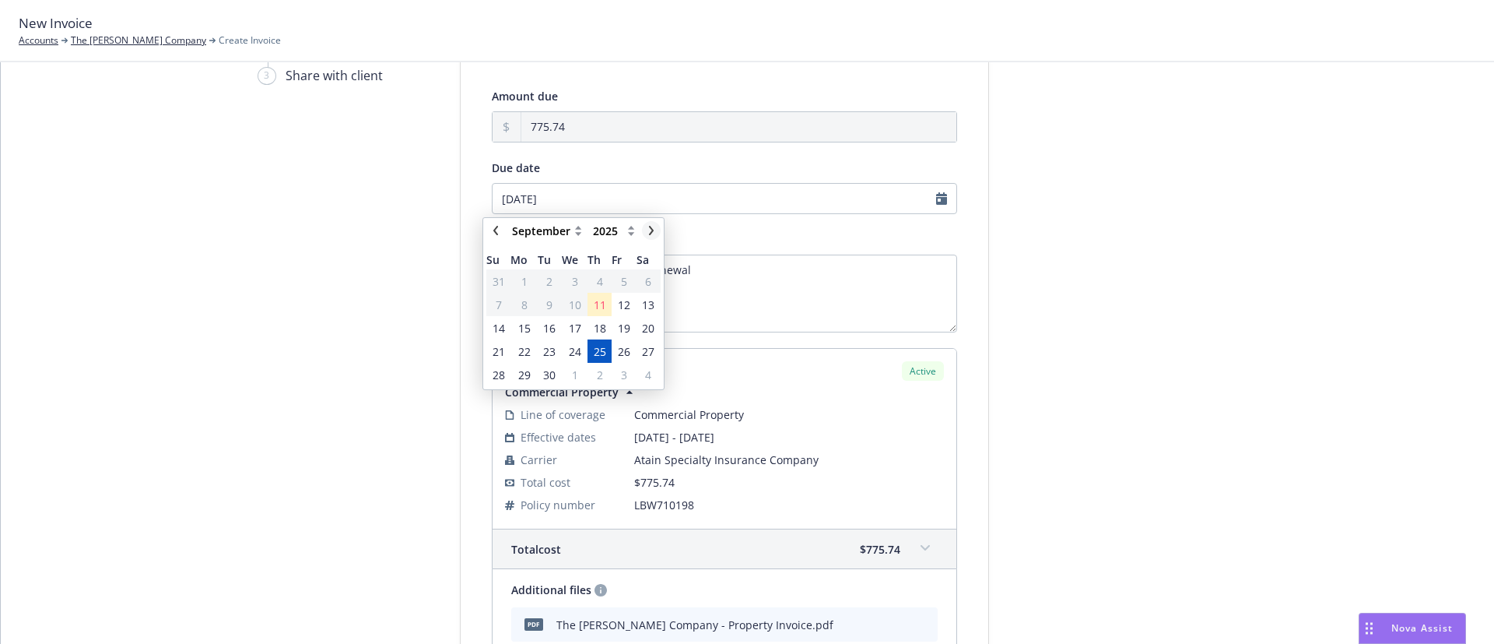
click at [647, 230] on icon "chevronRight" at bounding box center [651, 230] width 9 height 9
select select "October"
click at [575, 328] on span "15" at bounding box center [575, 328] width 12 height 16
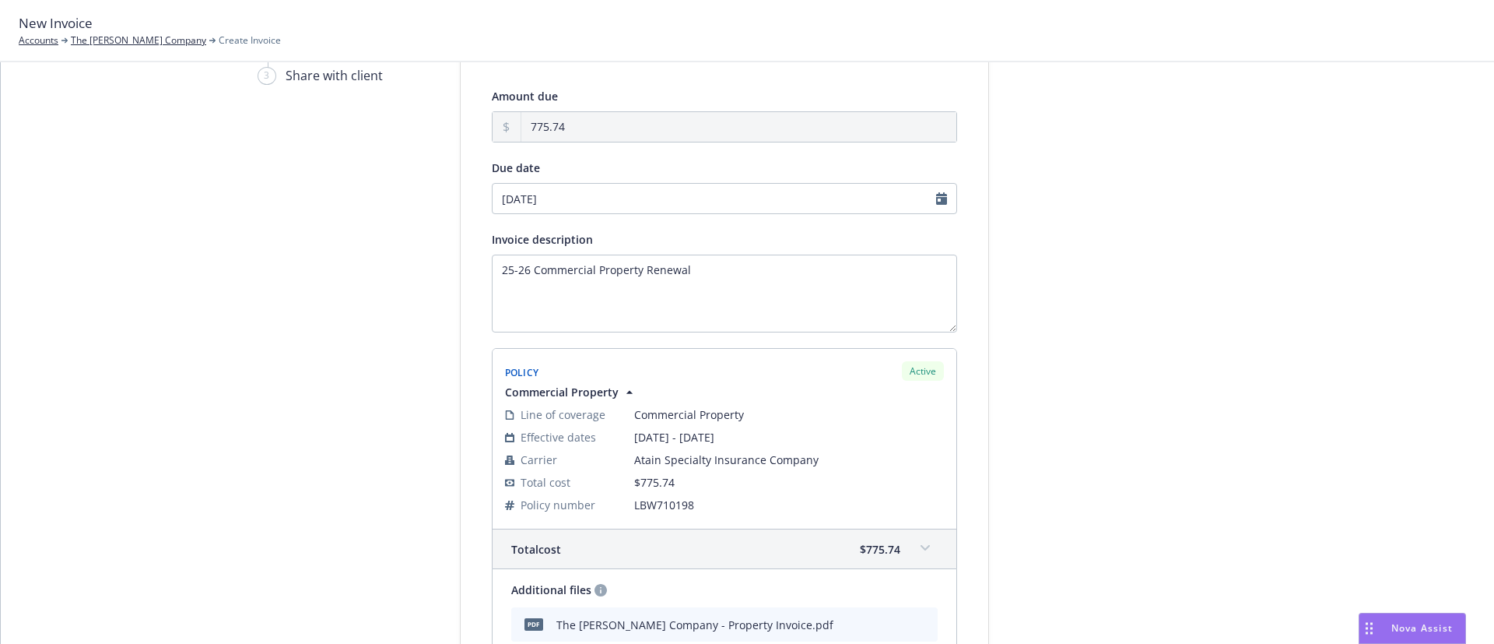
type input "[DATE]"
click at [291, 302] on div "Select billable items 2 Review information 3 Share with client" at bounding box center [343, 404] width 171 height 800
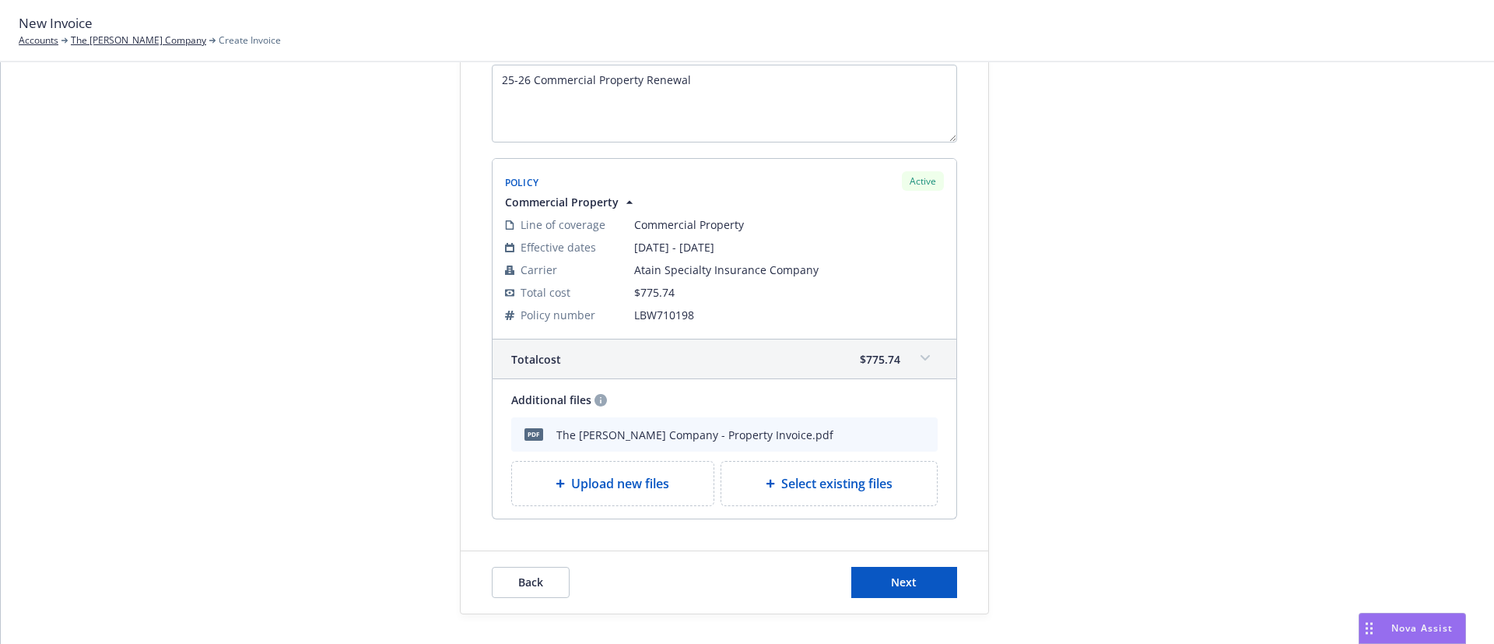
scroll to position [281, 0]
click at [897, 576] on span "Next" at bounding box center [904, 580] width 26 height 15
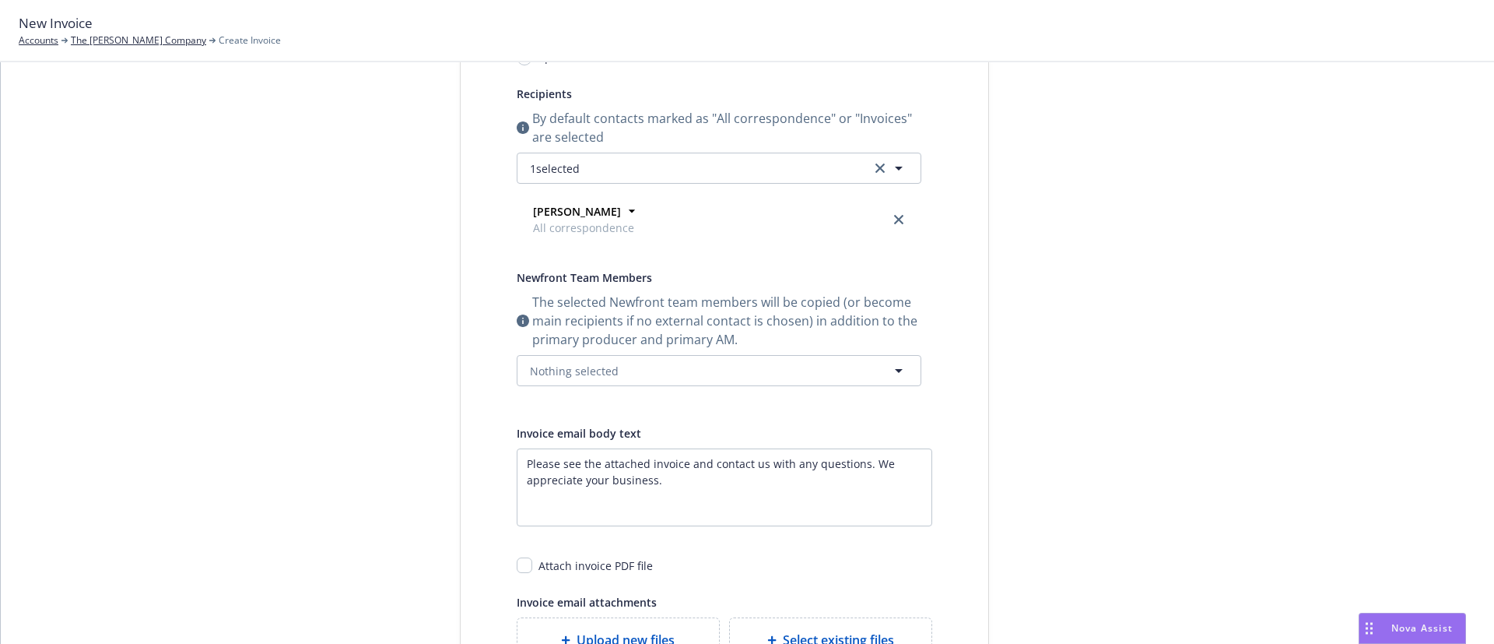
scroll to position [0, 0]
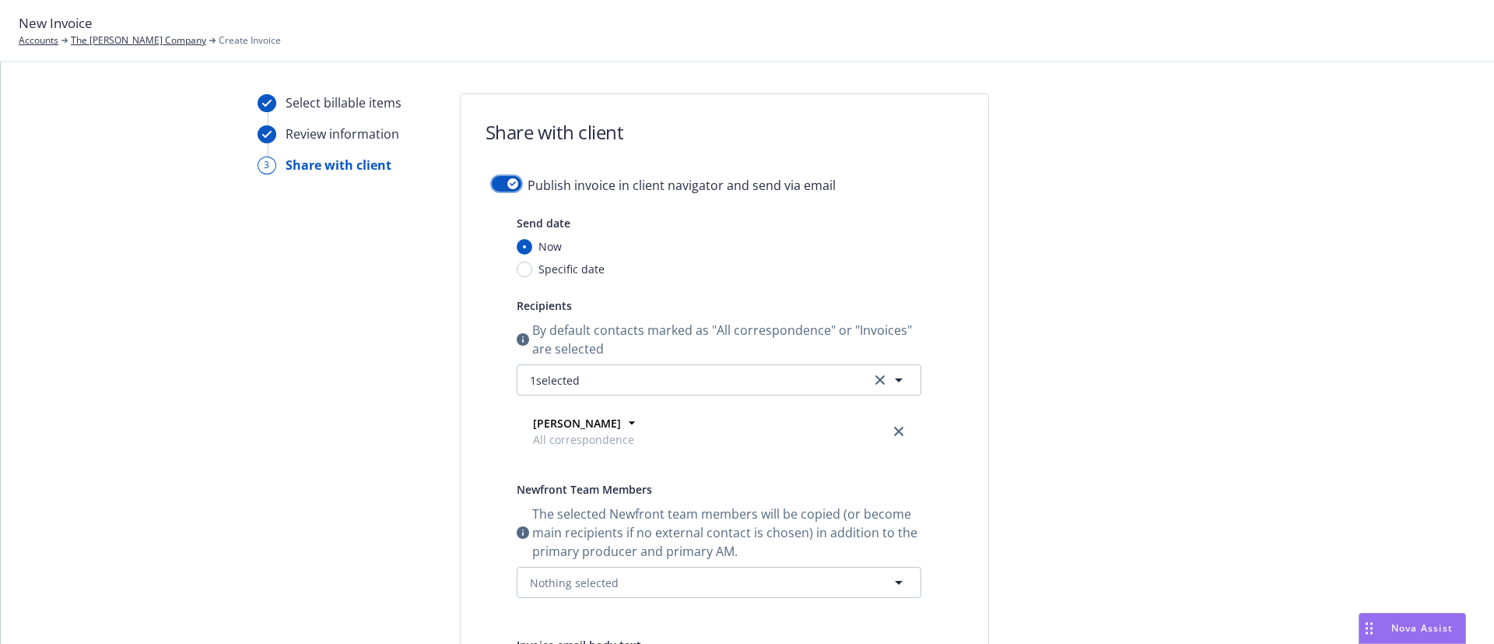
click at [495, 177] on button "button" at bounding box center [507, 184] width 30 height 16
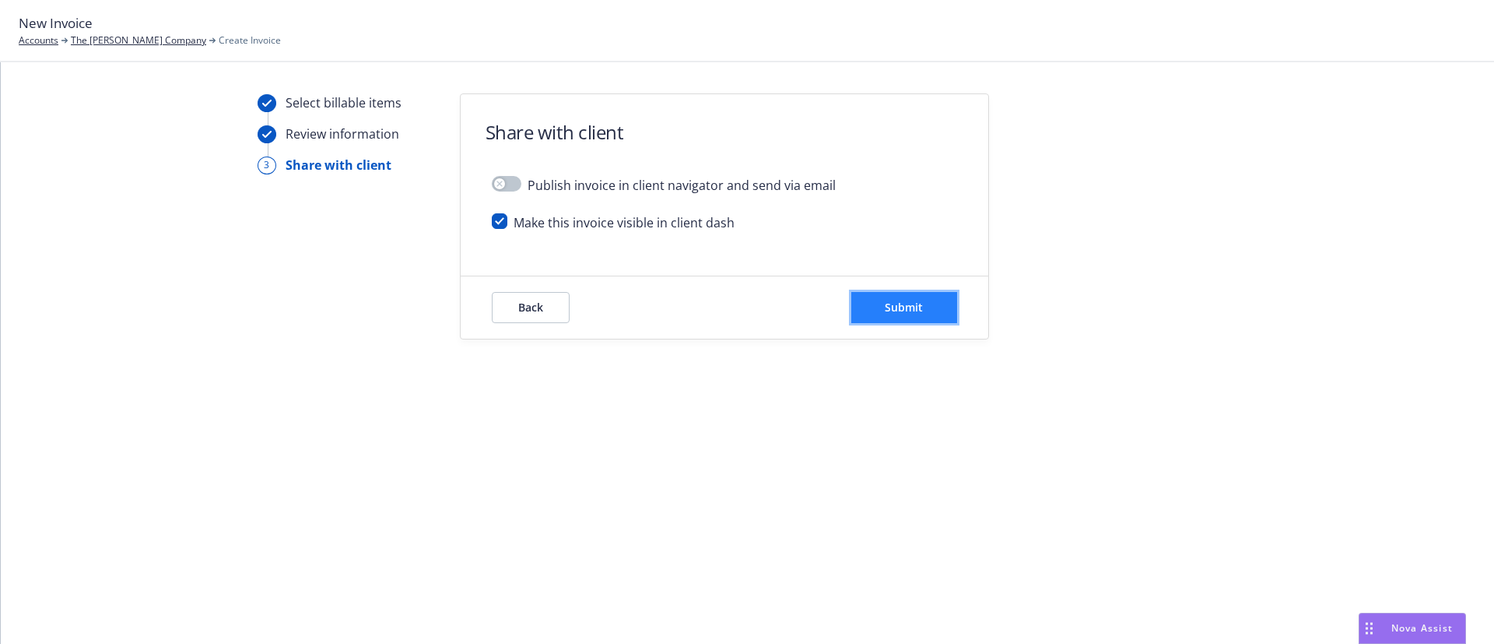
click at [907, 293] on button "Submit" at bounding box center [904, 307] width 106 height 31
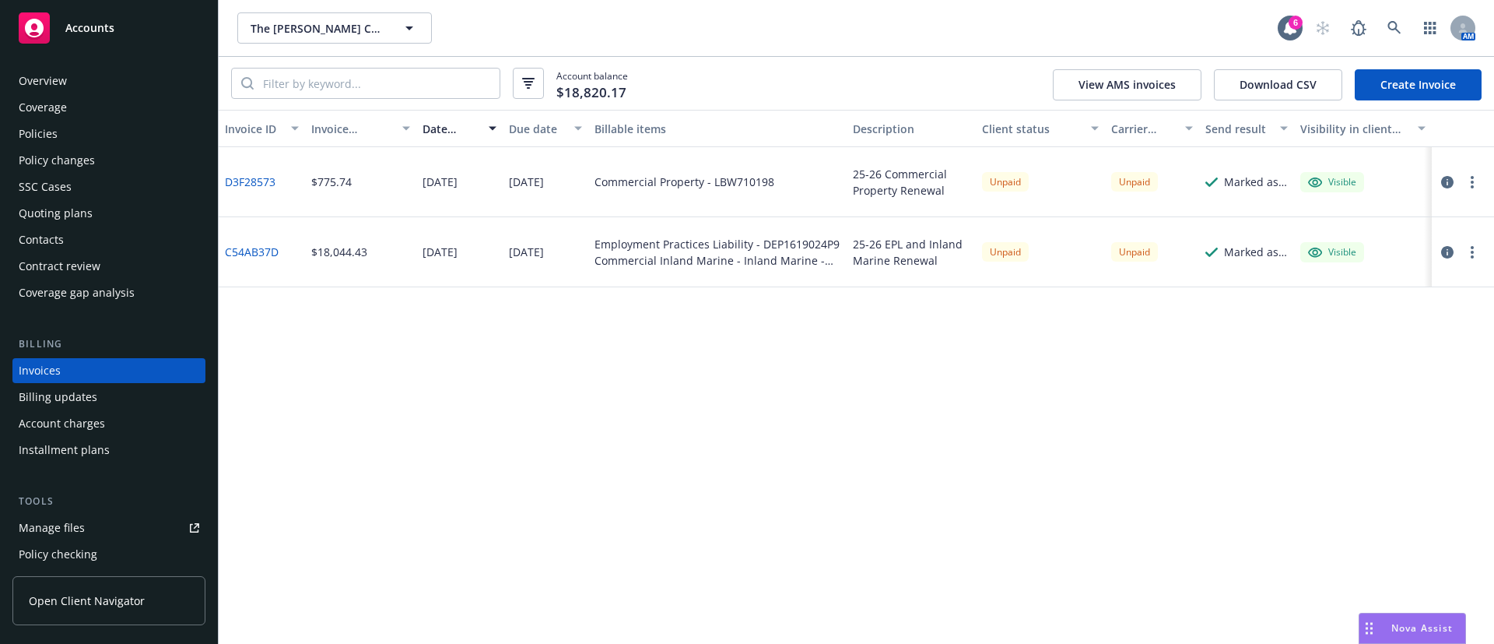
scroll to position [24, 0]
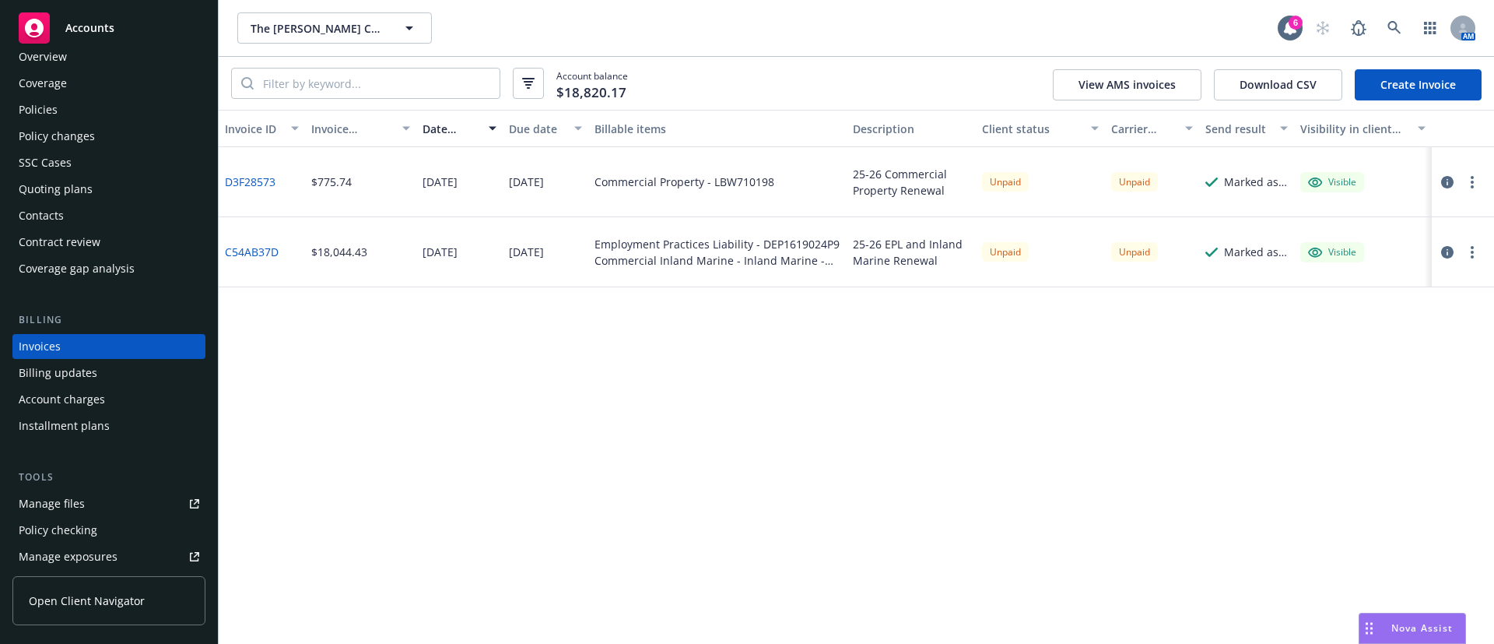
click at [1471, 184] on icon "button" at bounding box center [1472, 182] width 3 height 12
click at [1358, 392] on link "Copy logging email" at bounding box center [1382, 400] width 198 height 31
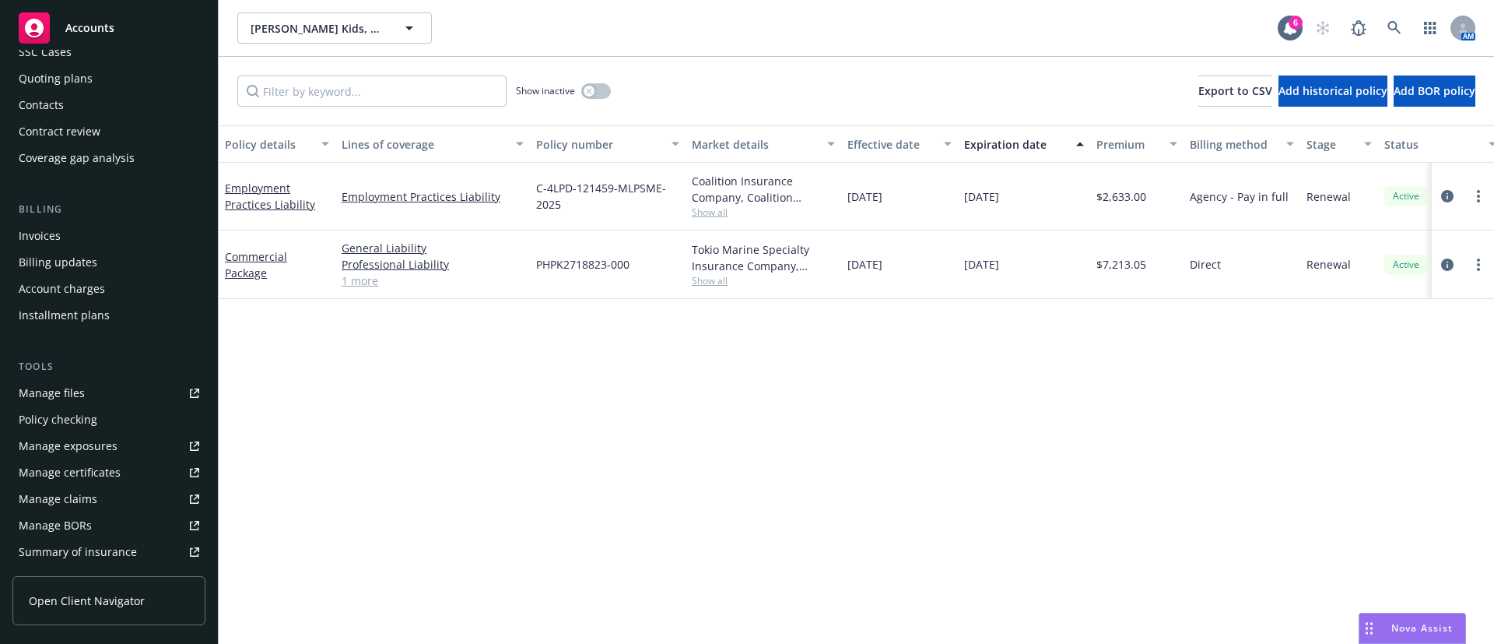
scroll to position [350, 0]
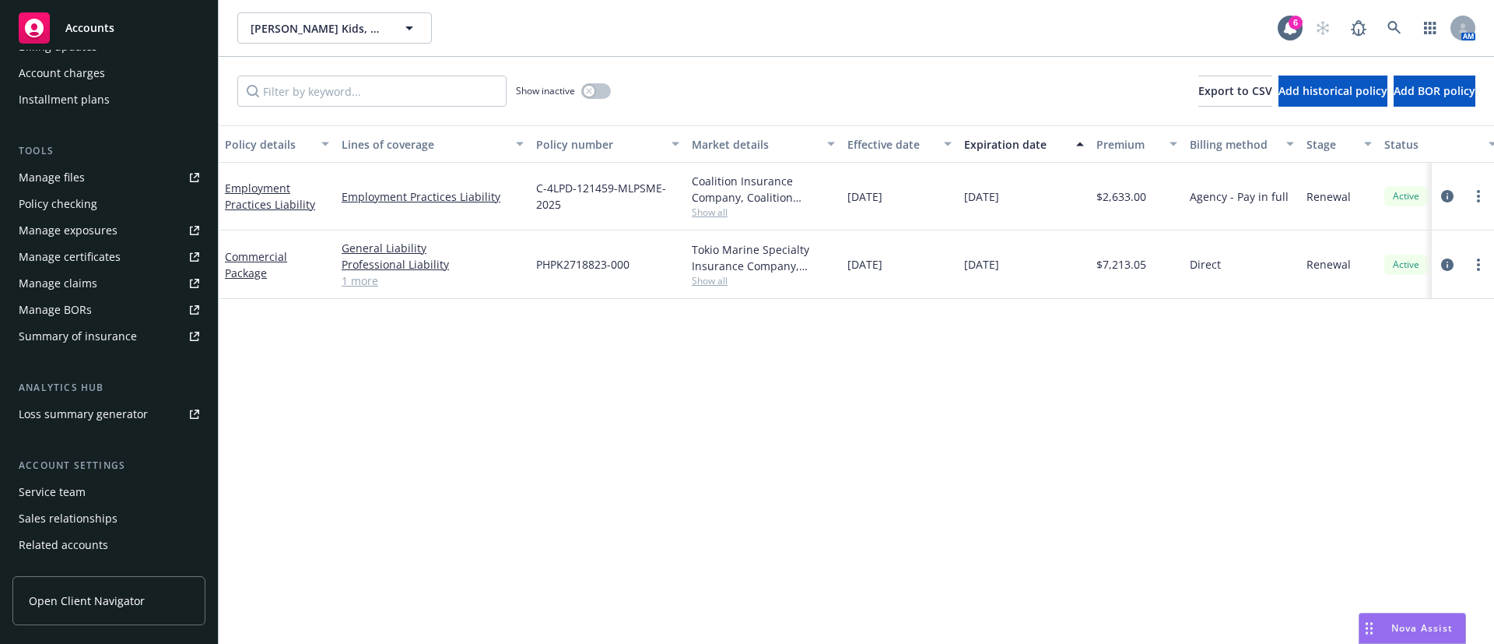
click at [122, 410] on div "Loss summary generator" at bounding box center [83, 414] width 129 height 25
click at [123, 326] on div "Summary of insurance" at bounding box center [78, 336] width 118 height 25
click at [1453, 195] on icon "circleInformation" at bounding box center [1447, 196] width 12 height 12
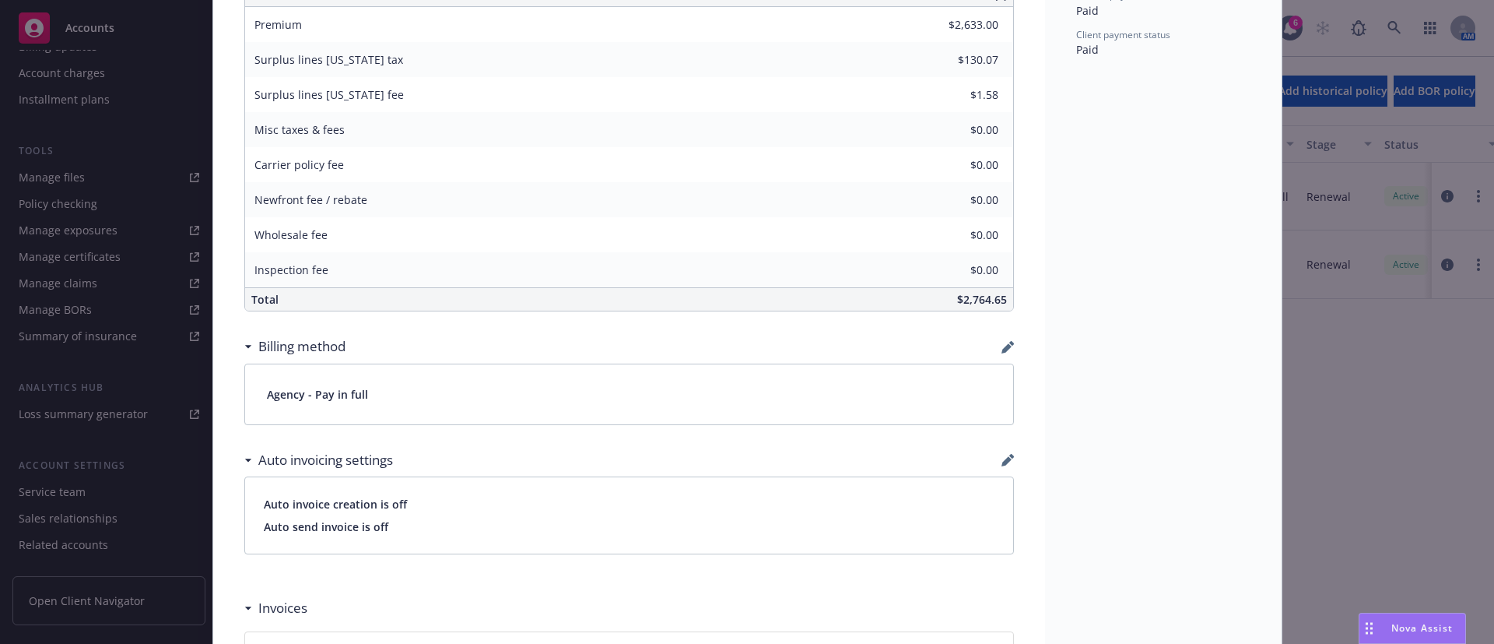
scroll to position [934, 0]
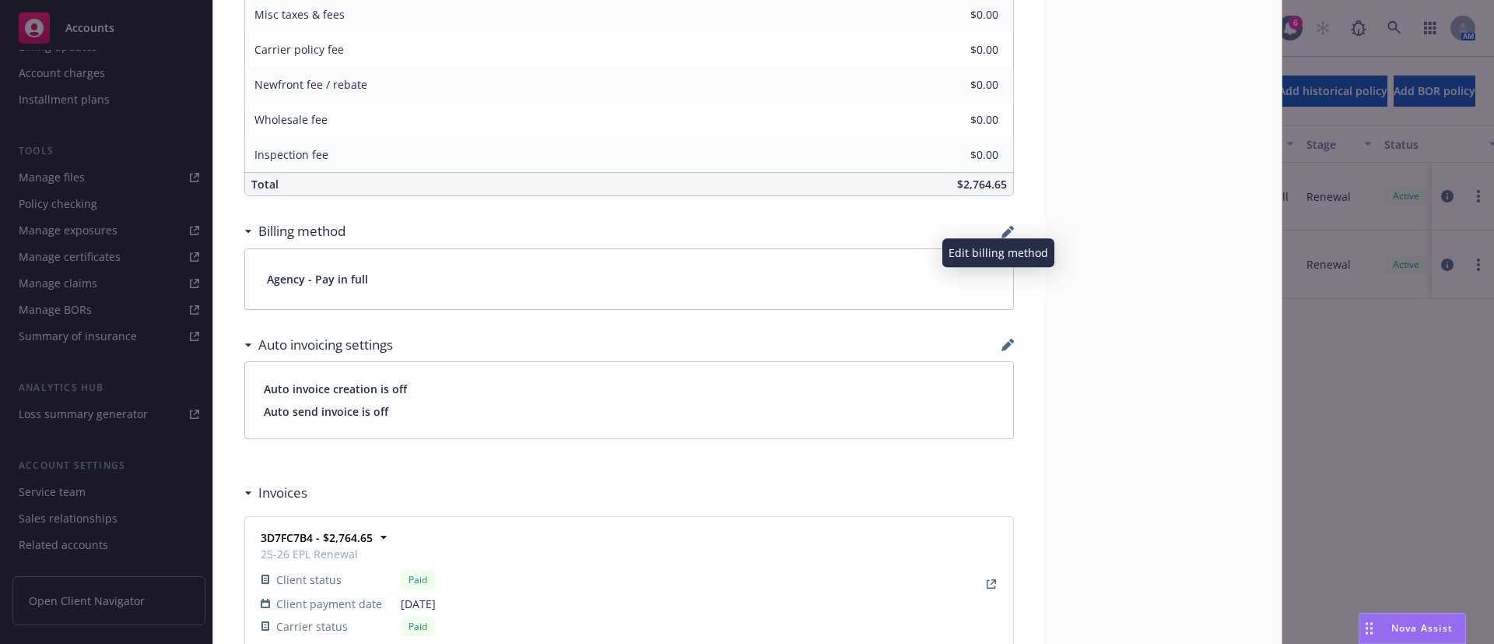
click at [1002, 230] on icon "button" at bounding box center [1007, 233] width 10 height 10
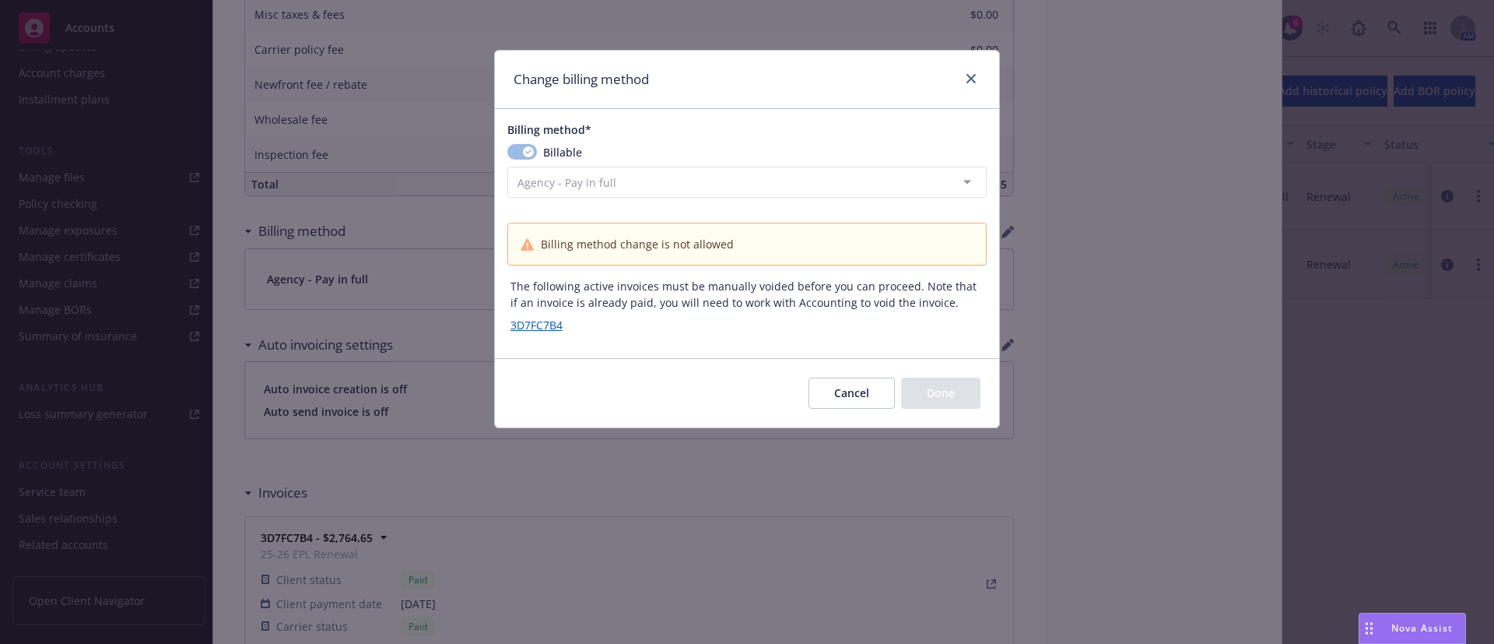
click at [857, 395] on button "Cancel" at bounding box center [852, 392] width 86 height 31
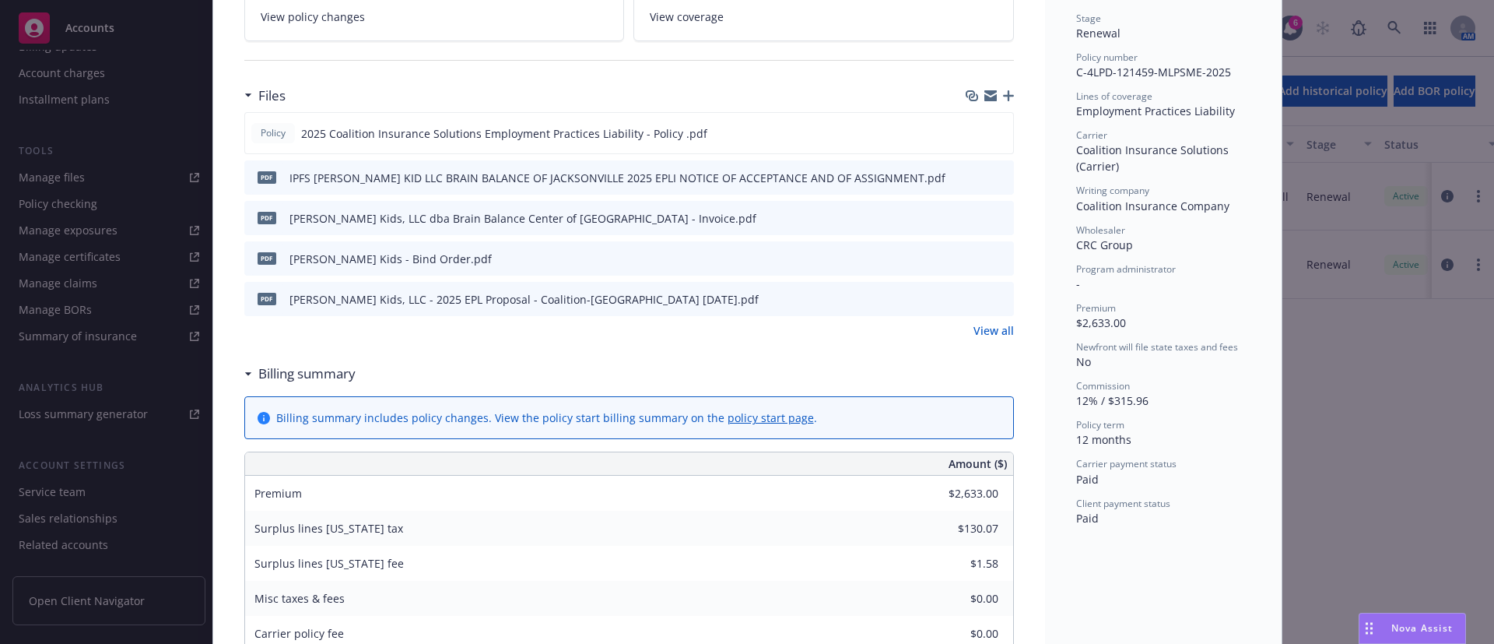
scroll to position [0, 0]
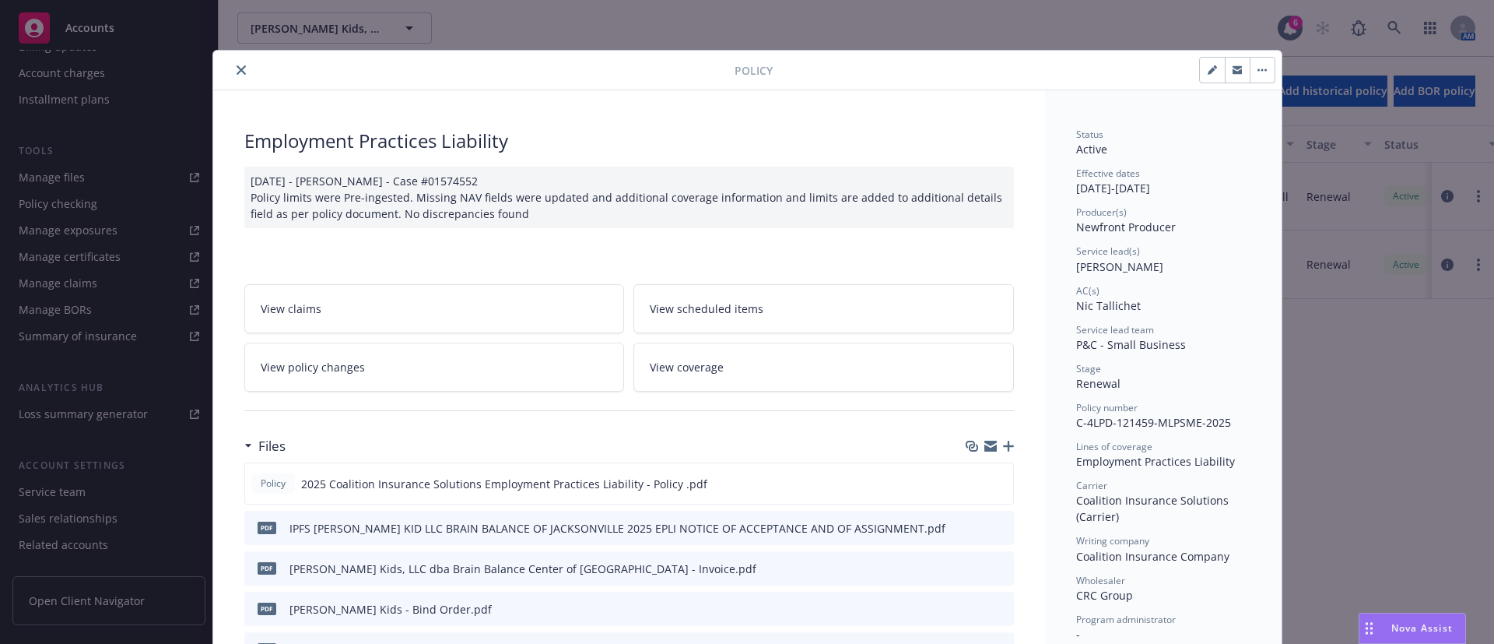
click at [232, 64] on button "close" at bounding box center [241, 70] width 19 height 19
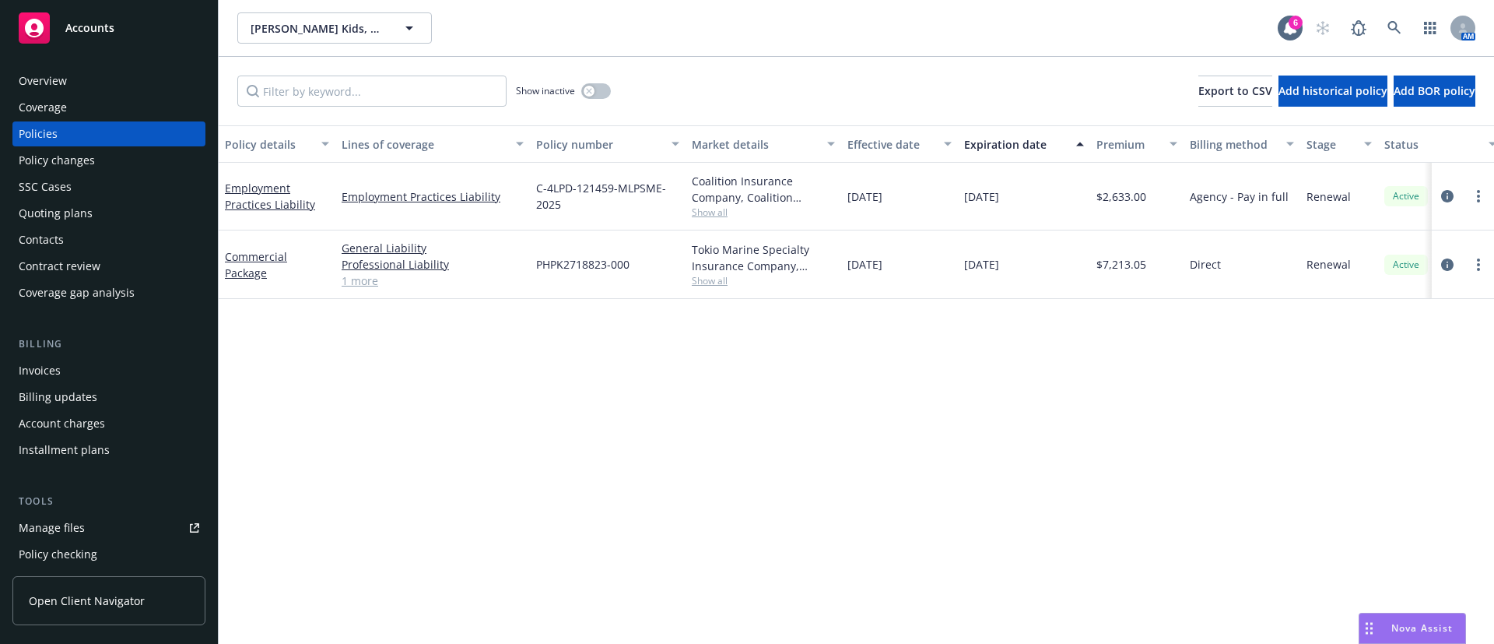
click at [90, 368] on div "Invoices" at bounding box center [109, 370] width 181 height 25
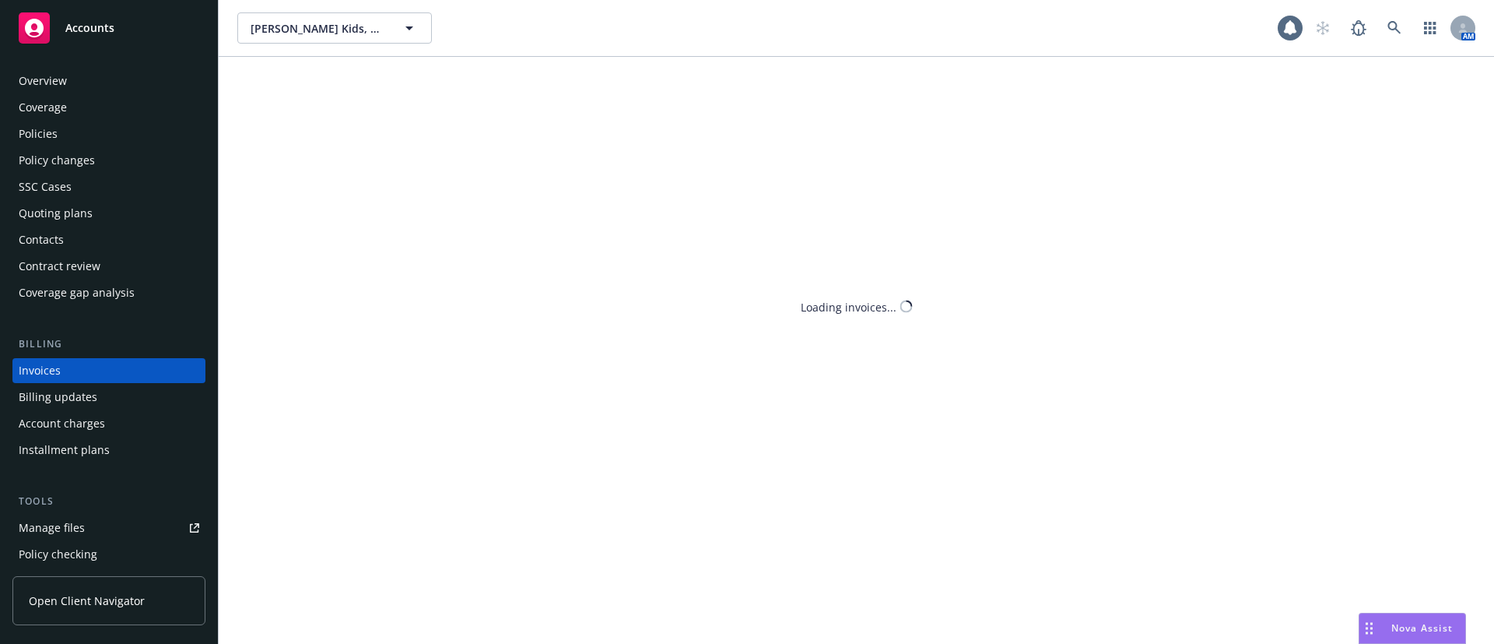
scroll to position [24, 0]
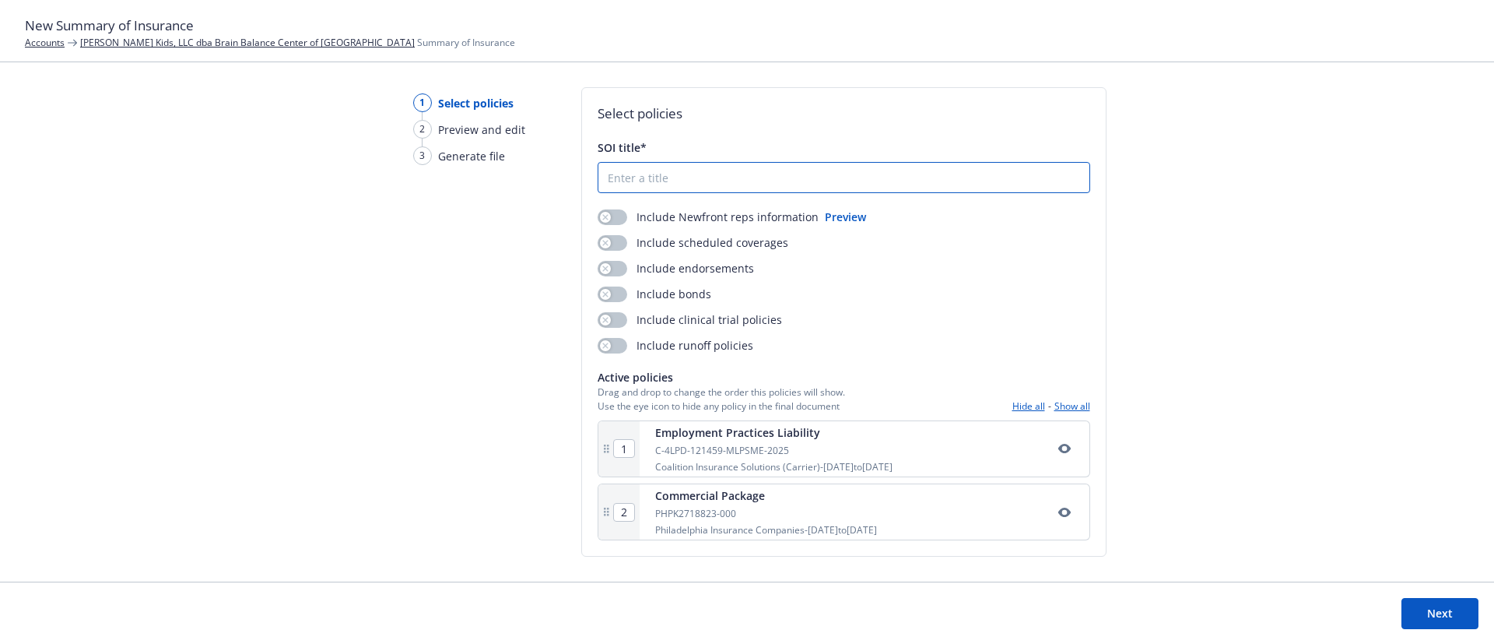
click at [651, 171] on input "SOI title*" at bounding box center [844, 178] width 491 height 30
type input "[DATE] SOI"
click at [834, 209] on button "Preview" at bounding box center [845, 217] width 41 height 16
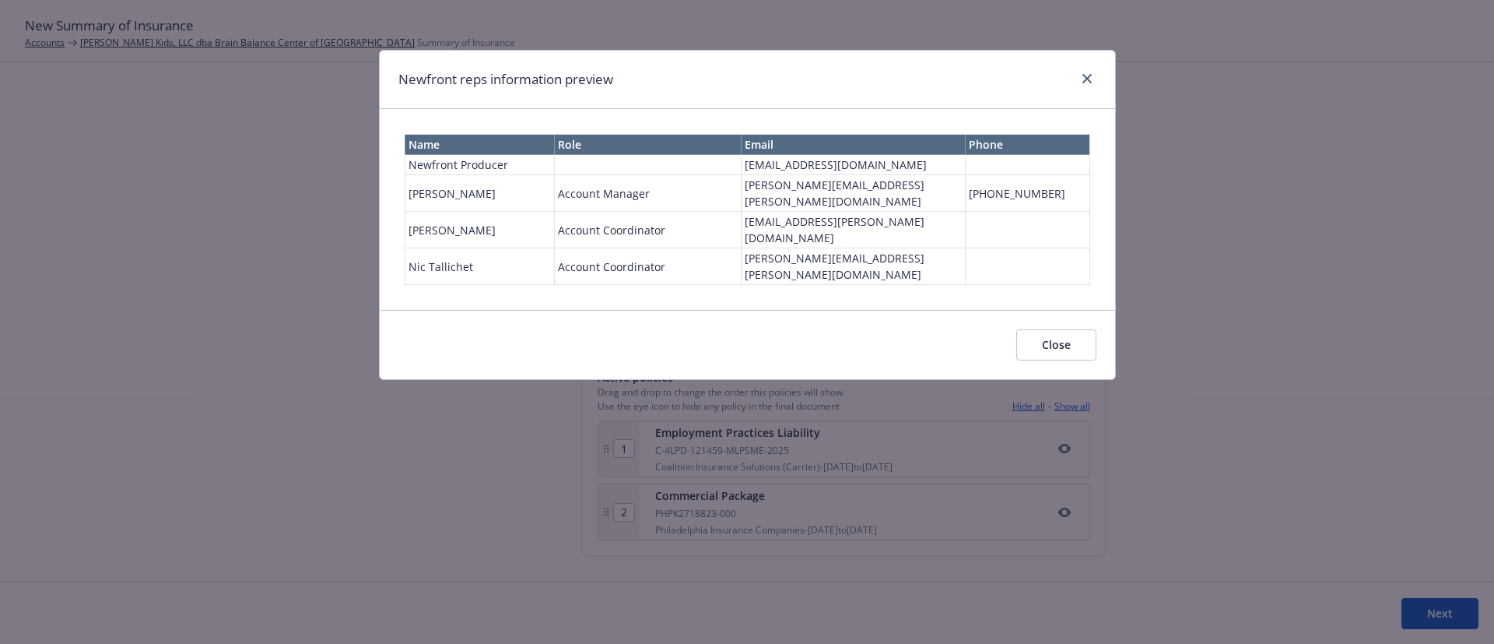
drag, startPoint x: 1082, startPoint y: 296, endPoint x: 1102, endPoint y: 308, distance: 23.8
click at [1080, 329] on button "Close" at bounding box center [1056, 344] width 80 height 31
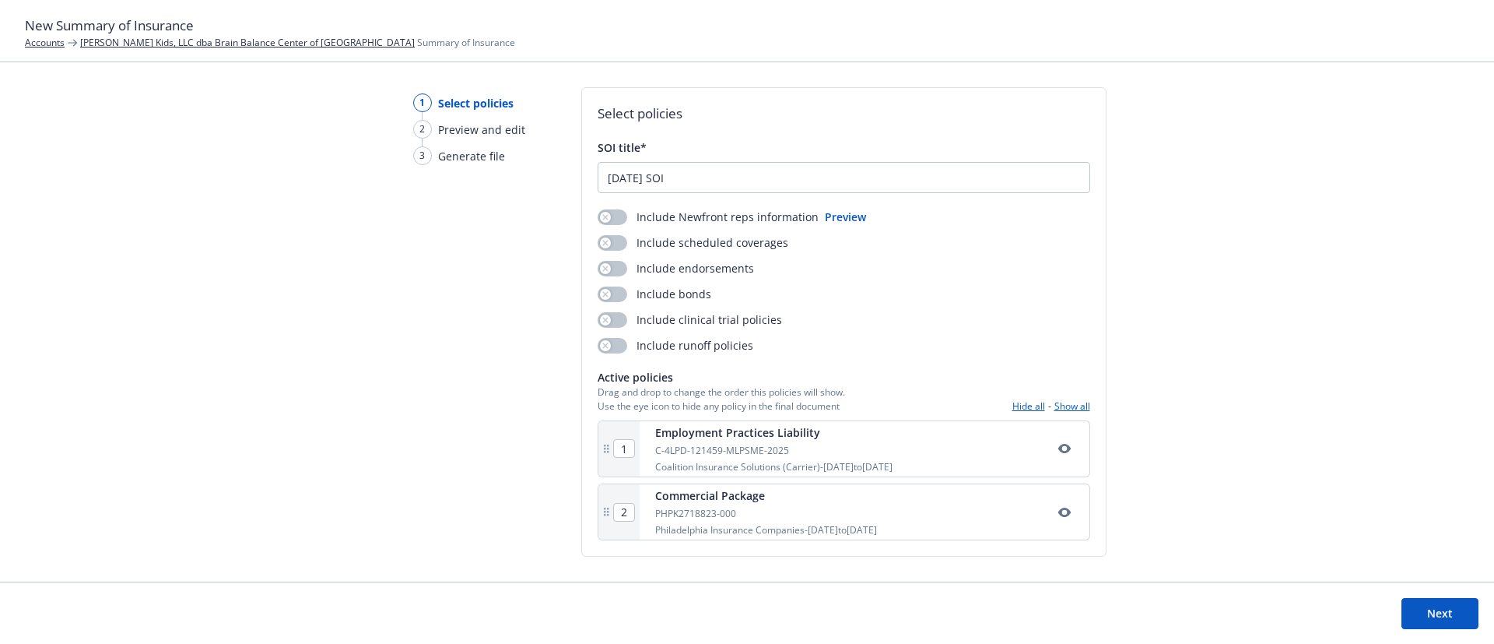
click at [1452, 616] on button "Next" at bounding box center [1440, 613] width 77 height 31
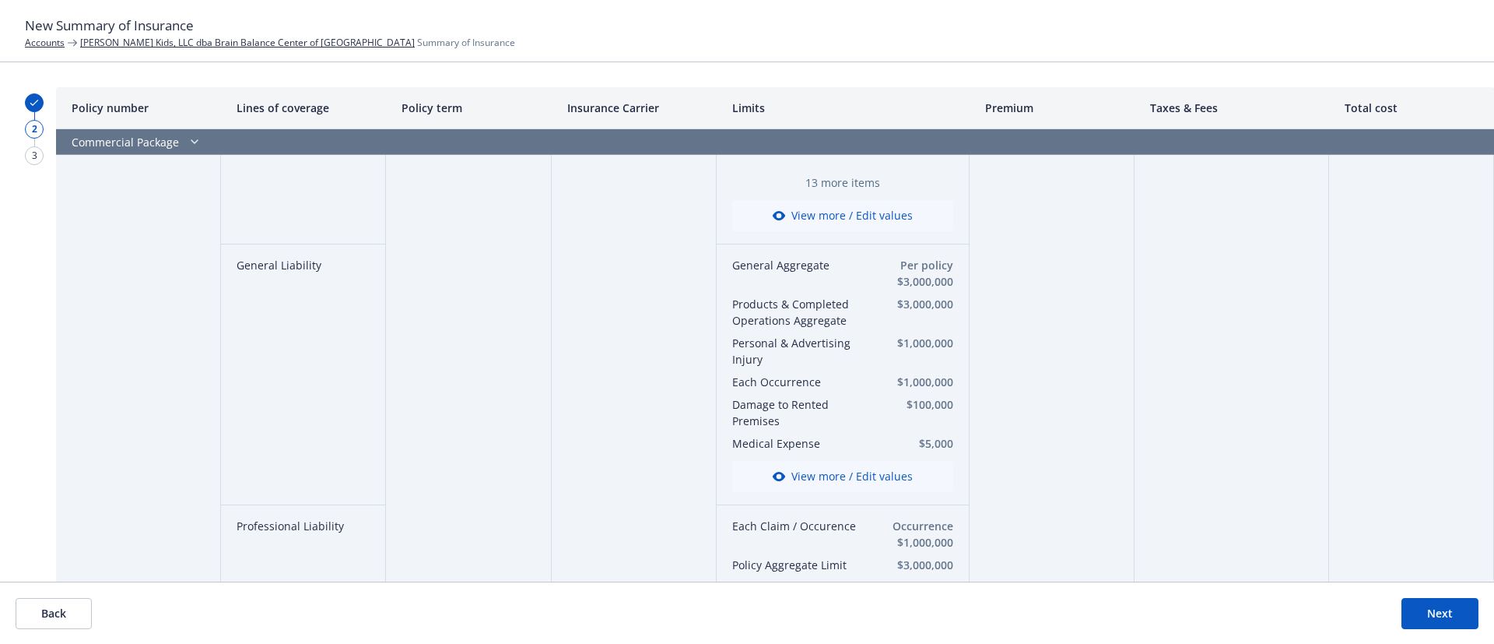
scroll to position [515, 0]
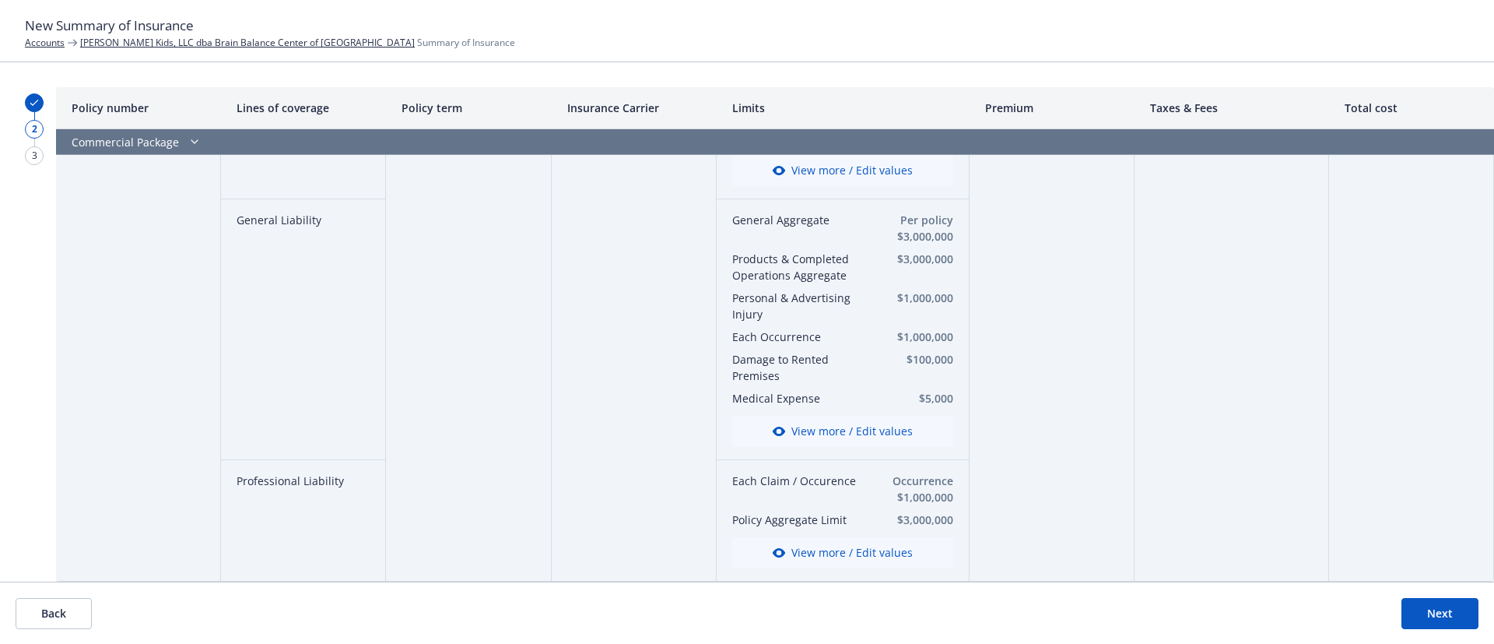
click at [1431, 606] on button "Next" at bounding box center [1440, 613] width 77 height 31
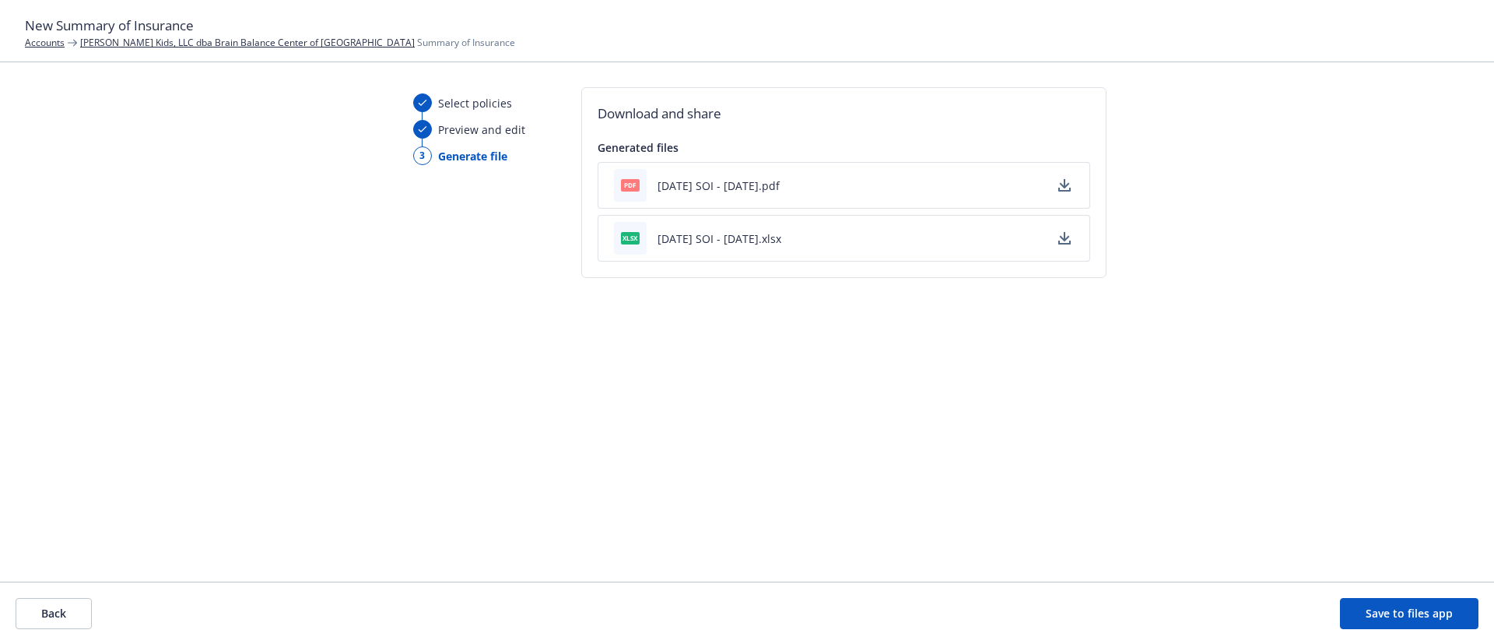
click at [1065, 186] on icon "button" at bounding box center [1064, 183] width 10 height 9
click at [1070, 236] on button "button" at bounding box center [1064, 238] width 19 height 19
click at [72, 609] on button "Back" at bounding box center [54, 613] width 76 height 31
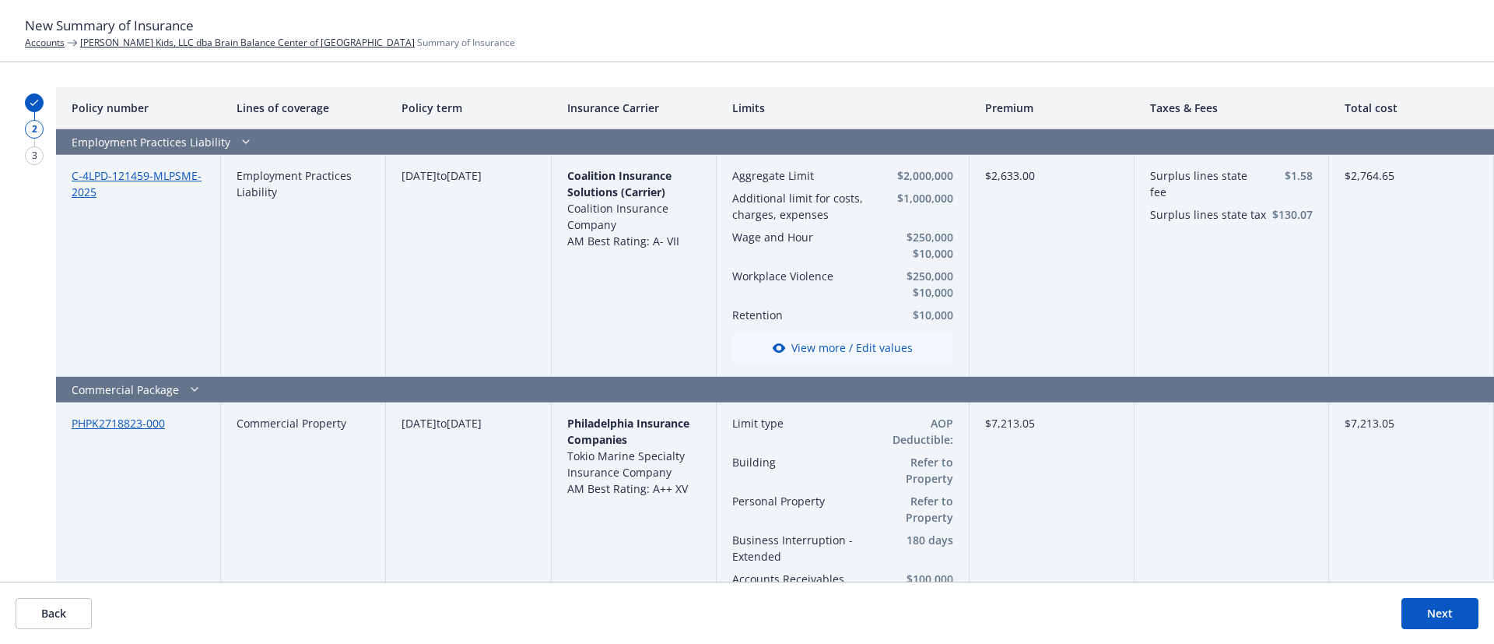
click at [58, 609] on button "Back" at bounding box center [54, 613] width 76 height 31
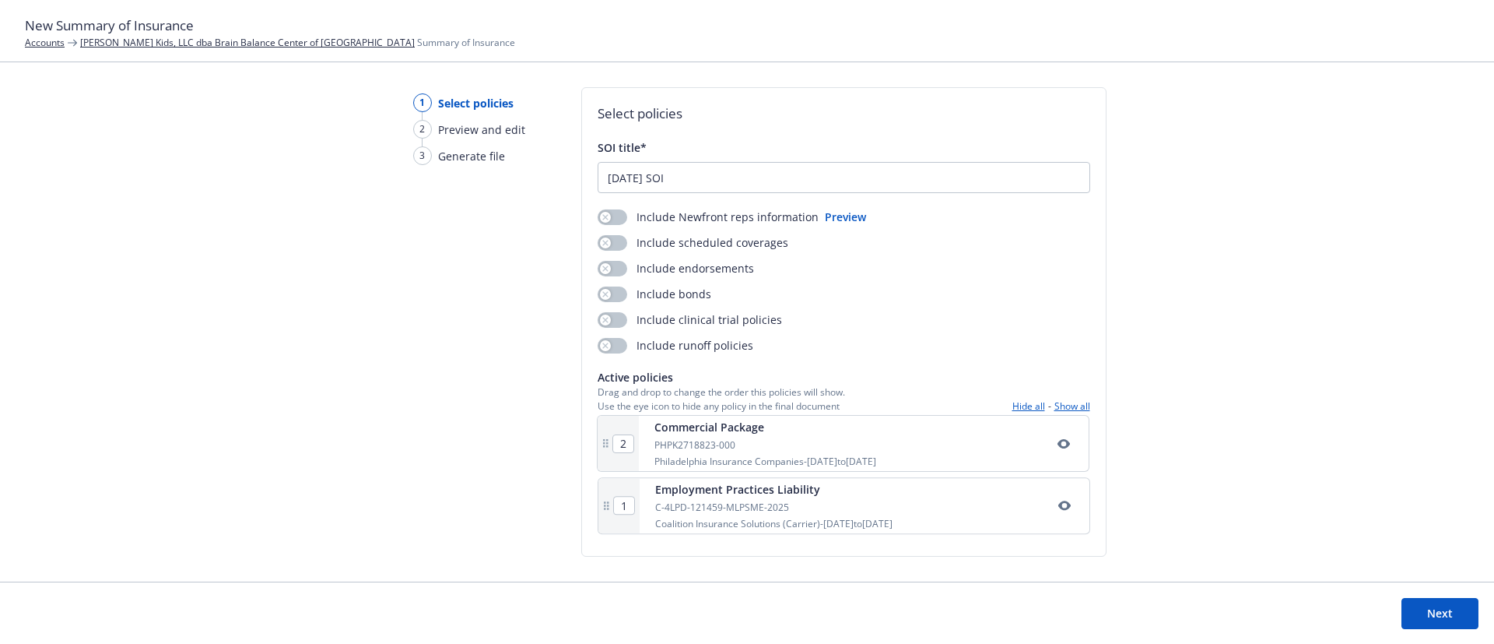
drag, startPoint x: 700, startPoint y: 521, endPoint x: 700, endPoint y: 448, distance: 73.9
click at [700, 448] on div "1 Employment Practices Liability C-4LPD-121459-MLPSME-2025 Coalition Insurance …" at bounding box center [844, 480] width 493 height 121
type input "2"
type input "1"
click at [1068, 456] on div "Commercial Package PHPK2718823-000 Philadelphia Insurance Companies - 07/15/202…" at bounding box center [865, 448] width 450 height 55
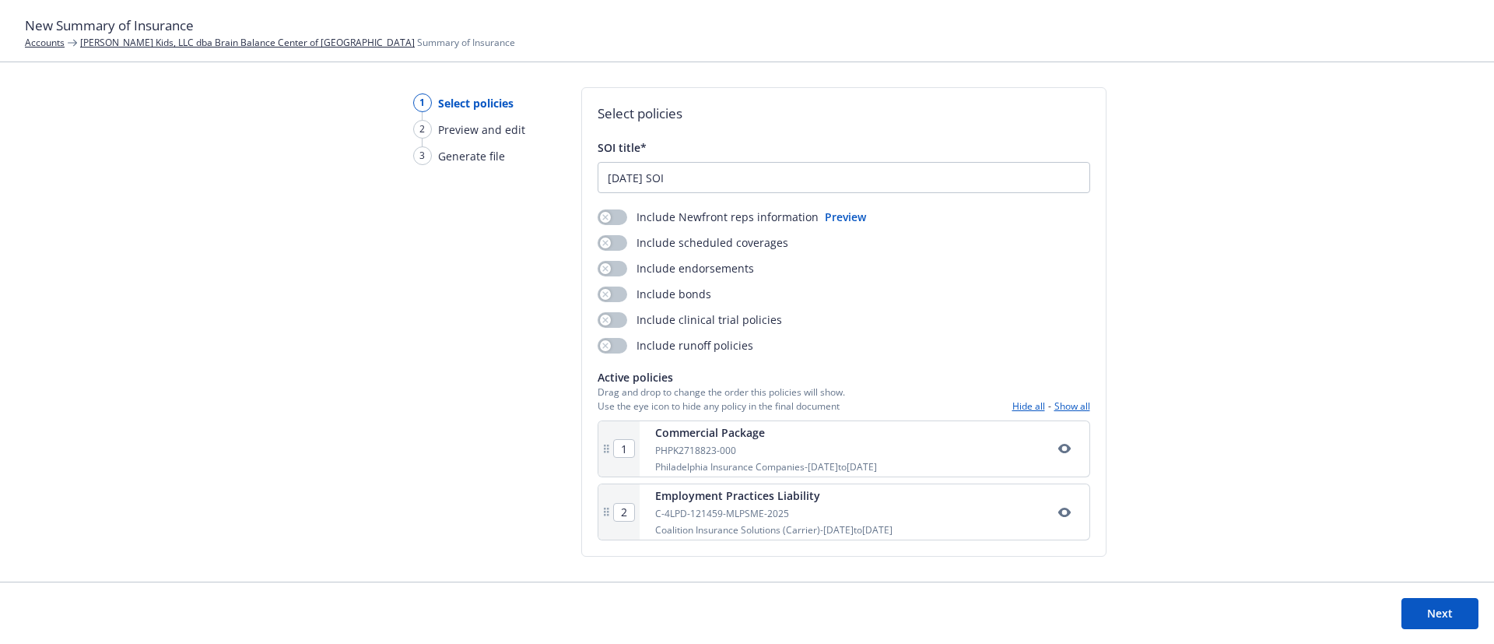
click at [1062, 447] on icon "button" at bounding box center [1065, 448] width 12 height 12
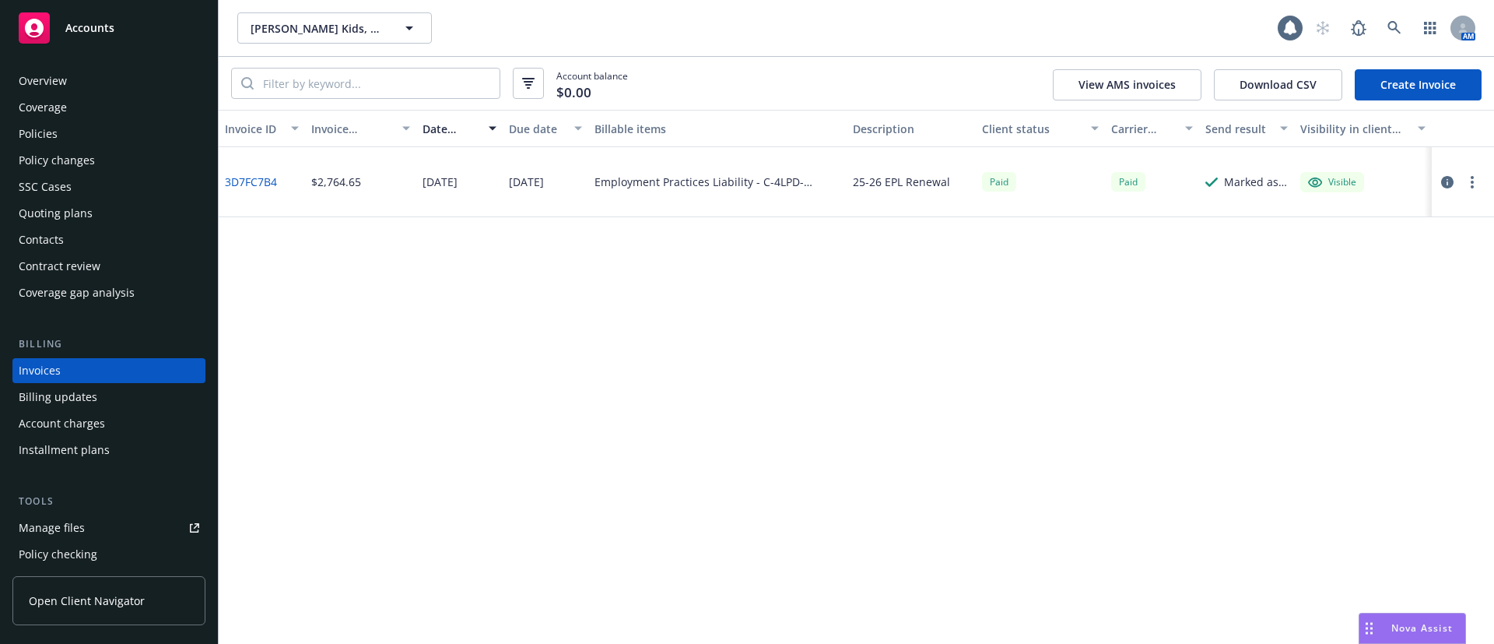
scroll to position [24, 0]
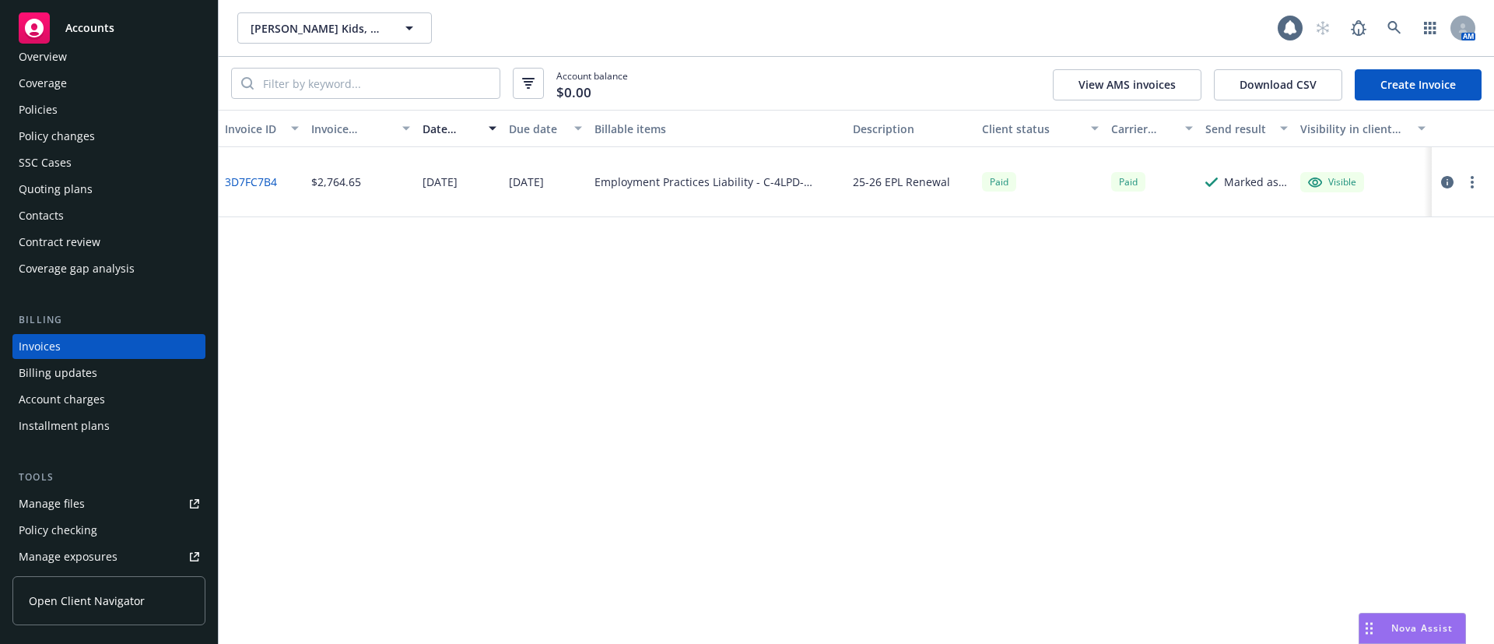
click at [72, 101] on div "Policies" at bounding box center [109, 109] width 181 height 25
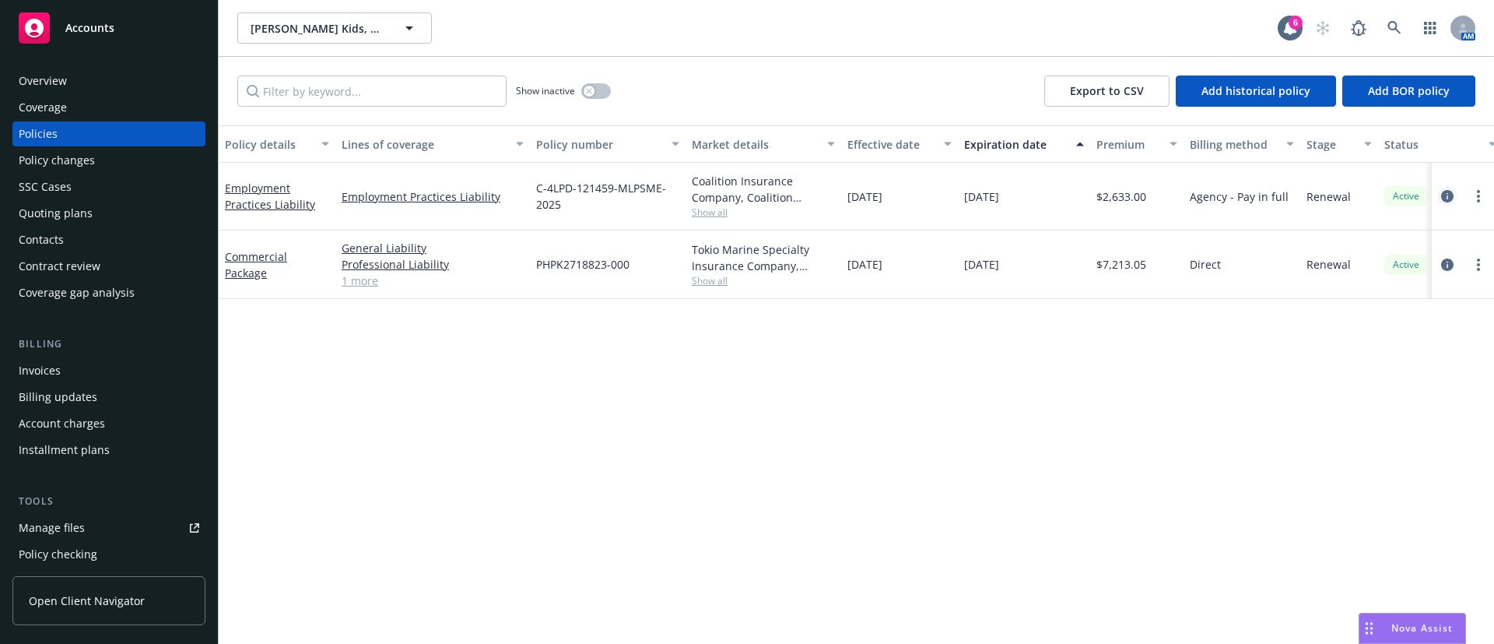
click at [1449, 195] on icon "circleInformation" at bounding box center [1447, 196] width 12 height 12
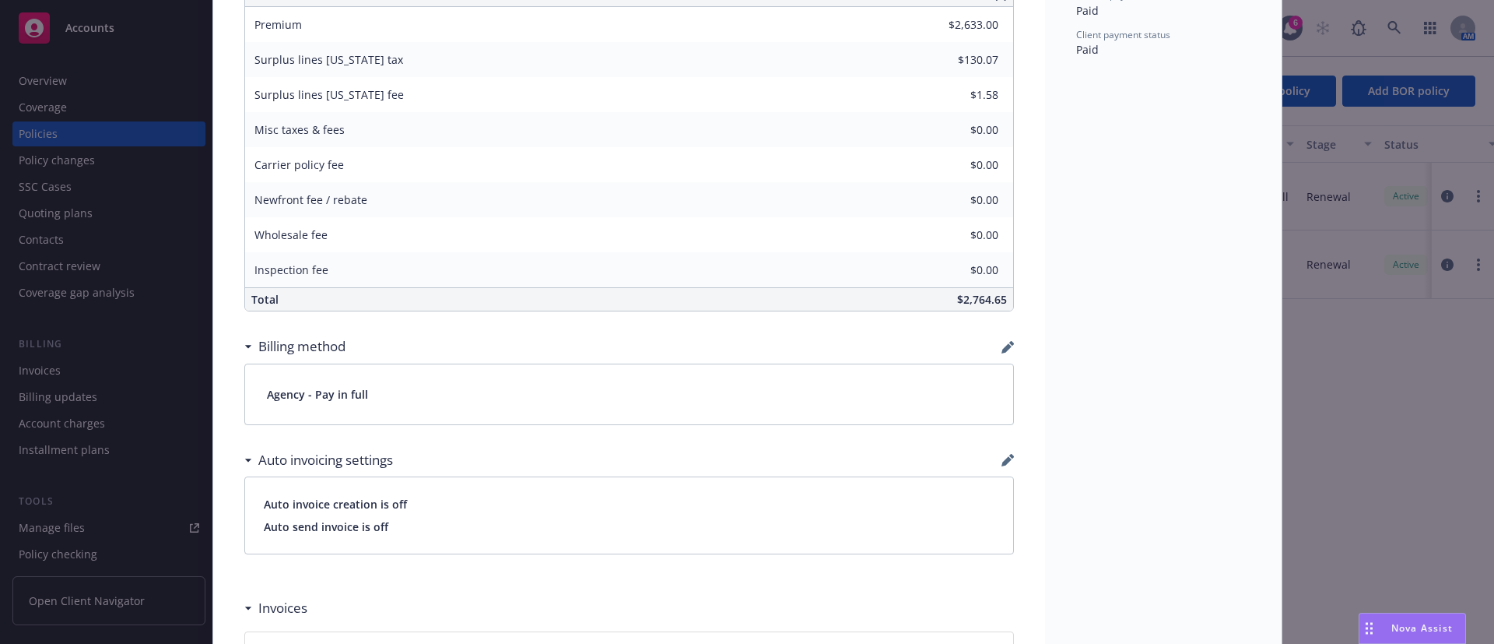
scroll to position [934, 0]
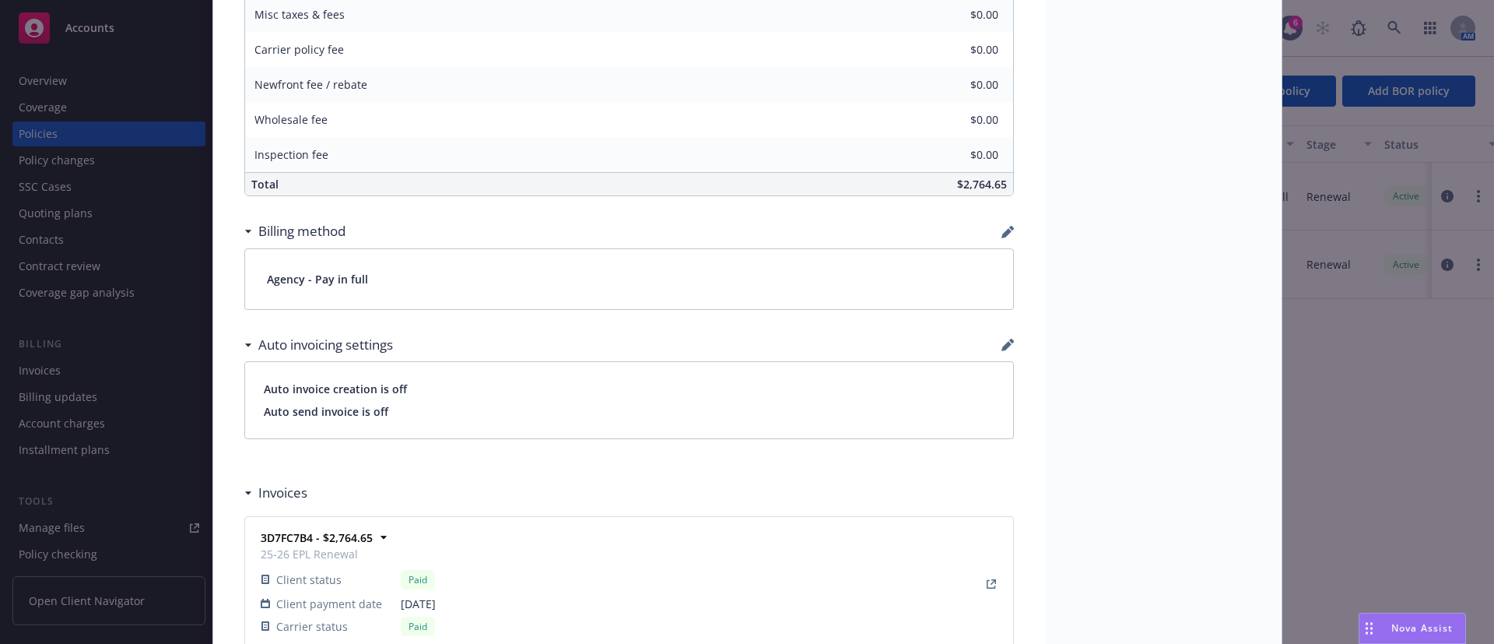
click at [1004, 228] on div "Employment Practices Liability [DATE] - [PERSON_NAME] - Case #01574552 Policy l…" at bounding box center [629, 167] width 832 height 2022
click at [1009, 226] on icon "button" at bounding box center [1011, 228] width 5 height 5
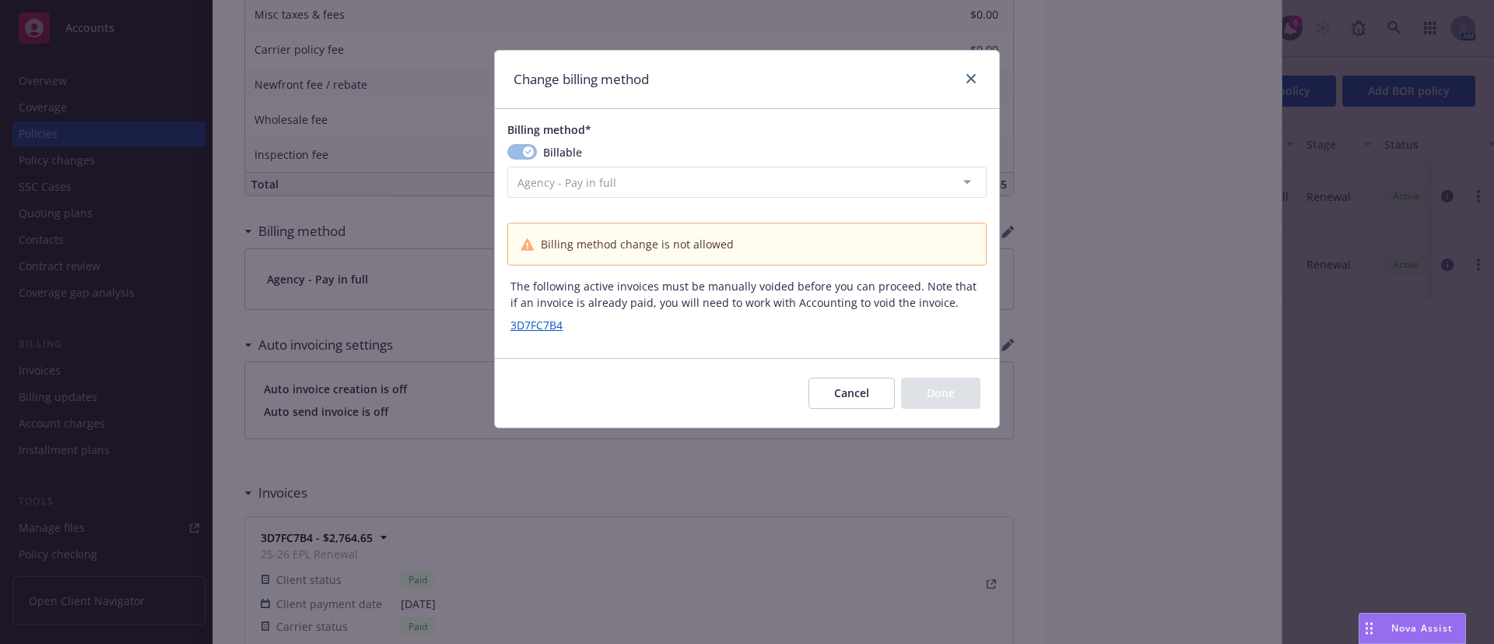
click at [860, 398] on button "Cancel" at bounding box center [852, 392] width 86 height 31
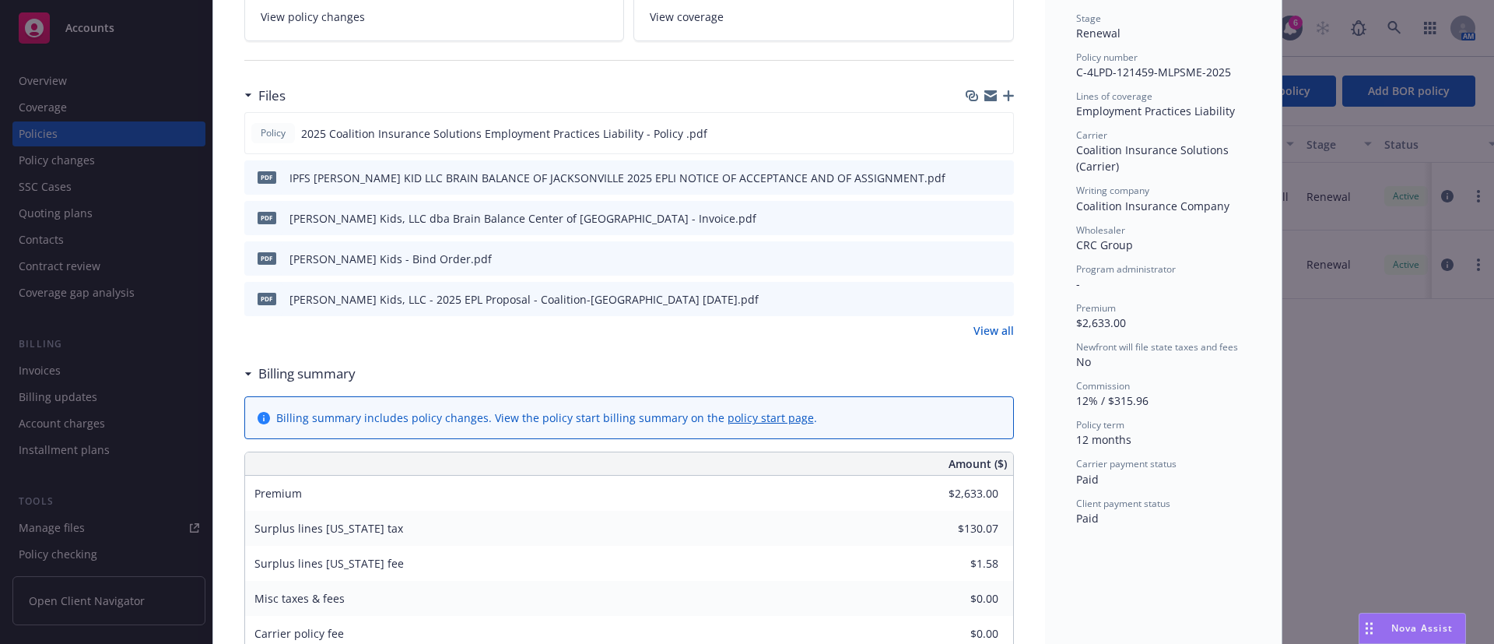
click at [93, 128] on div "Policy Employment Practices Liability [DATE] - [PERSON_NAME] - Case #01574552 P…" at bounding box center [747, 322] width 1494 height 644
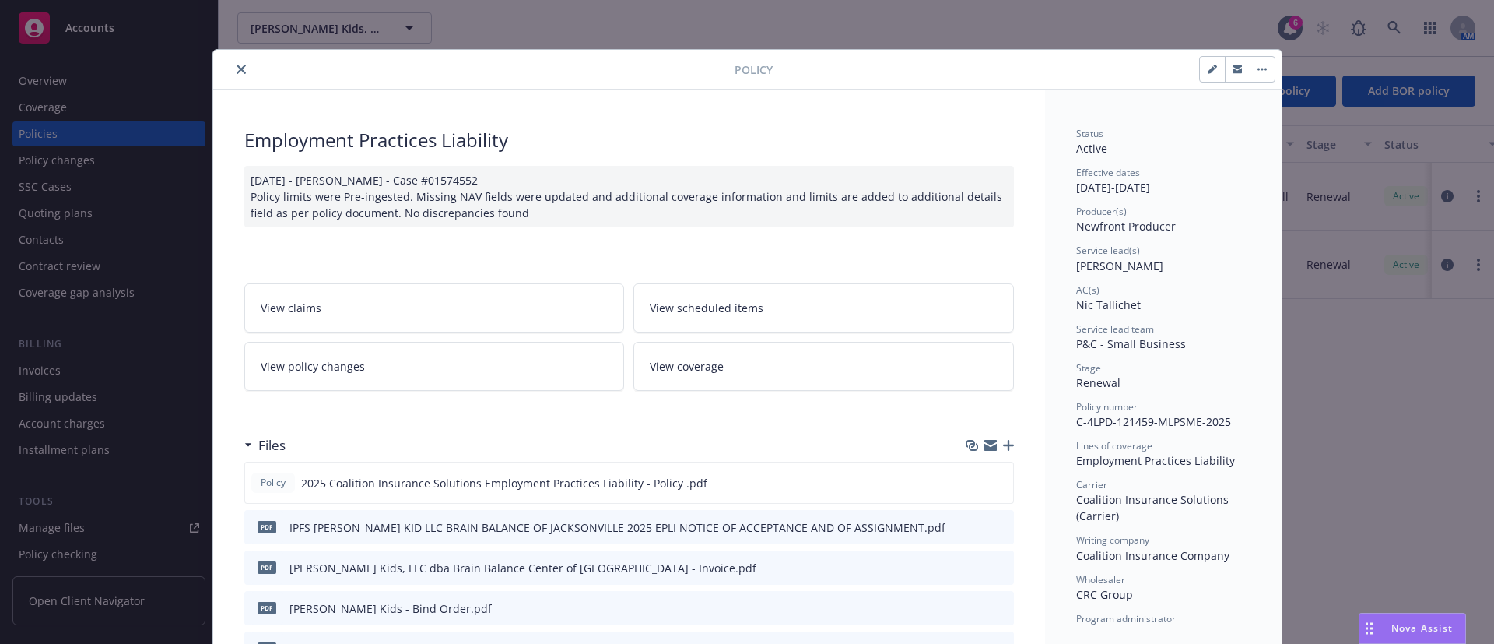
scroll to position [0, 0]
drag, startPoint x: 223, startPoint y: 65, endPoint x: 244, endPoint y: 68, distance: 22.0
click at [226, 65] on div at bounding box center [476, 70] width 515 height 19
click at [240, 66] on button "close" at bounding box center [241, 70] width 19 height 19
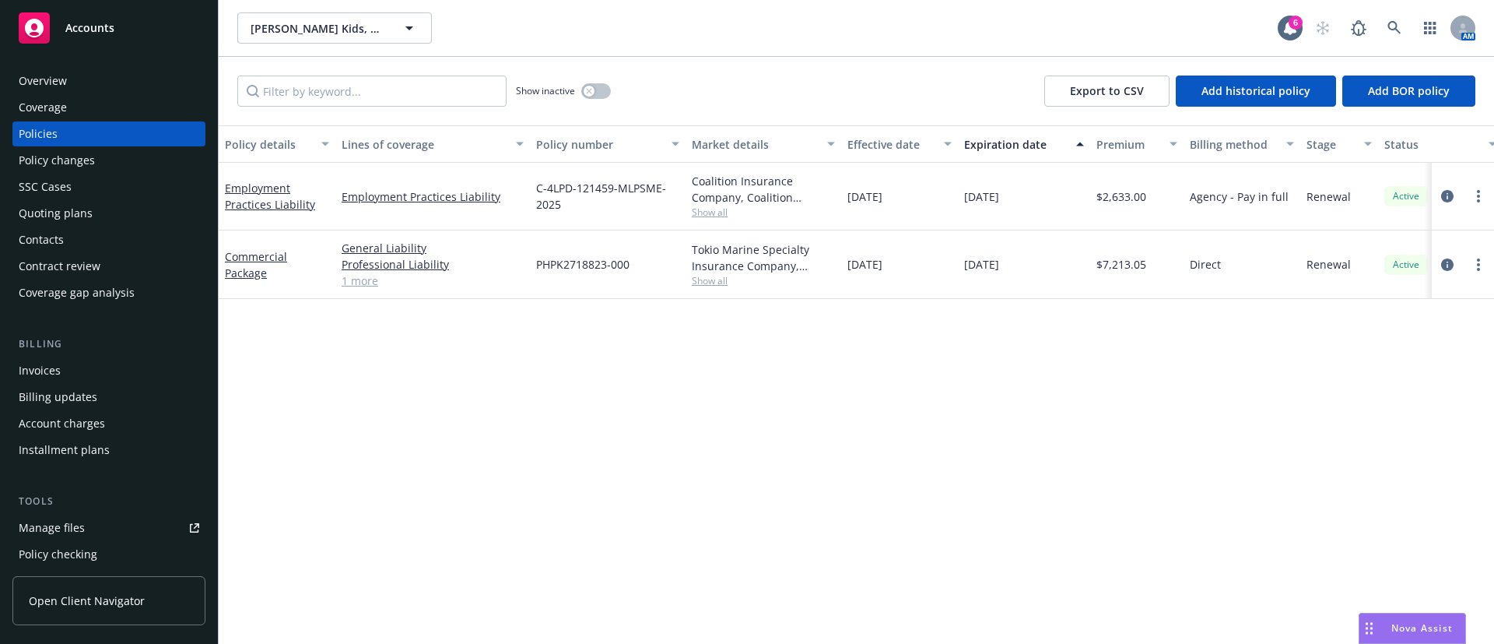
click at [233, 66] on div "Show inactive Export to CSV Add historical policy Add BOR policy" at bounding box center [857, 91] width 1276 height 68
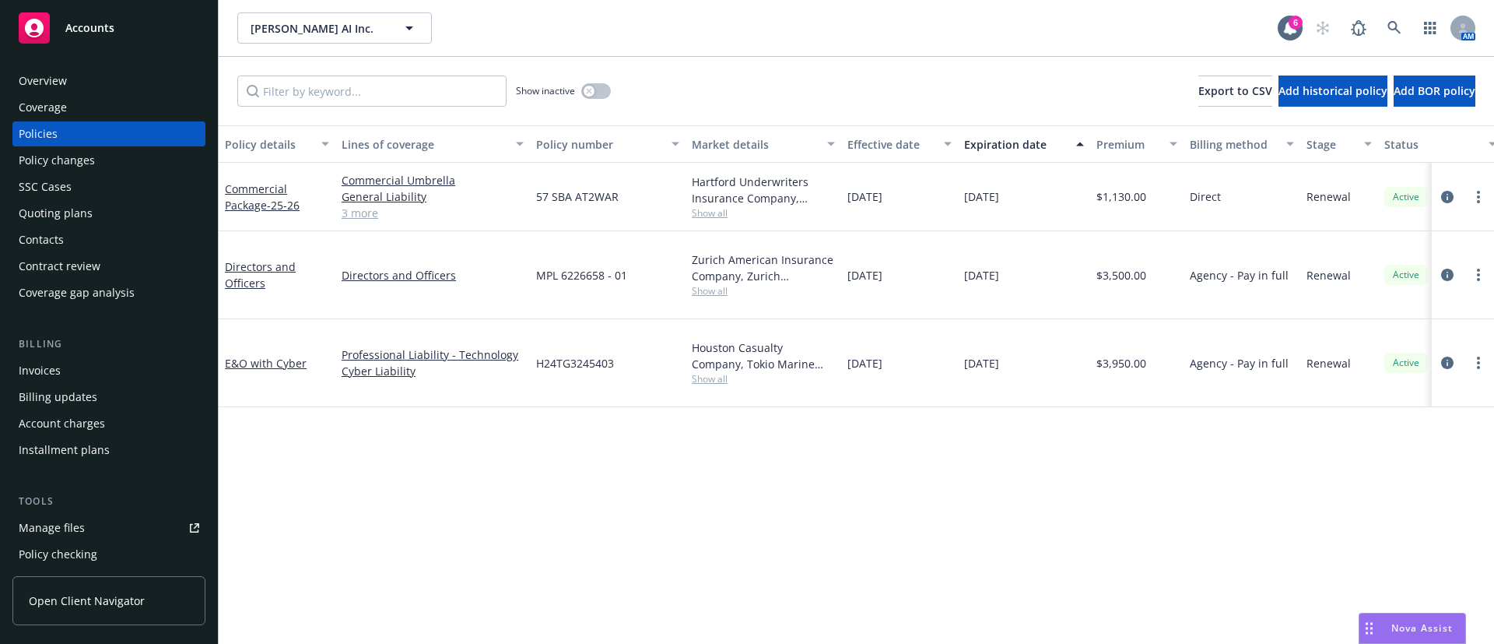
click at [128, 245] on div "Contacts" at bounding box center [109, 239] width 181 height 25
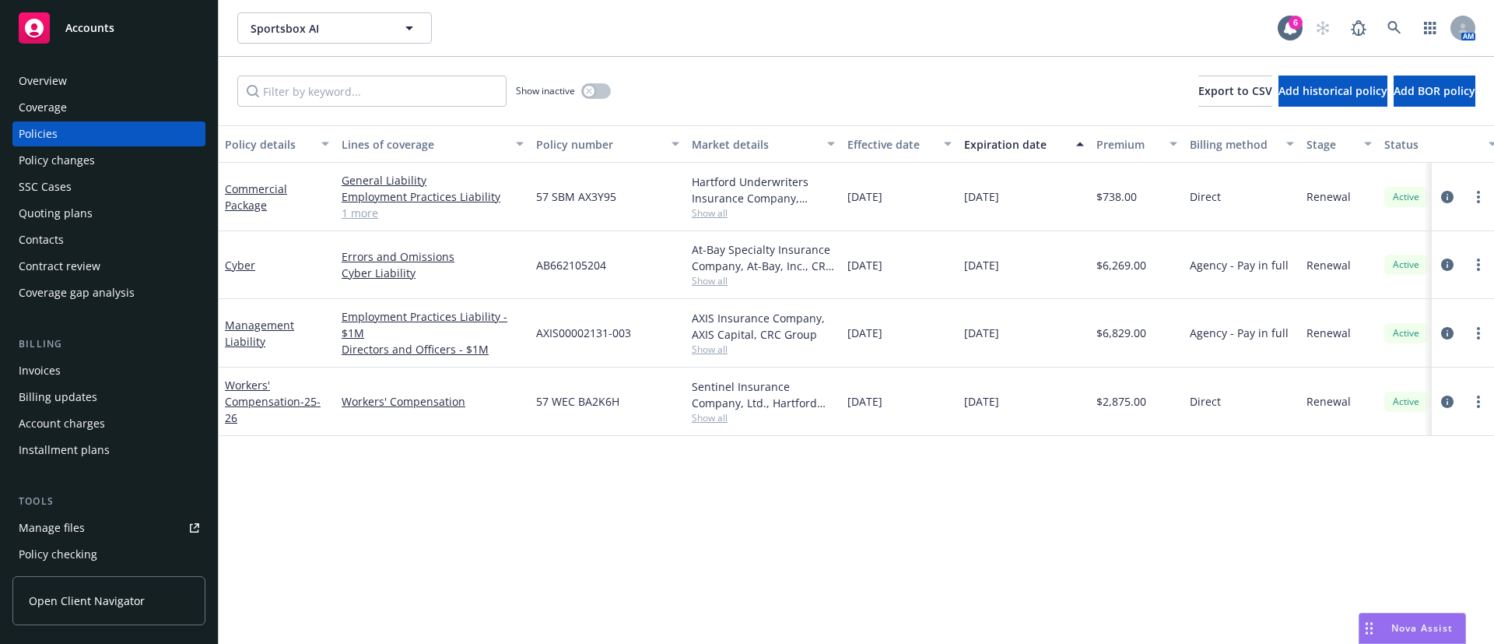
click at [118, 376] on div "Invoices" at bounding box center [109, 370] width 181 height 25
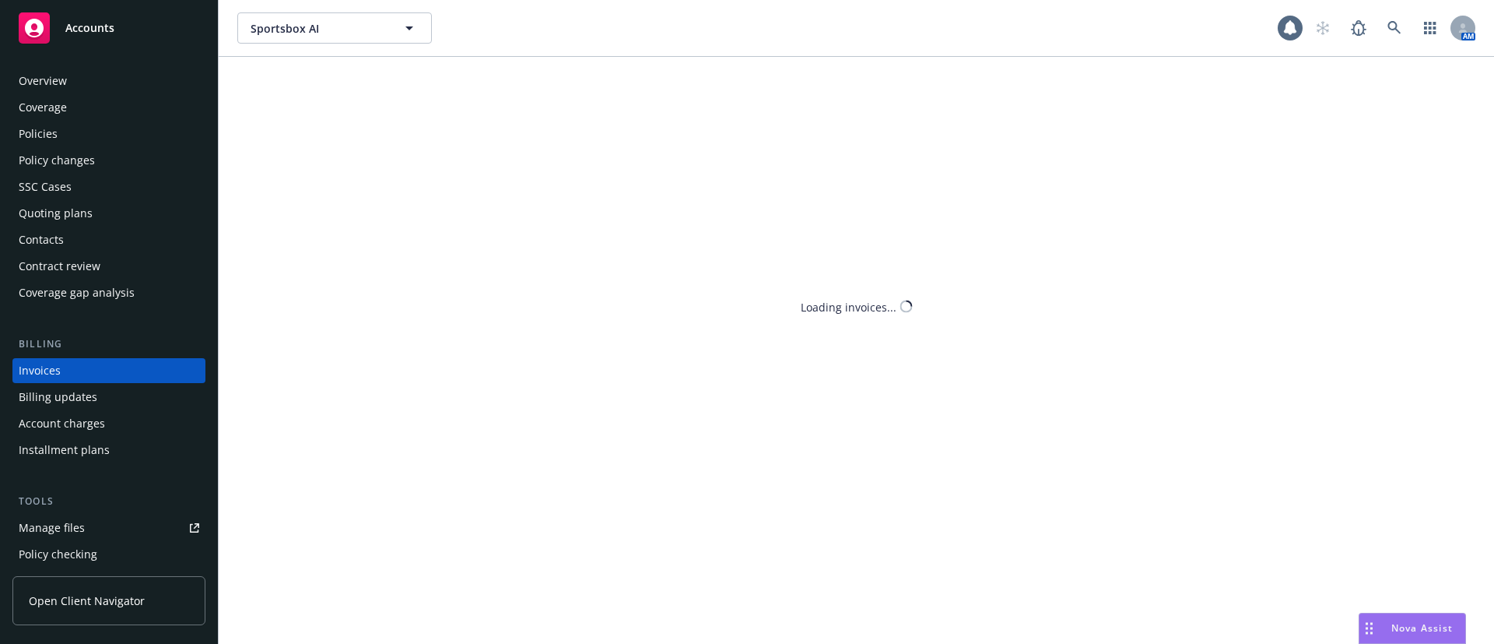
scroll to position [24, 0]
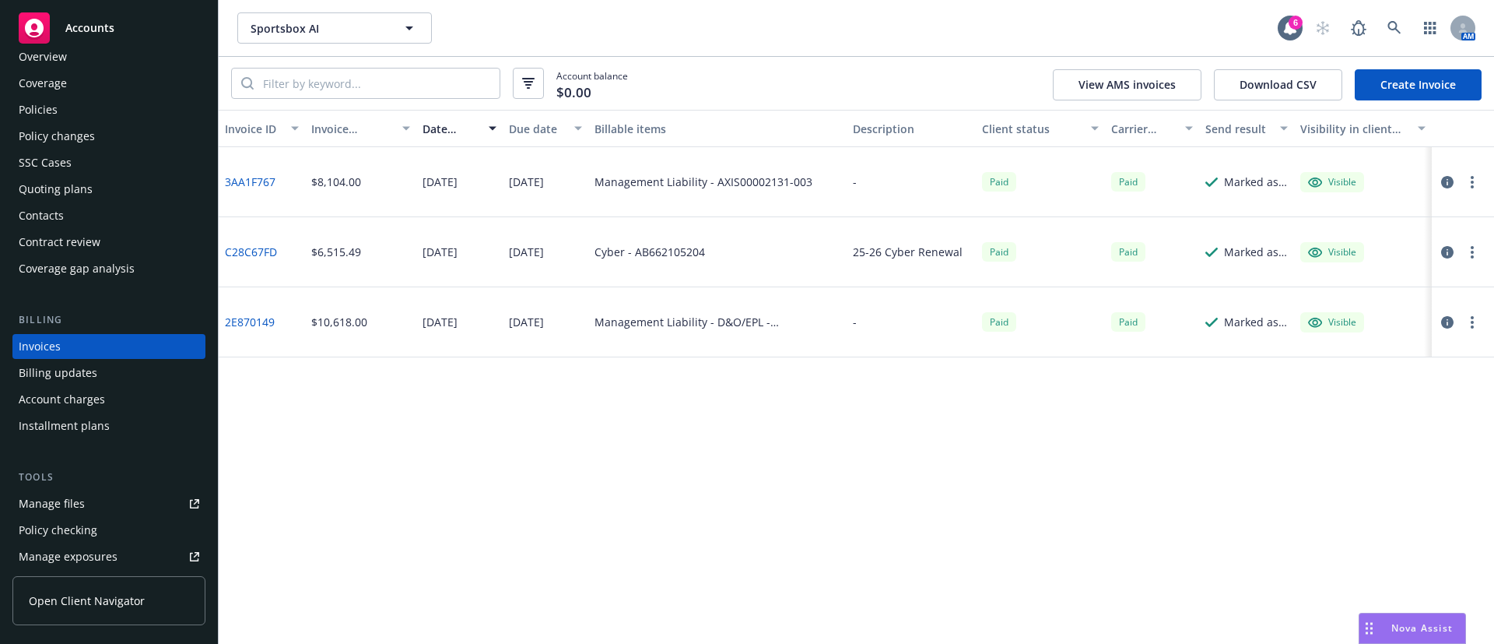
click at [97, 113] on div "Policies" at bounding box center [109, 109] width 181 height 25
